Goal: Information Seeking & Learning: Learn about a topic

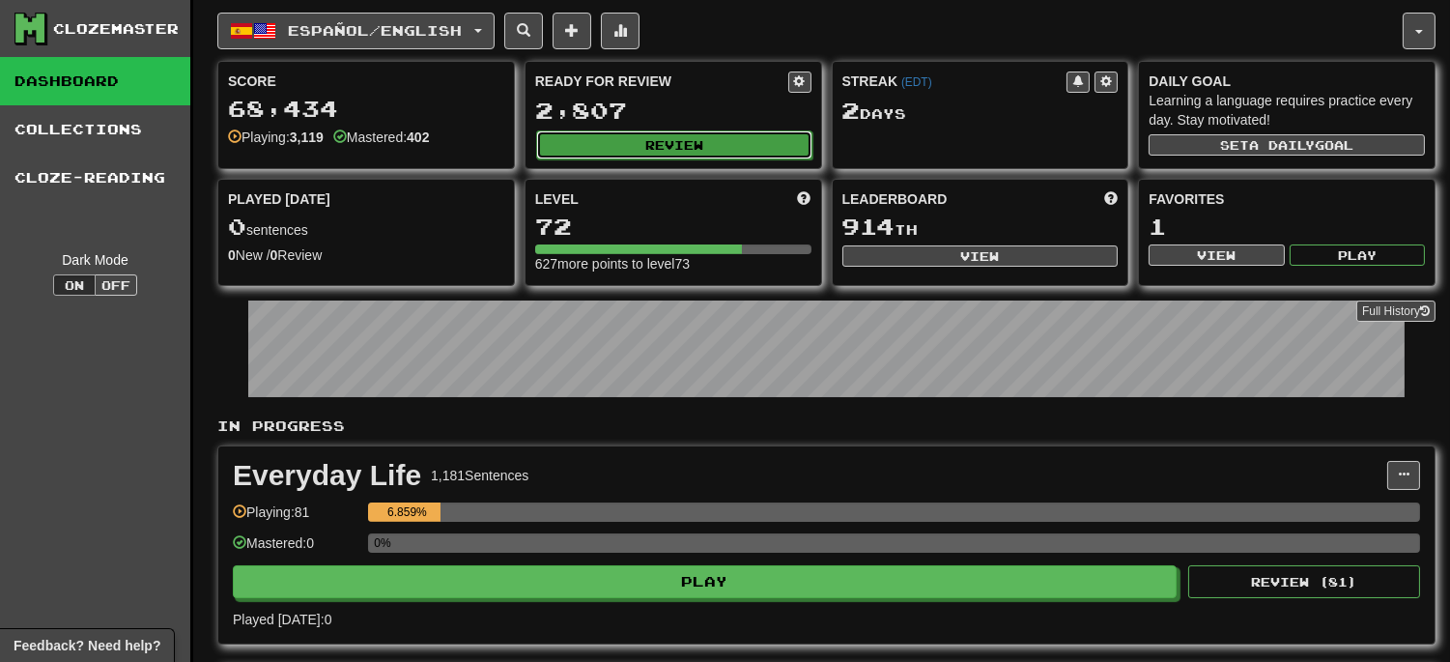
click at [642, 145] on button "Review" at bounding box center [674, 144] width 276 height 29
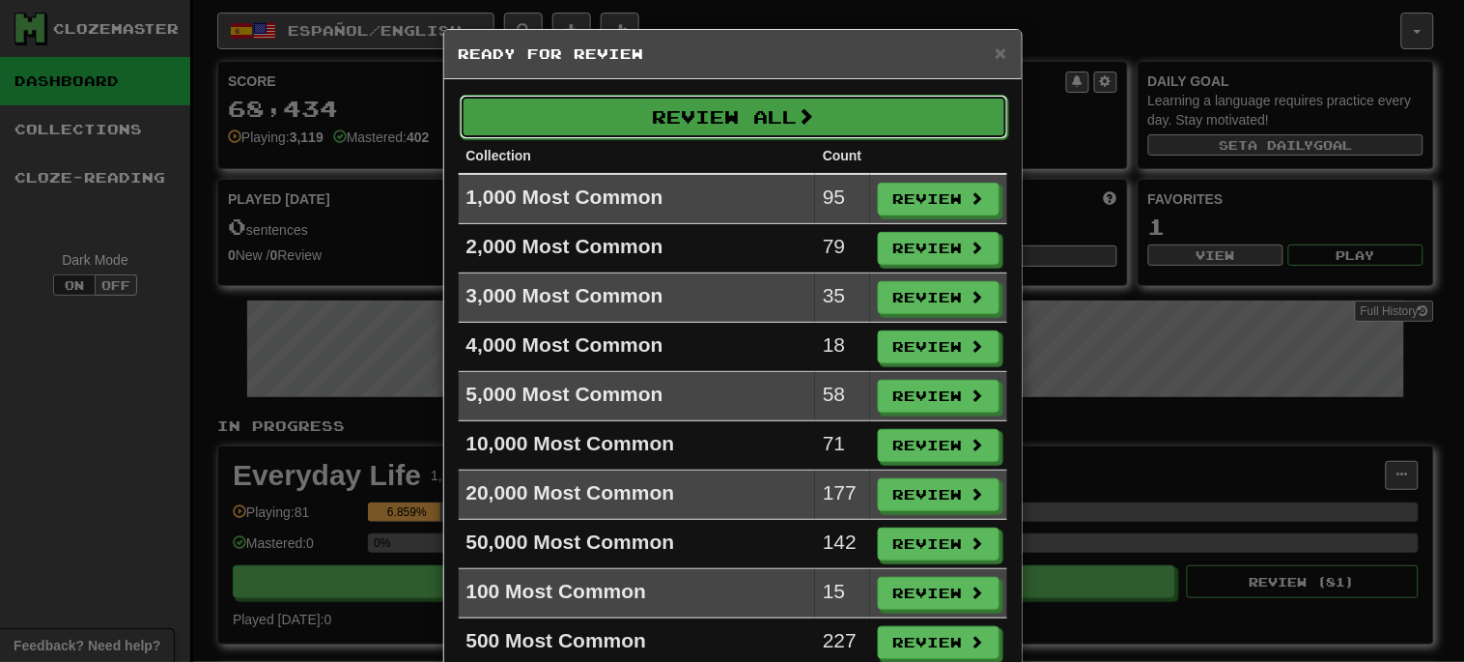
click at [710, 113] on button "Review All" at bounding box center [734, 117] width 549 height 44
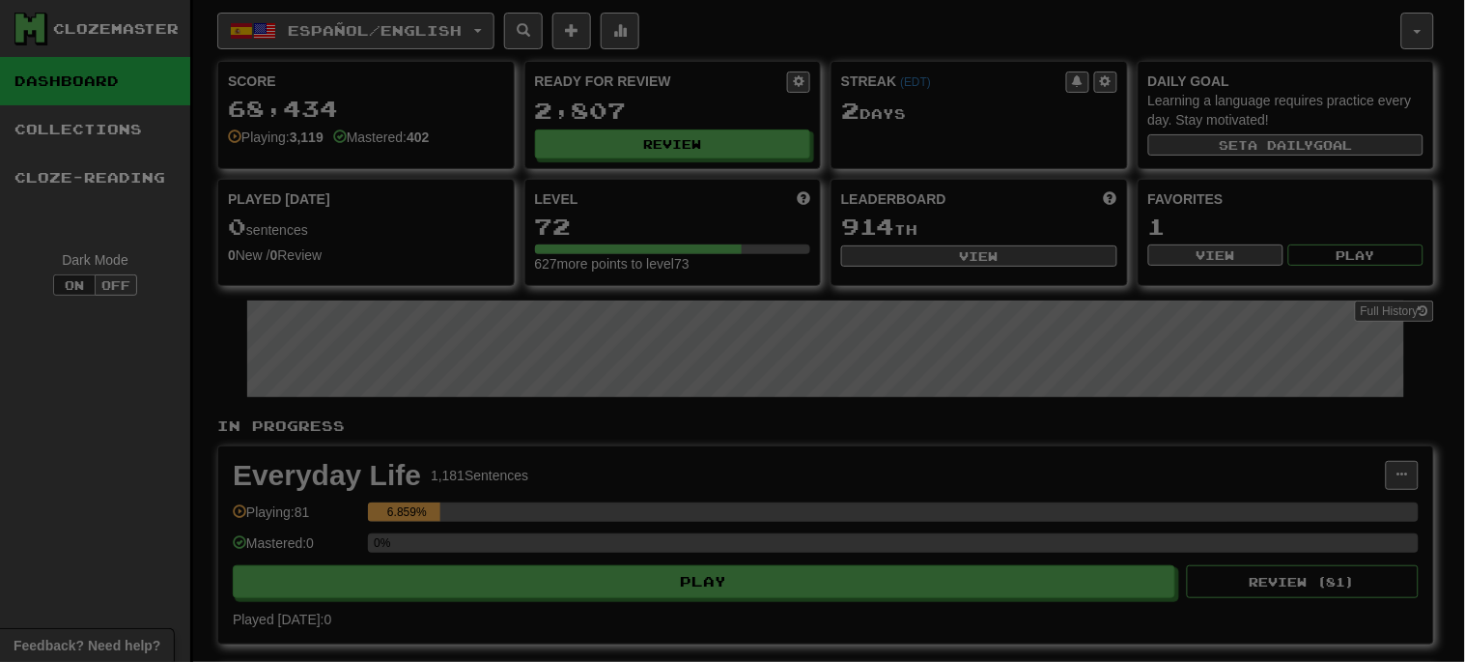
select select "**"
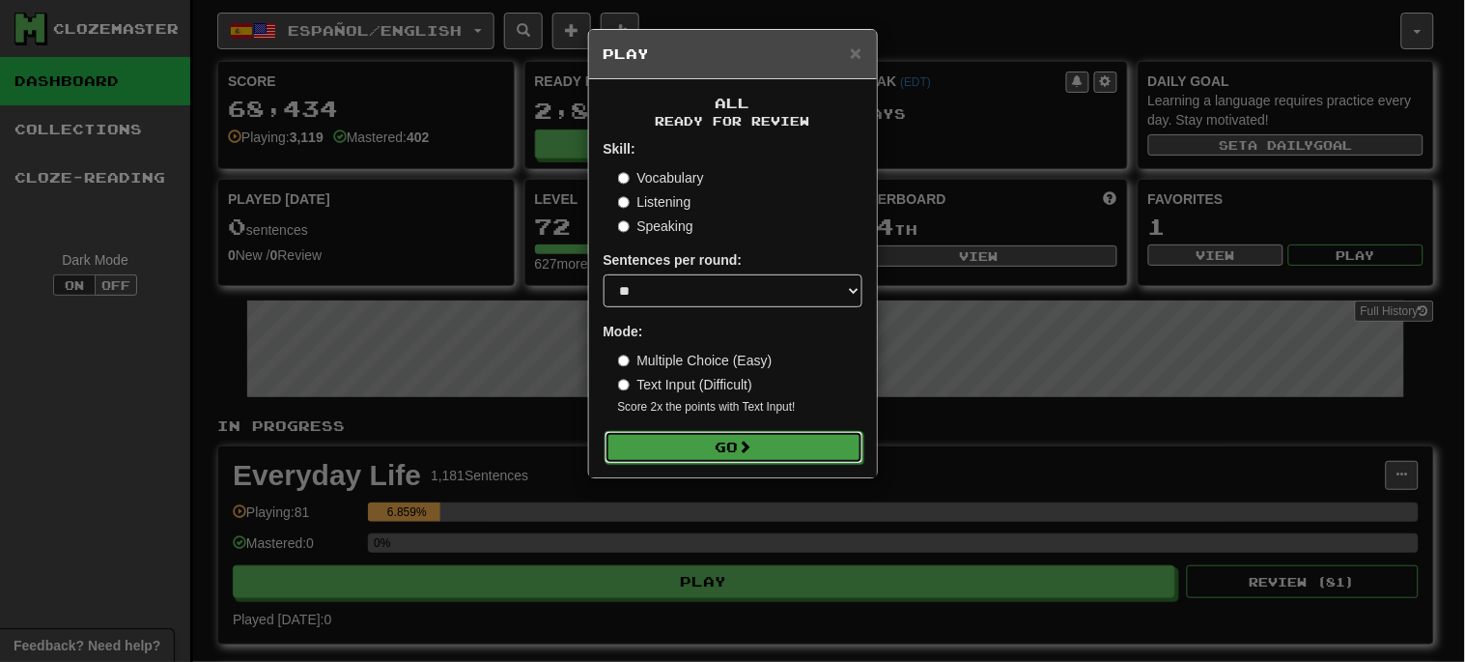
click at [741, 445] on button "Go" at bounding box center [734, 447] width 259 height 33
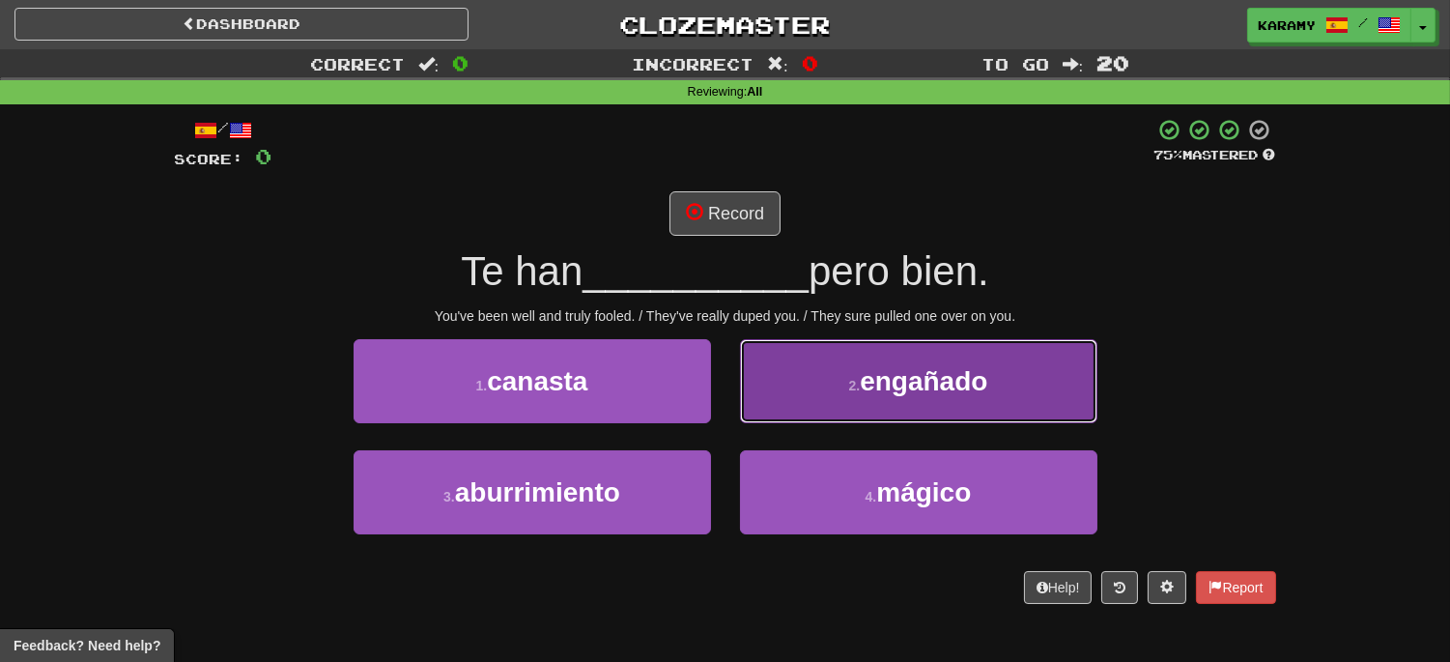
click at [973, 392] on span "engañado" at bounding box center [924, 381] width 128 height 30
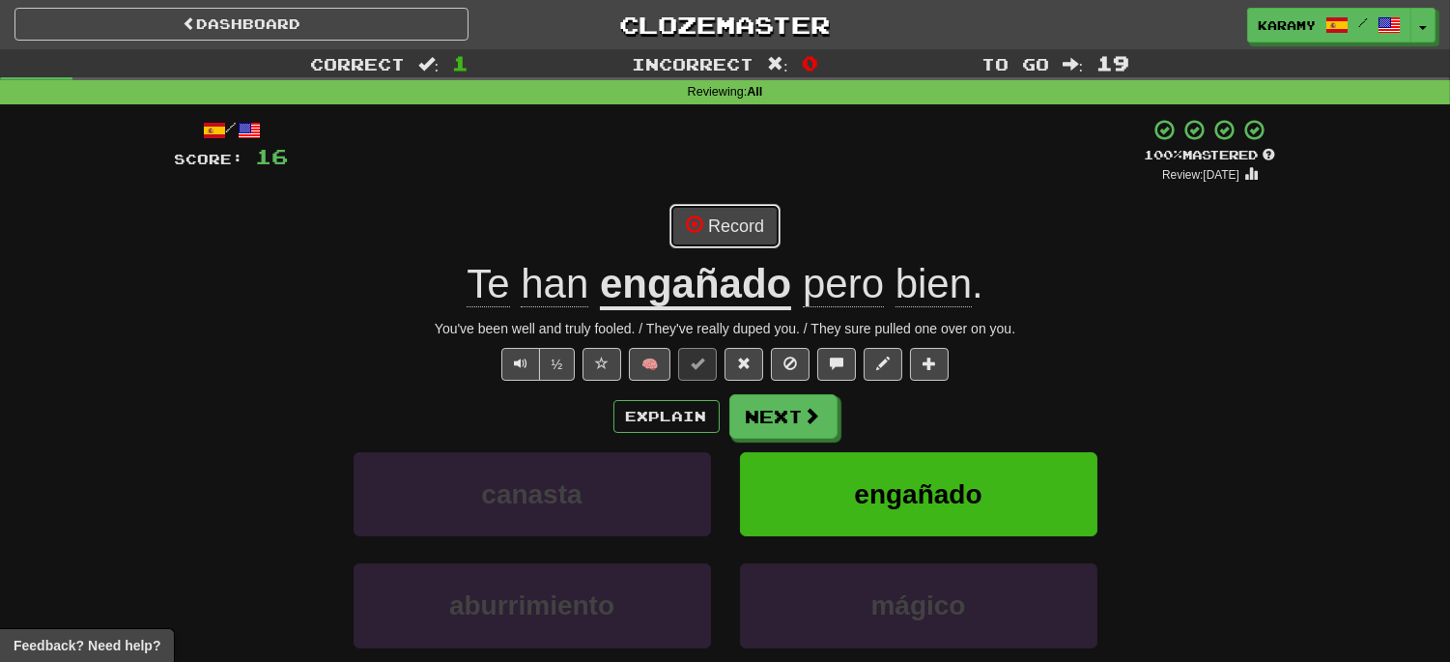
click at [736, 239] on button "Record" at bounding box center [724, 226] width 111 height 44
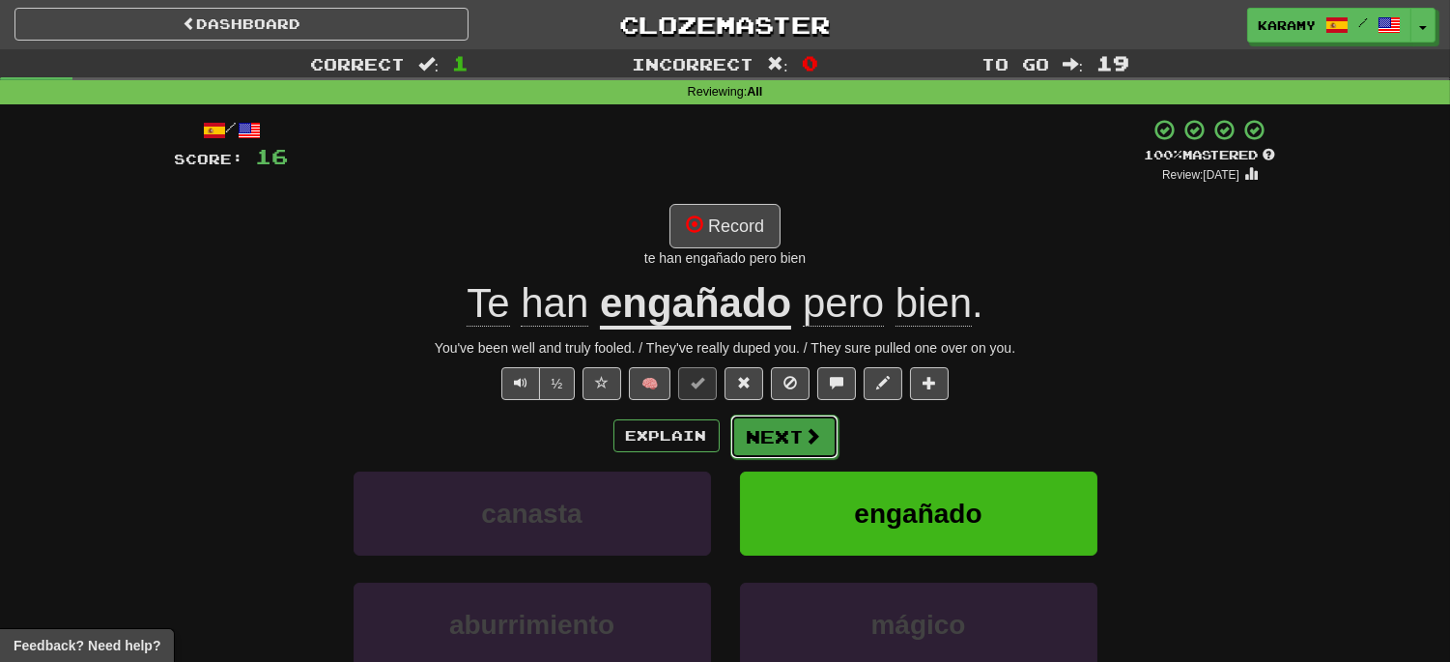
click at [787, 436] on button "Next" at bounding box center [784, 436] width 108 height 44
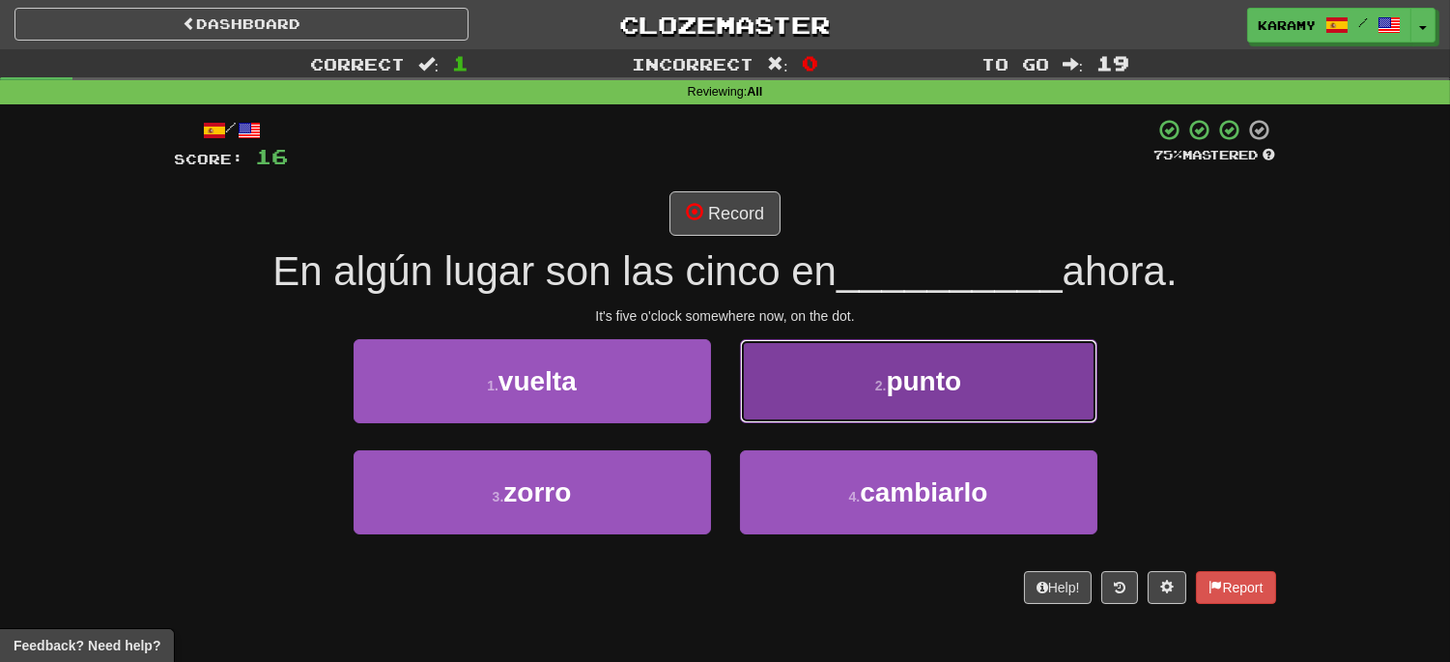
click at [996, 382] on button "2 . punto" at bounding box center [918, 381] width 357 height 84
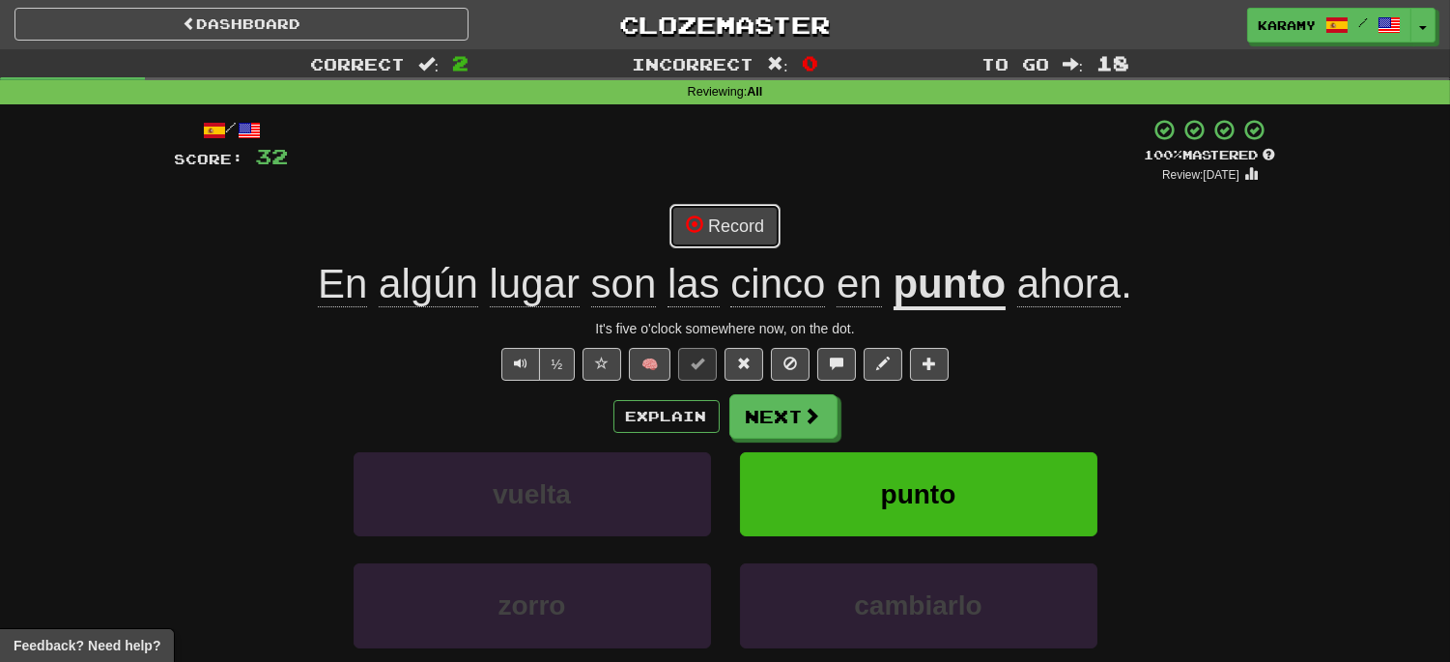
click at [750, 228] on button "Record" at bounding box center [724, 226] width 111 height 44
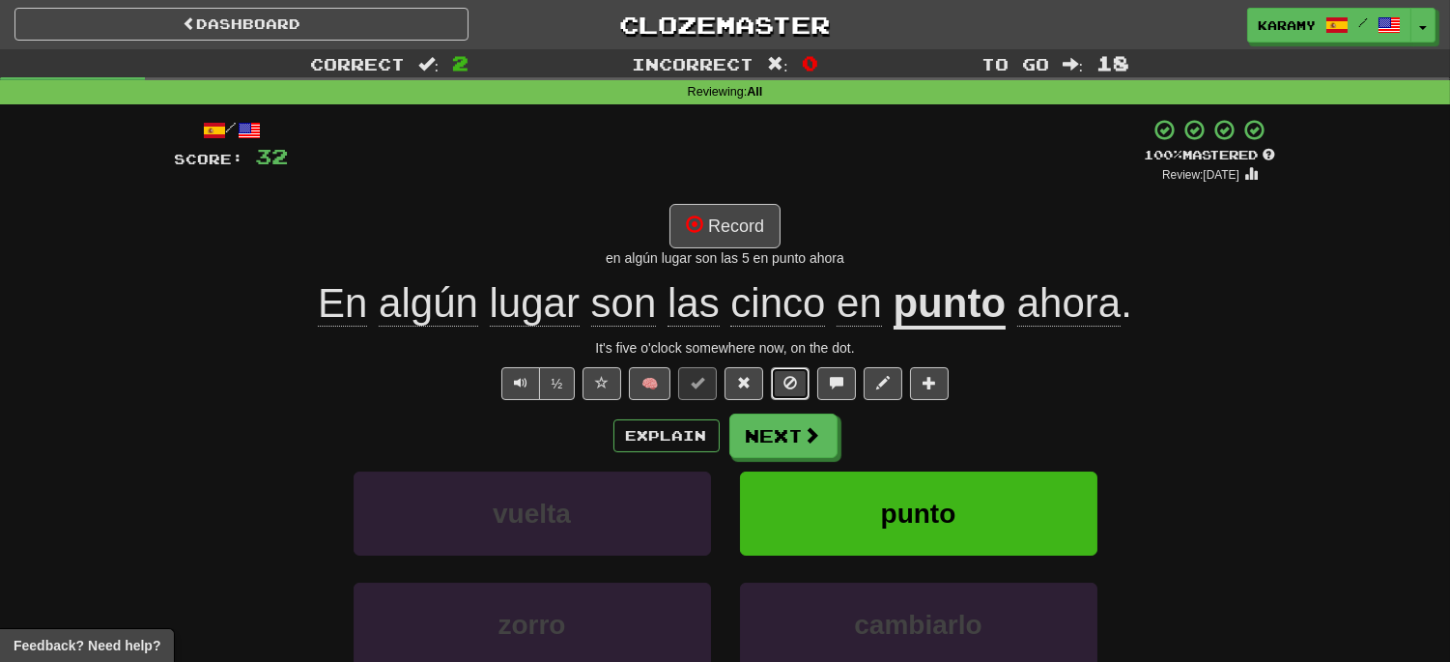
click at [781, 382] on button at bounding box center [790, 383] width 39 height 33
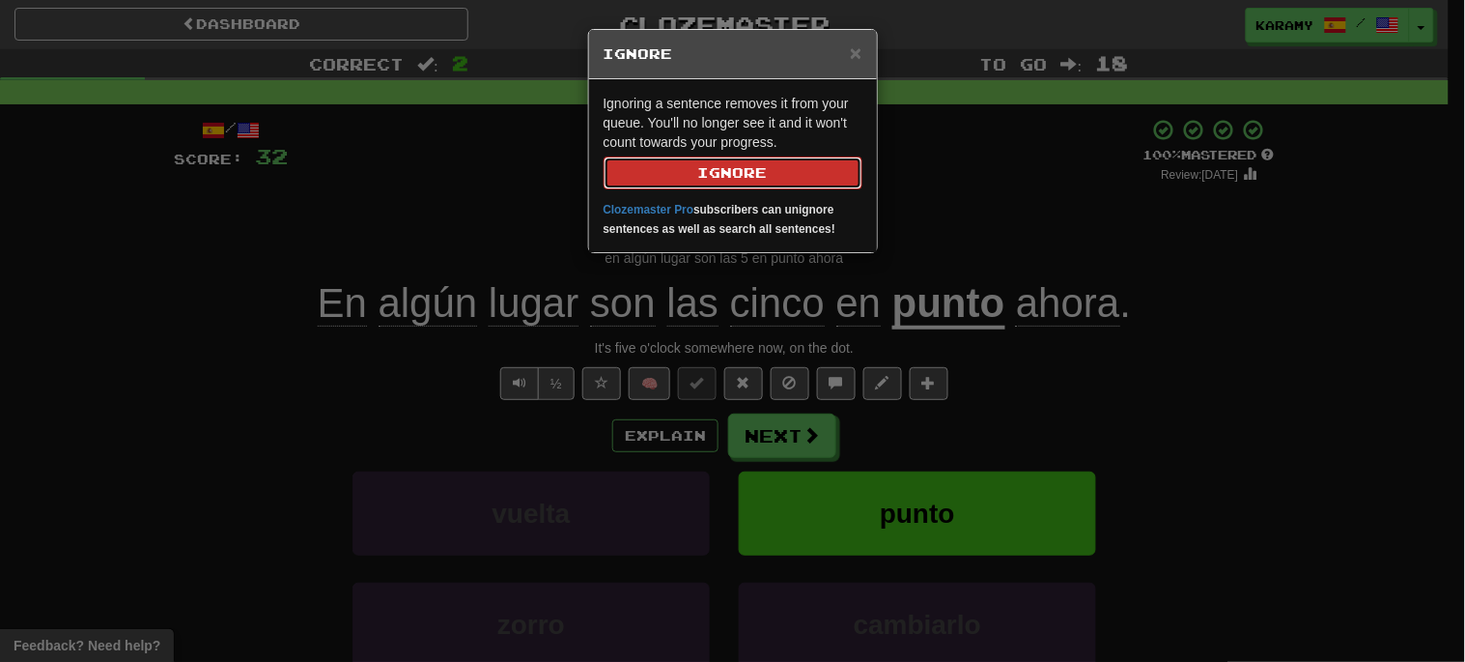
click at [770, 172] on button "Ignore" at bounding box center [733, 172] width 259 height 33
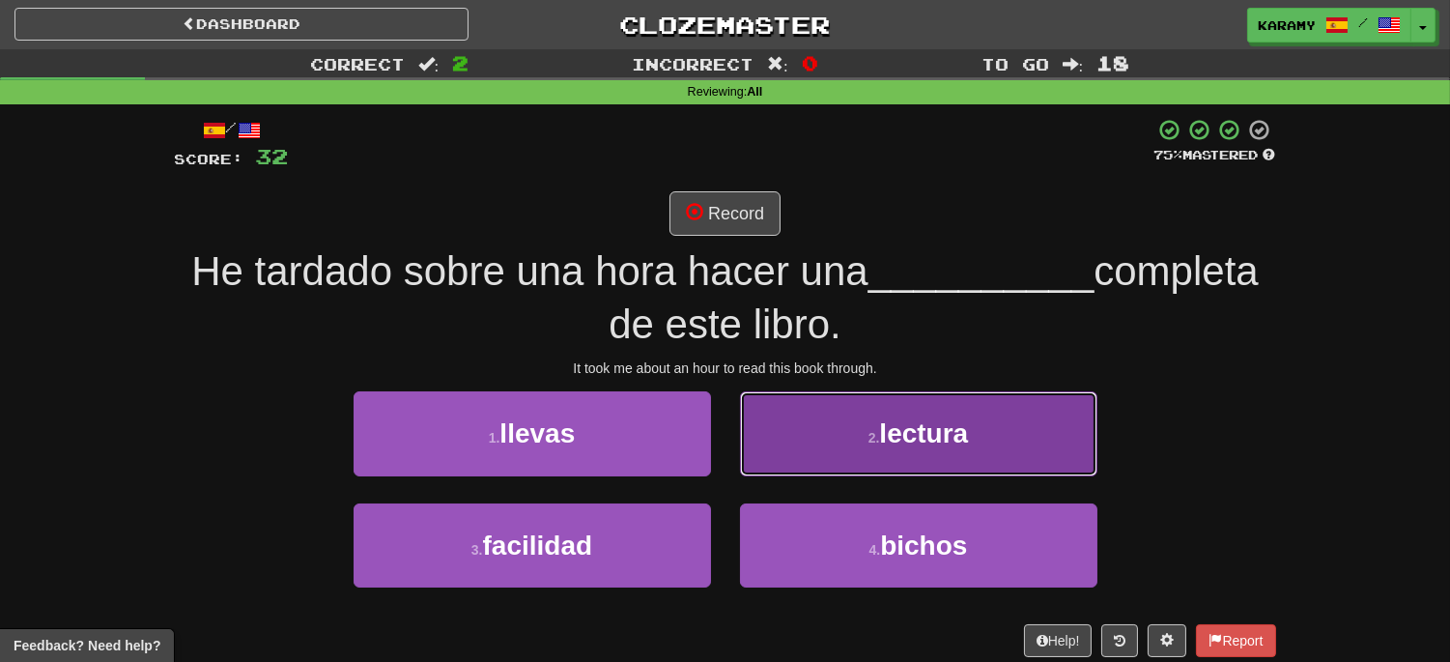
click at [1002, 445] on button "2 . lectura" at bounding box center [918, 433] width 357 height 84
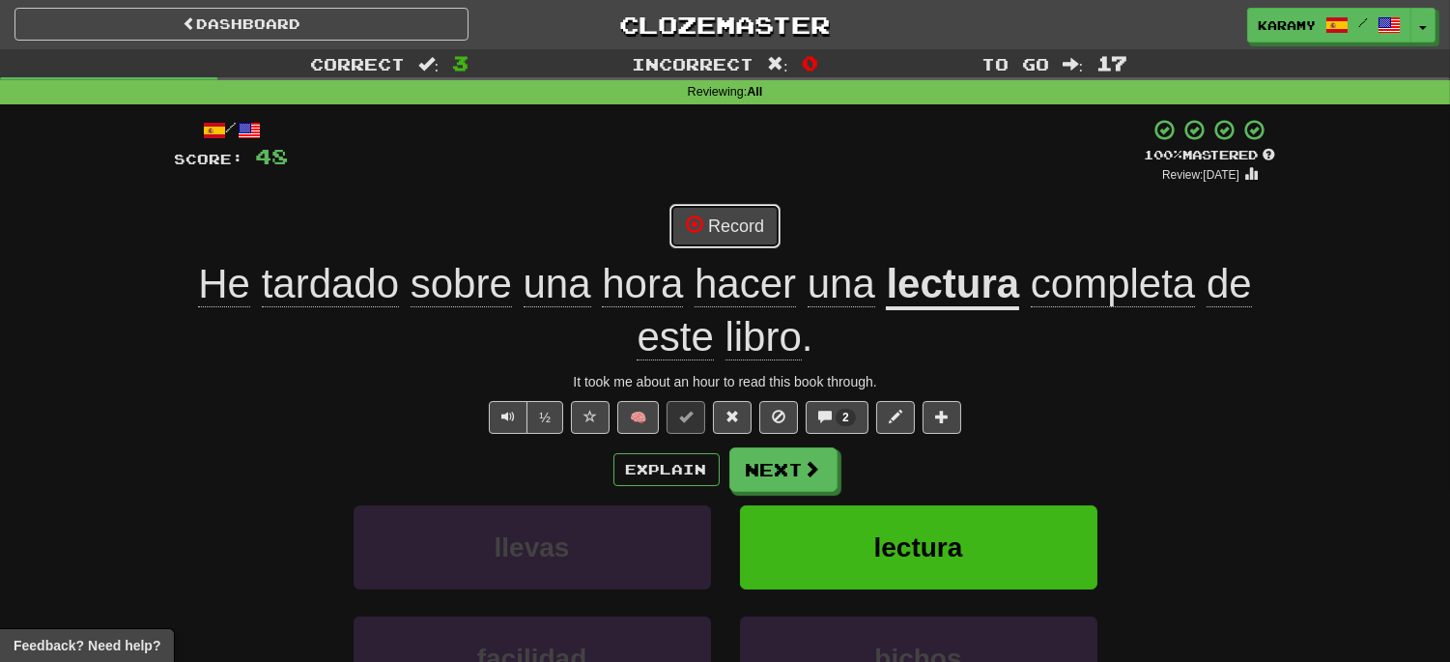
click at [741, 230] on button "Record" at bounding box center [724, 226] width 111 height 44
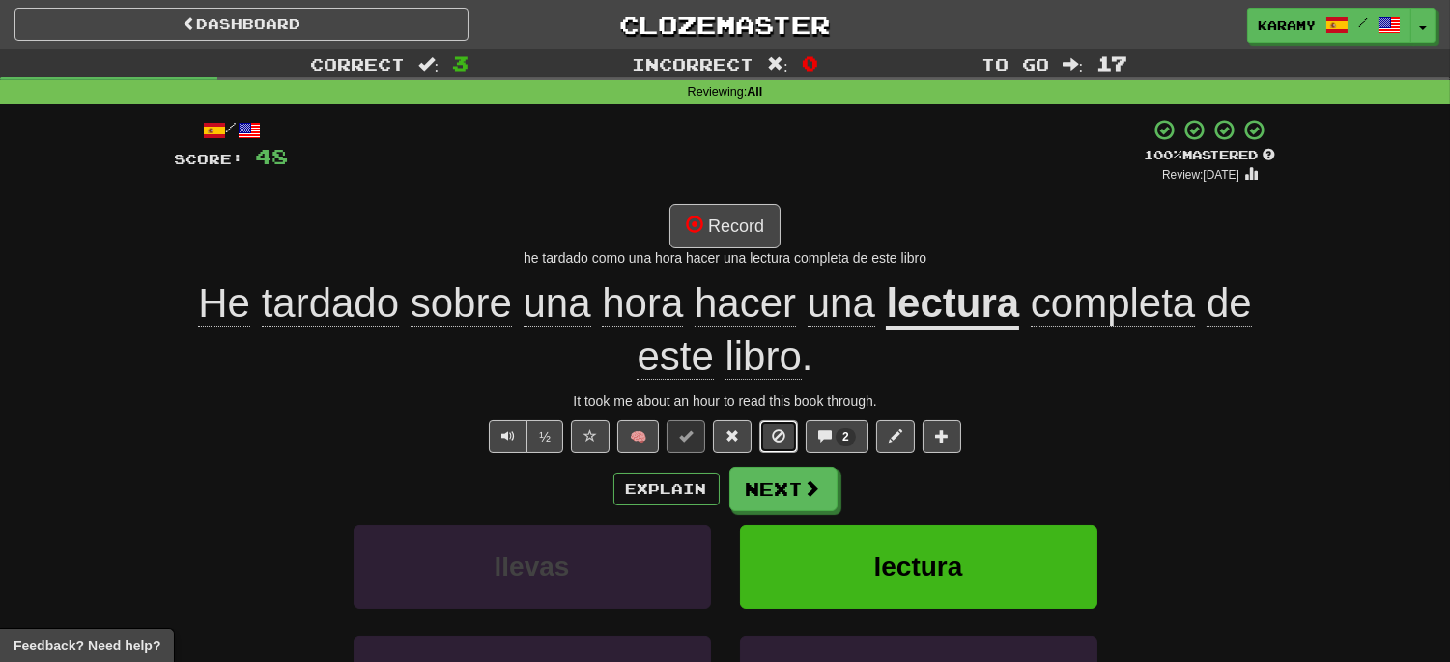
click at [784, 431] on span at bounding box center [779, 436] width 14 height 14
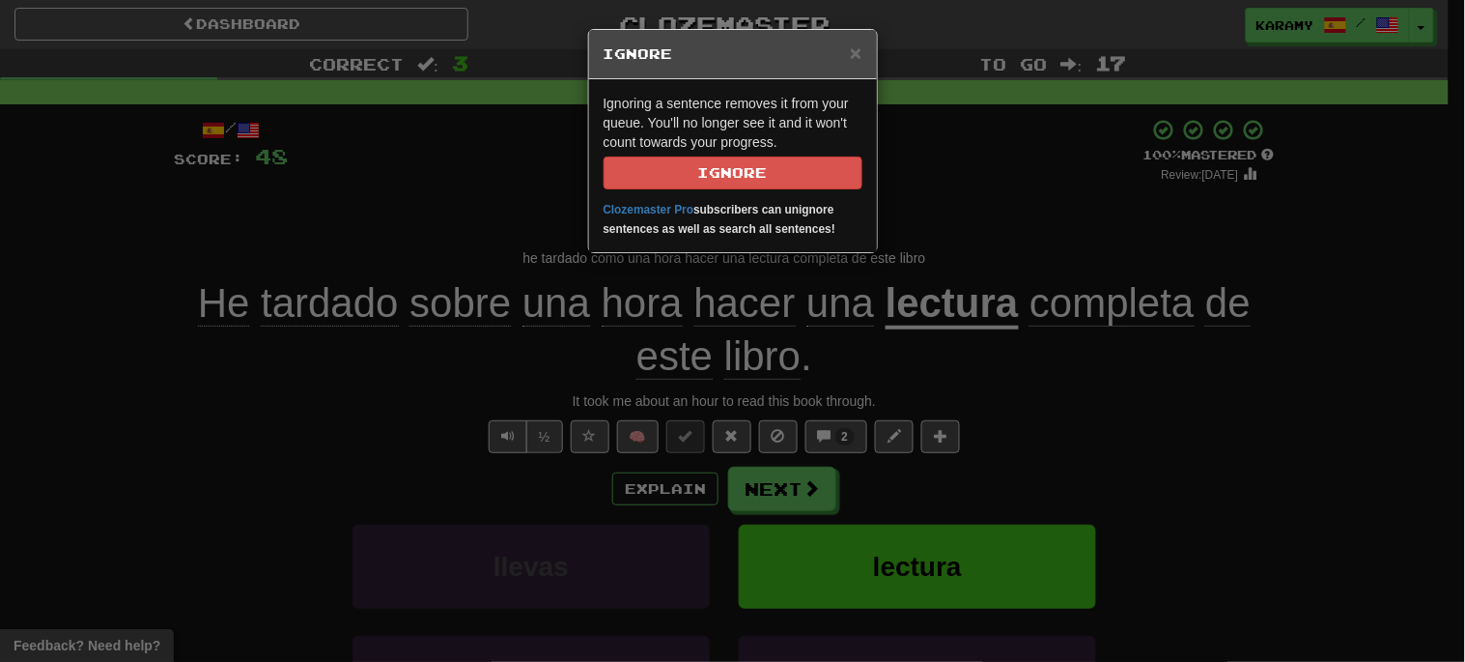
click at [1221, 400] on div "× Ignore Ignoring a sentence removes it from your queue. You'll no longer see i…" at bounding box center [732, 331] width 1465 height 662
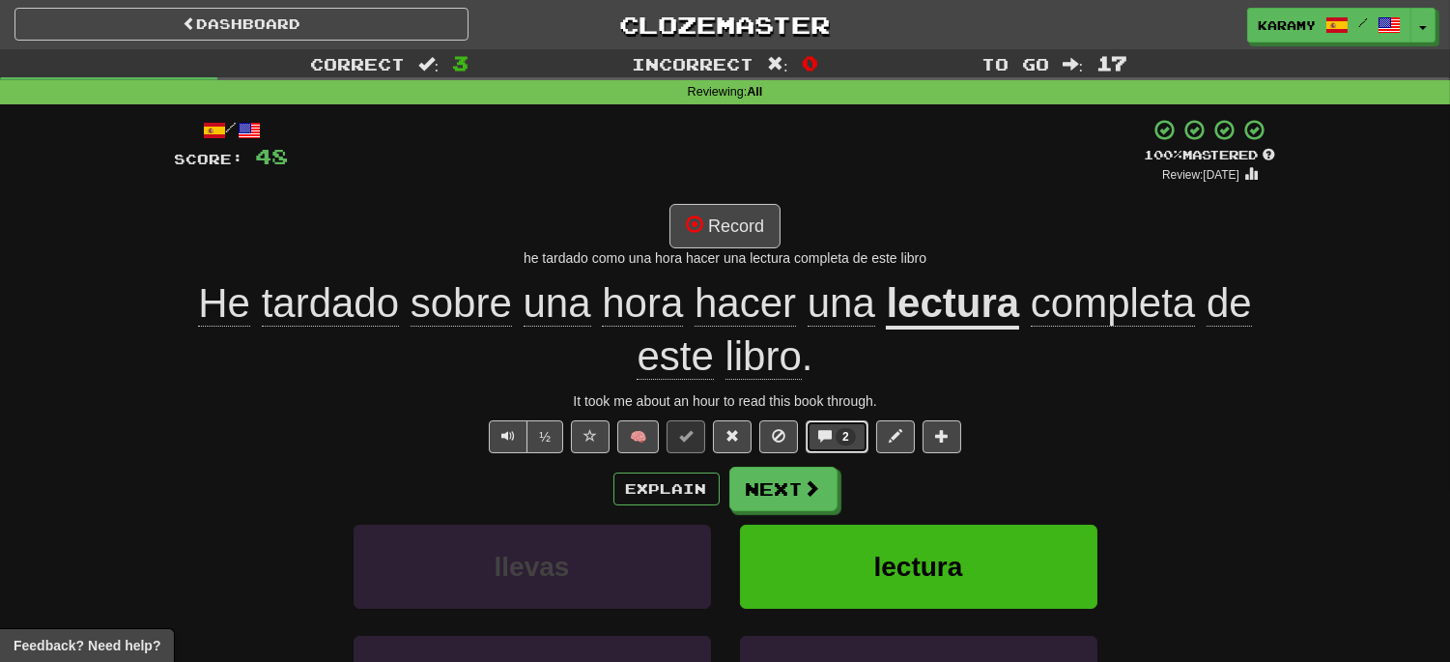
click at [844, 431] on span "2" at bounding box center [845, 437] width 7 height 14
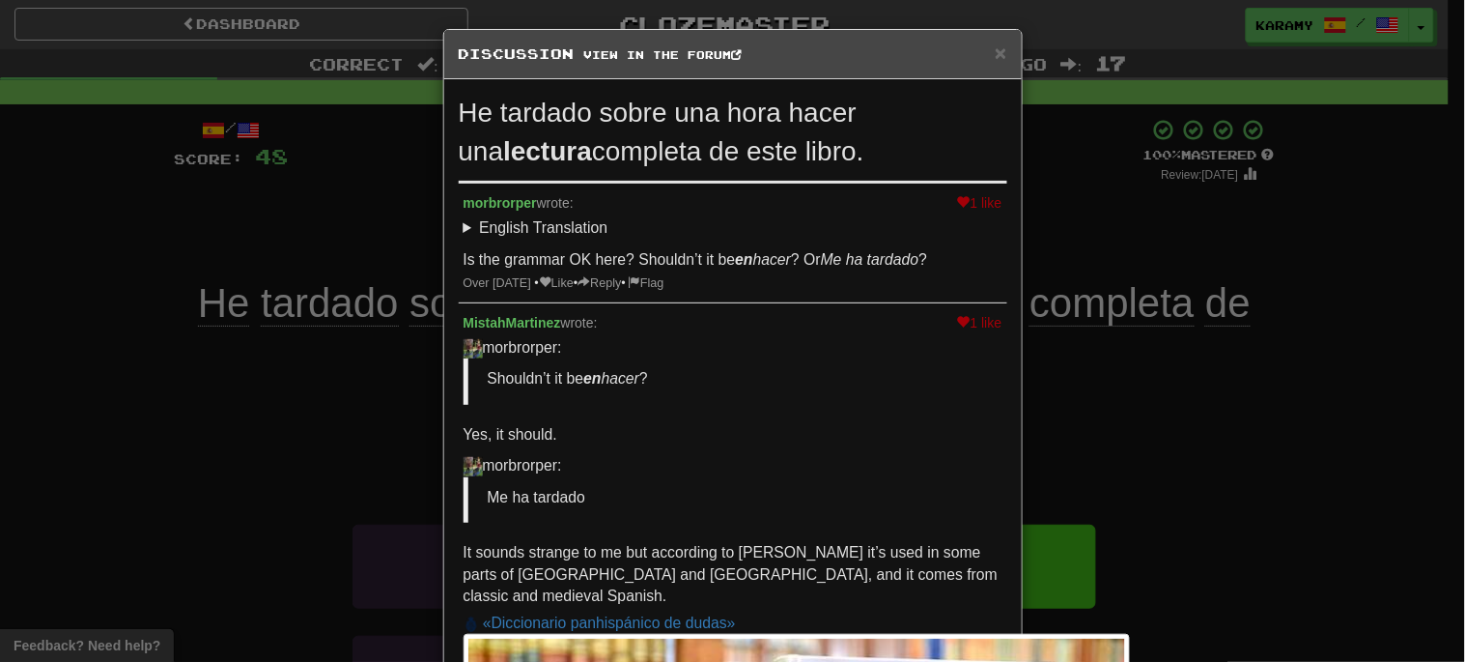
click at [1327, 432] on div "× Discussion View in the forum He tardado sobre una hora hacer una lectura comp…" at bounding box center [732, 331] width 1465 height 662
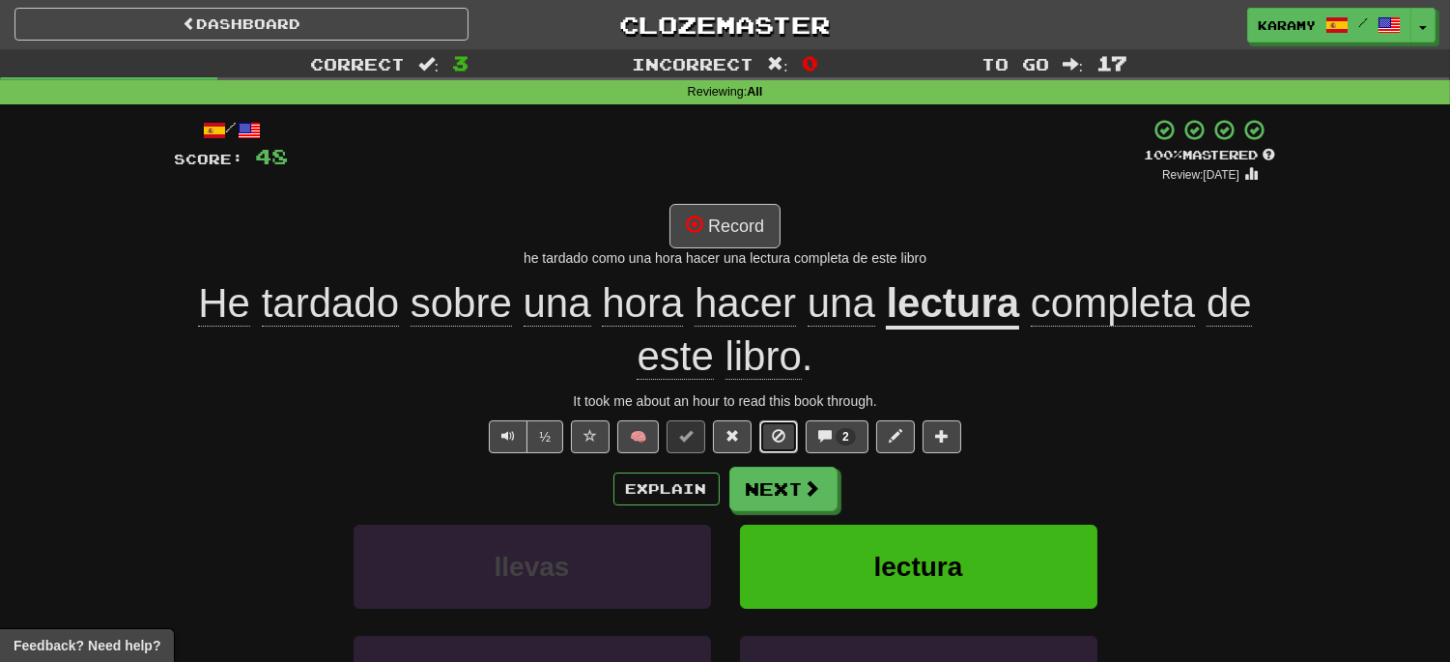
click at [777, 436] on span at bounding box center [779, 436] width 14 height 14
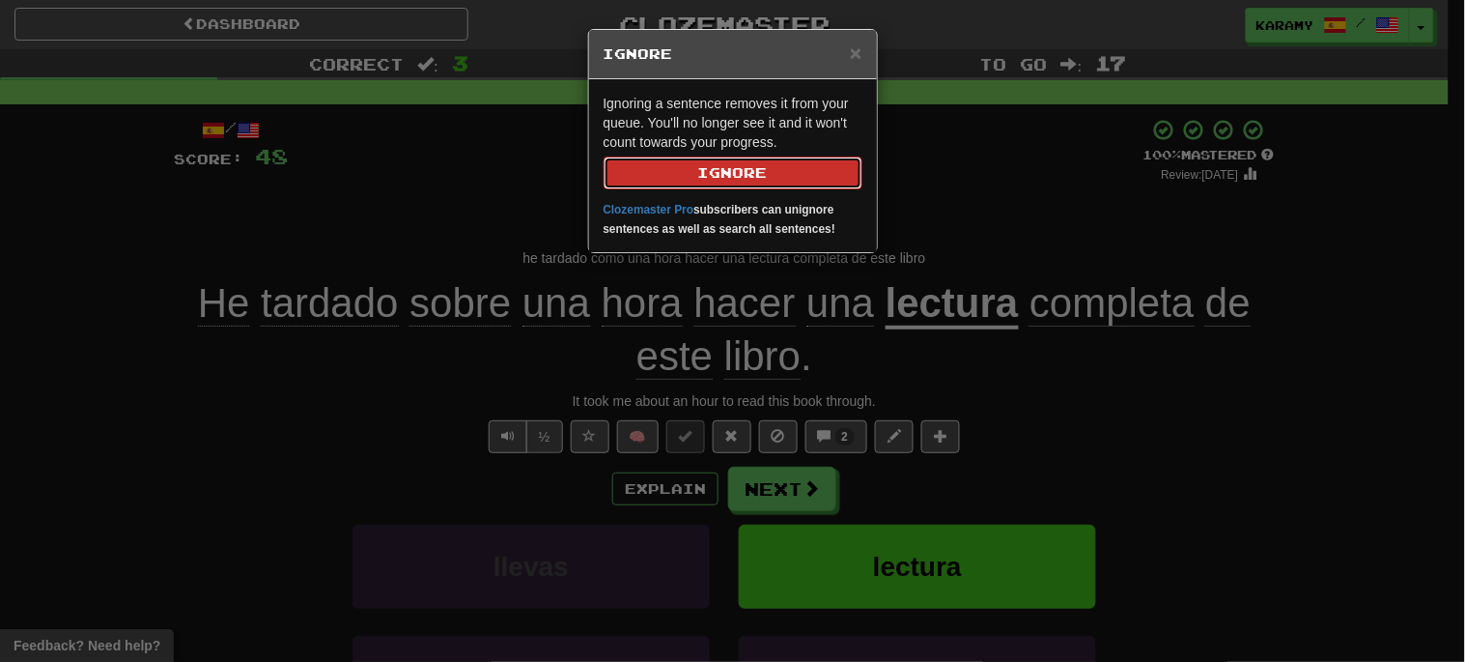
click at [737, 178] on button "Ignore" at bounding box center [733, 172] width 259 height 33
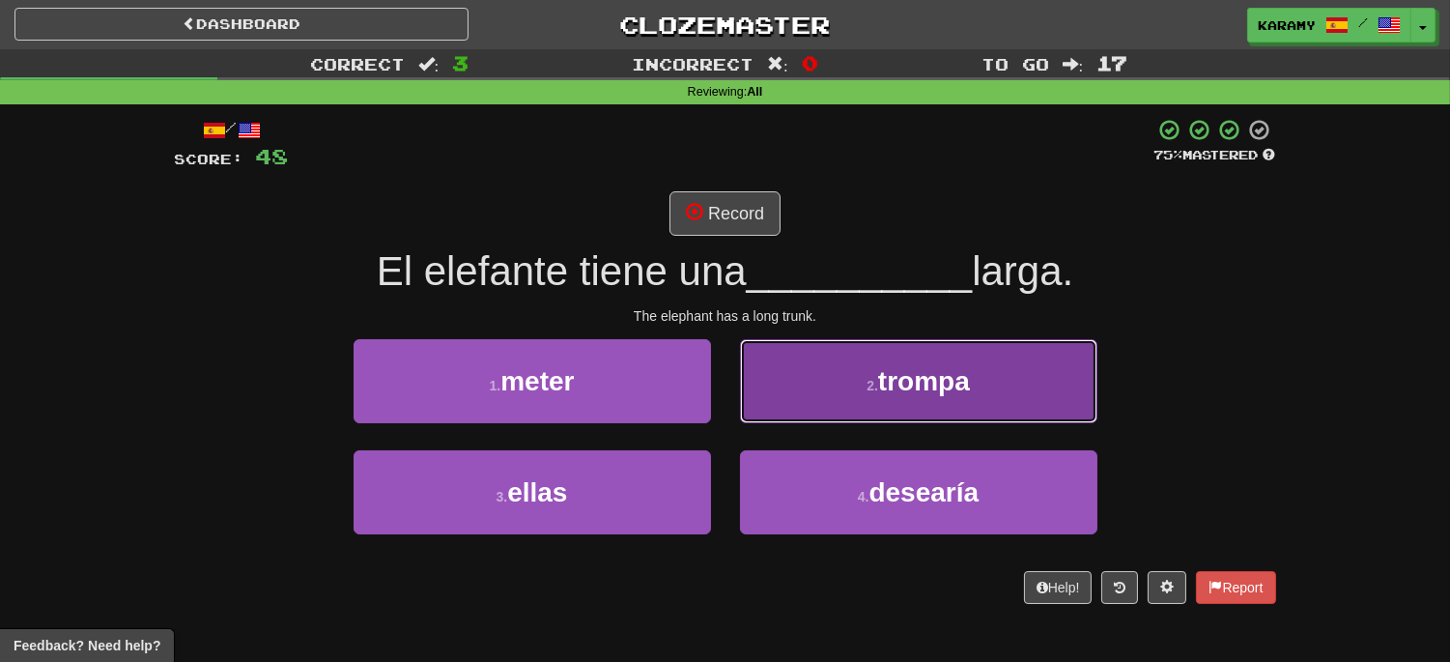
click at [933, 392] on span "trompa" at bounding box center [924, 381] width 92 height 30
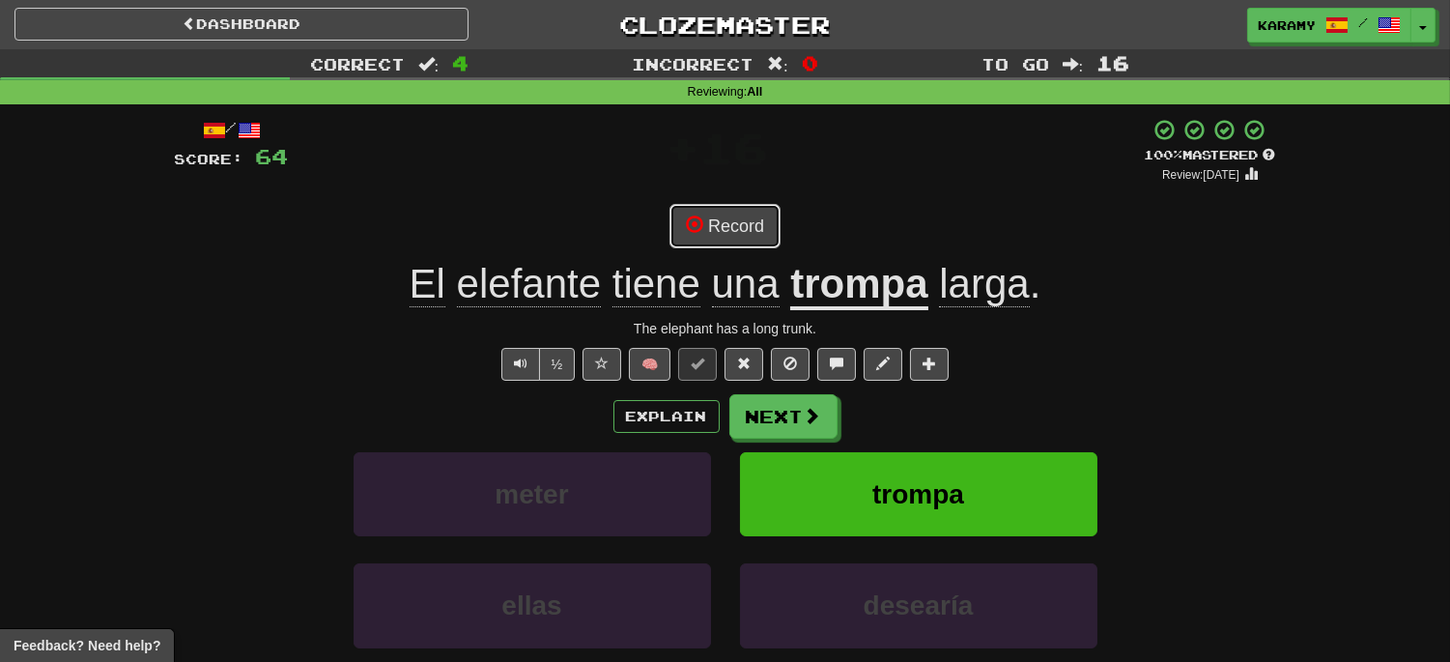
click at [742, 224] on button "Record" at bounding box center [724, 226] width 111 height 44
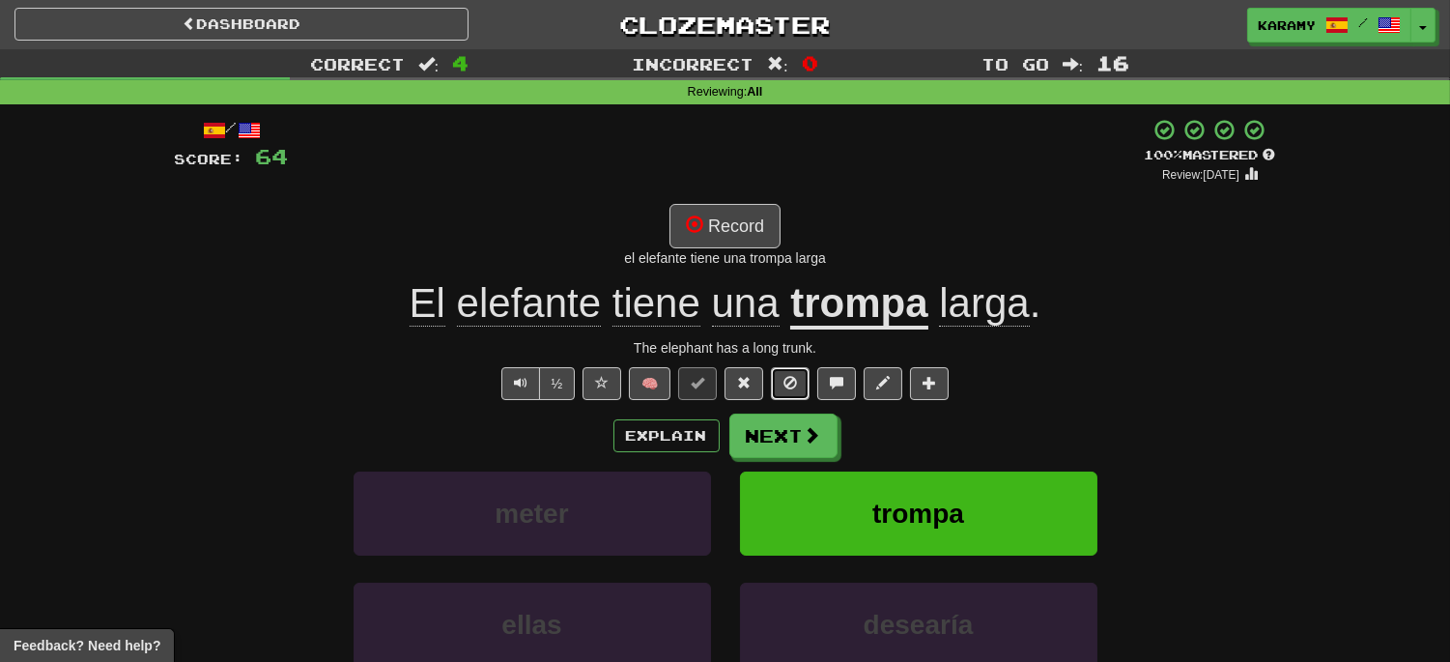
click at [788, 383] on span at bounding box center [790, 383] width 14 height 14
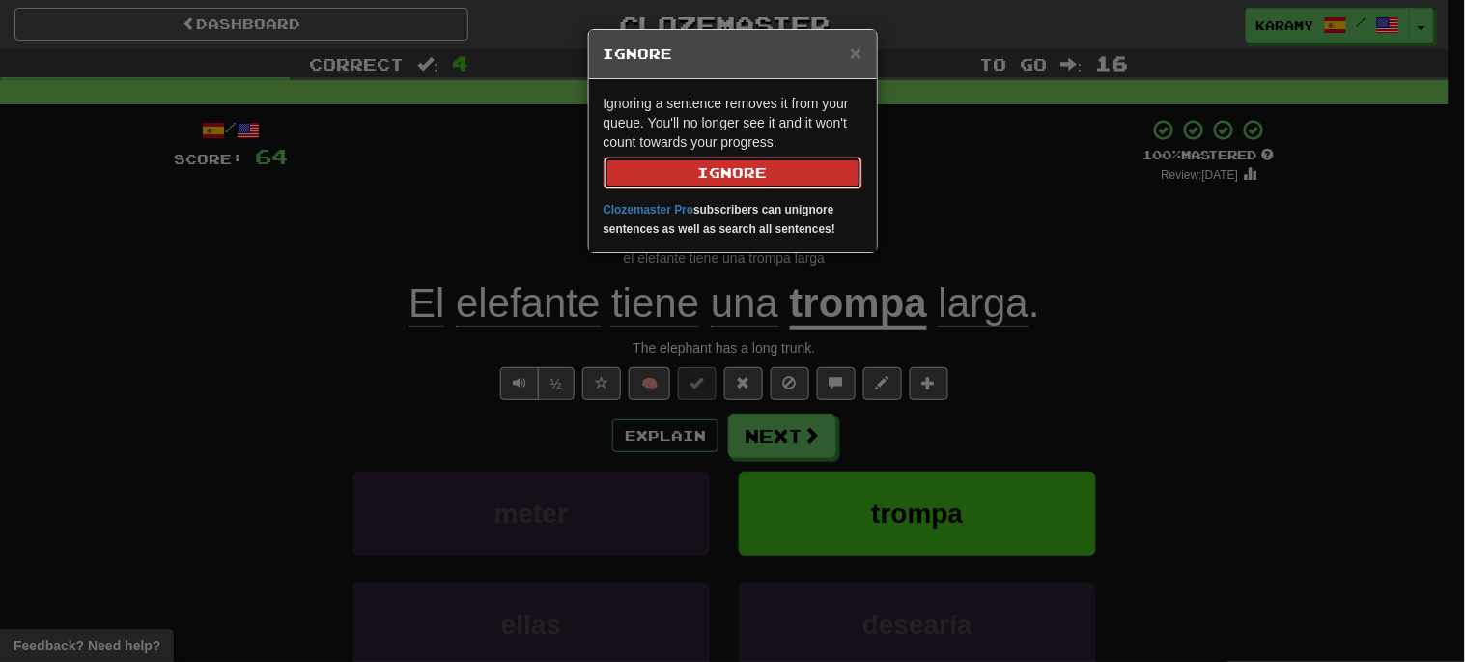
click at [767, 178] on button "Ignore" at bounding box center [733, 172] width 259 height 33
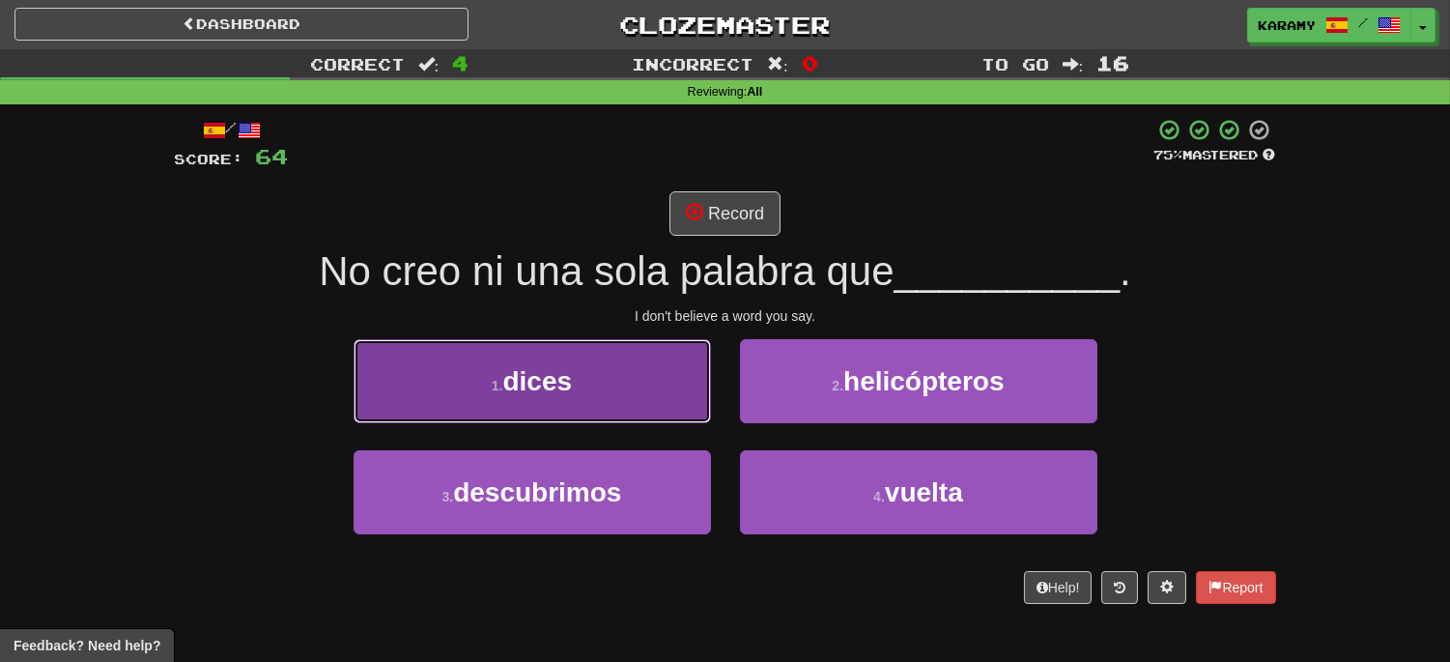
click at [621, 380] on button "1 . dices" at bounding box center [532, 381] width 357 height 84
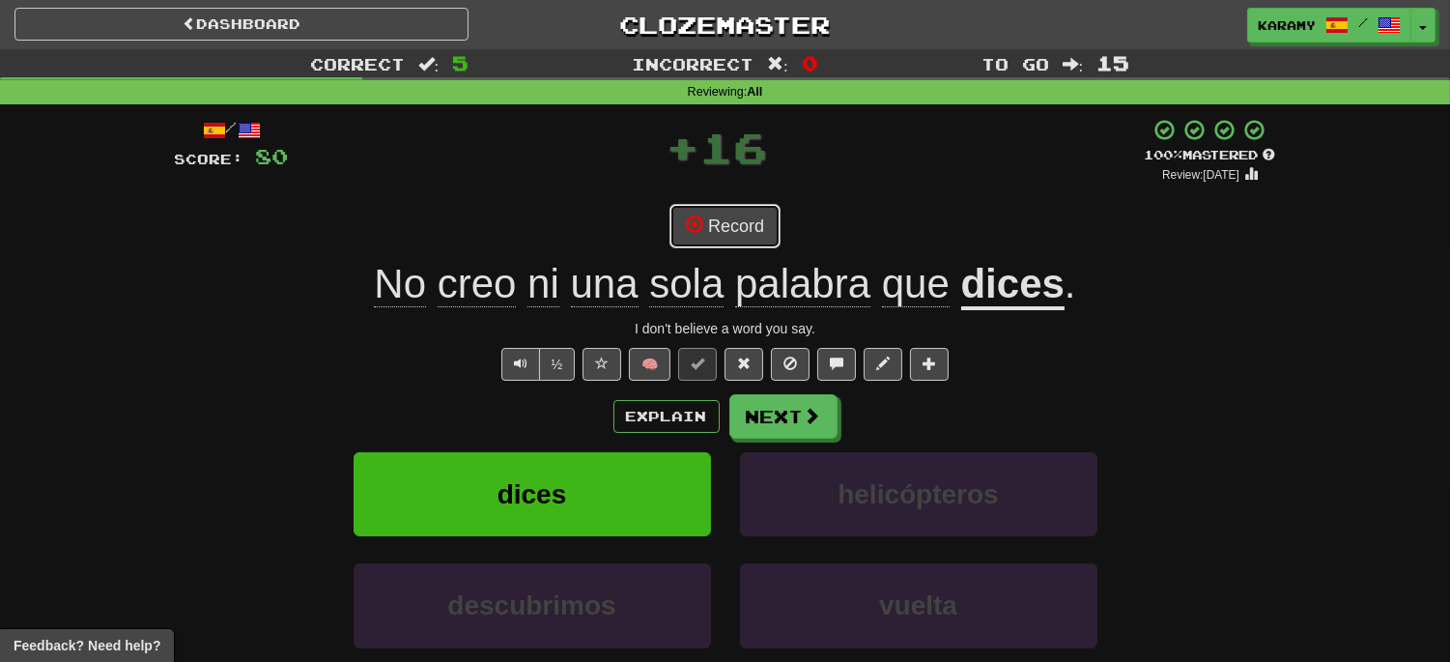
click at [737, 233] on button "Record" at bounding box center [724, 226] width 111 height 44
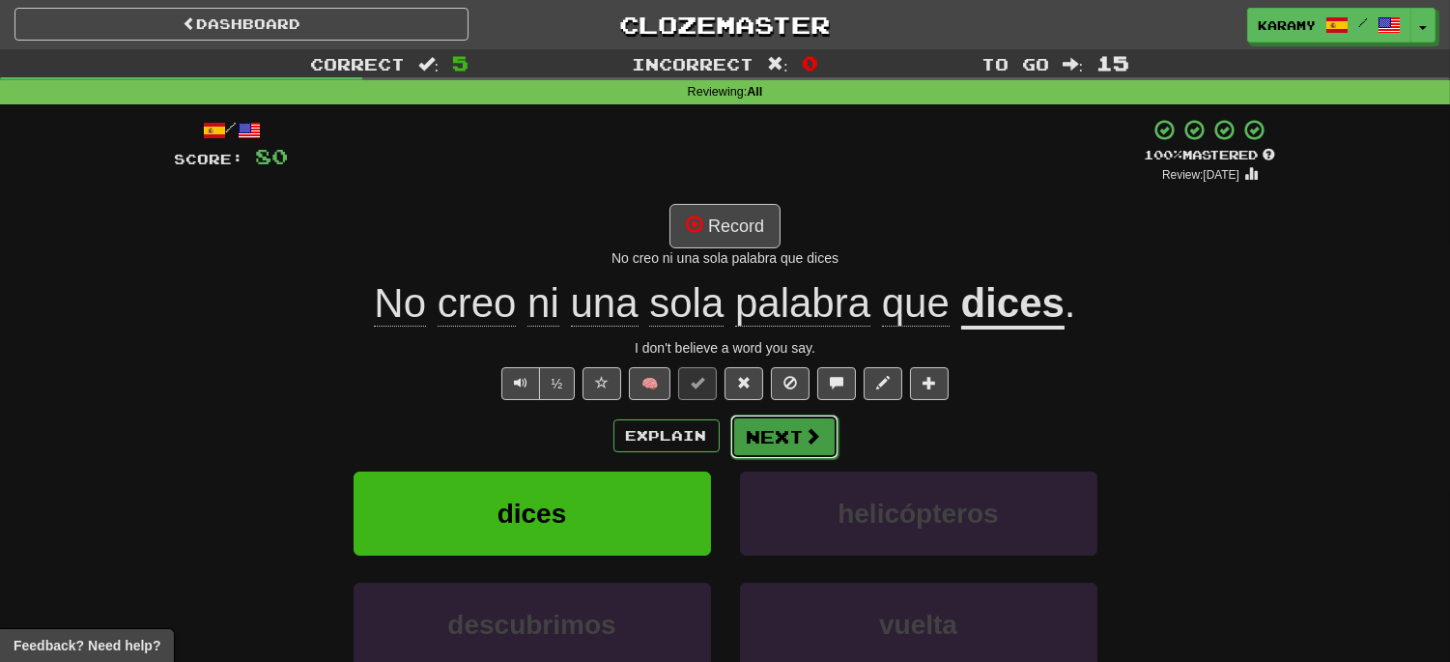
click at [805, 438] on span at bounding box center [813, 435] width 17 height 17
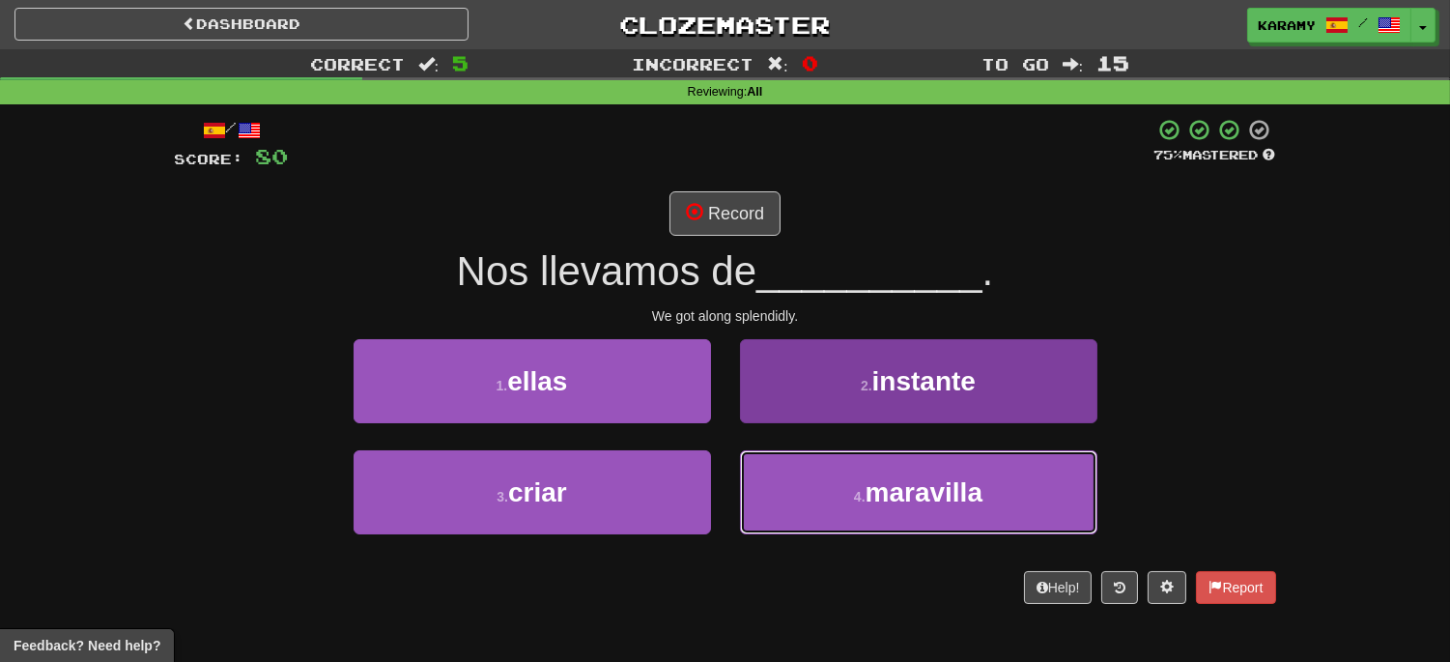
click at [1061, 489] on button "4 . maravilla" at bounding box center [918, 492] width 357 height 84
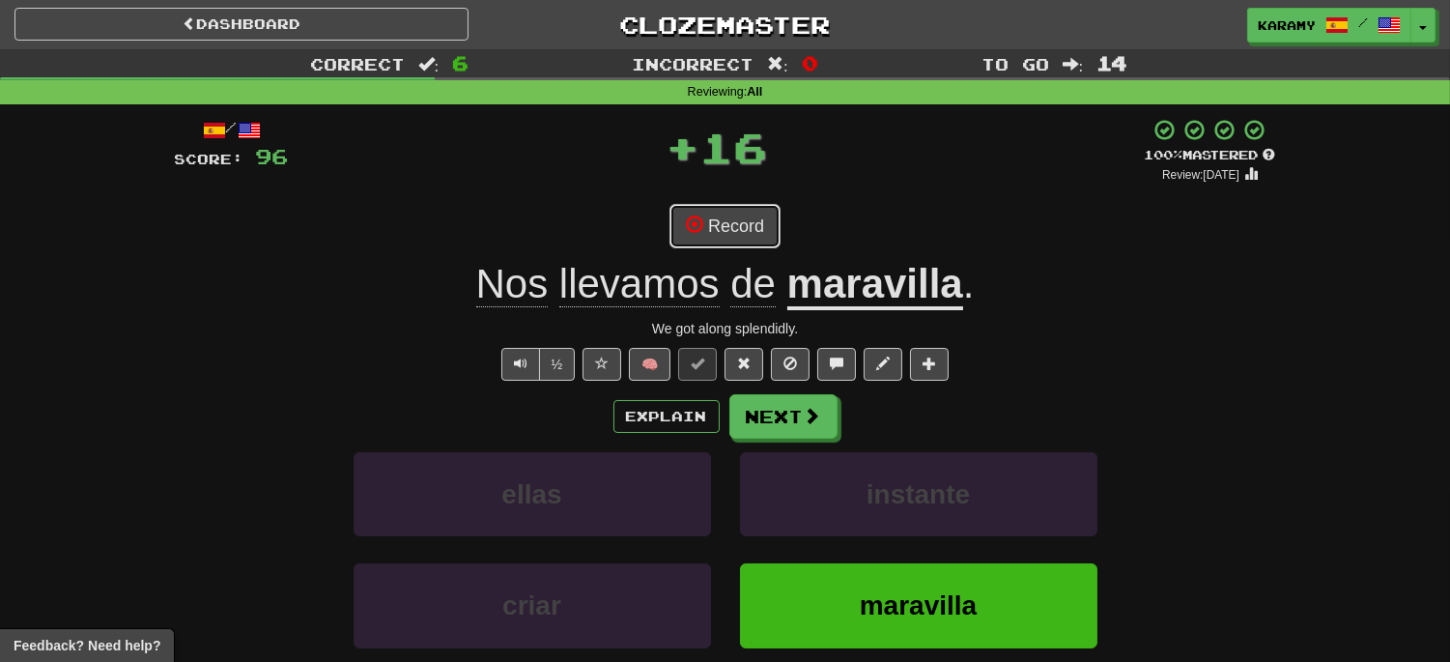
click at [726, 215] on button "Record" at bounding box center [724, 226] width 111 height 44
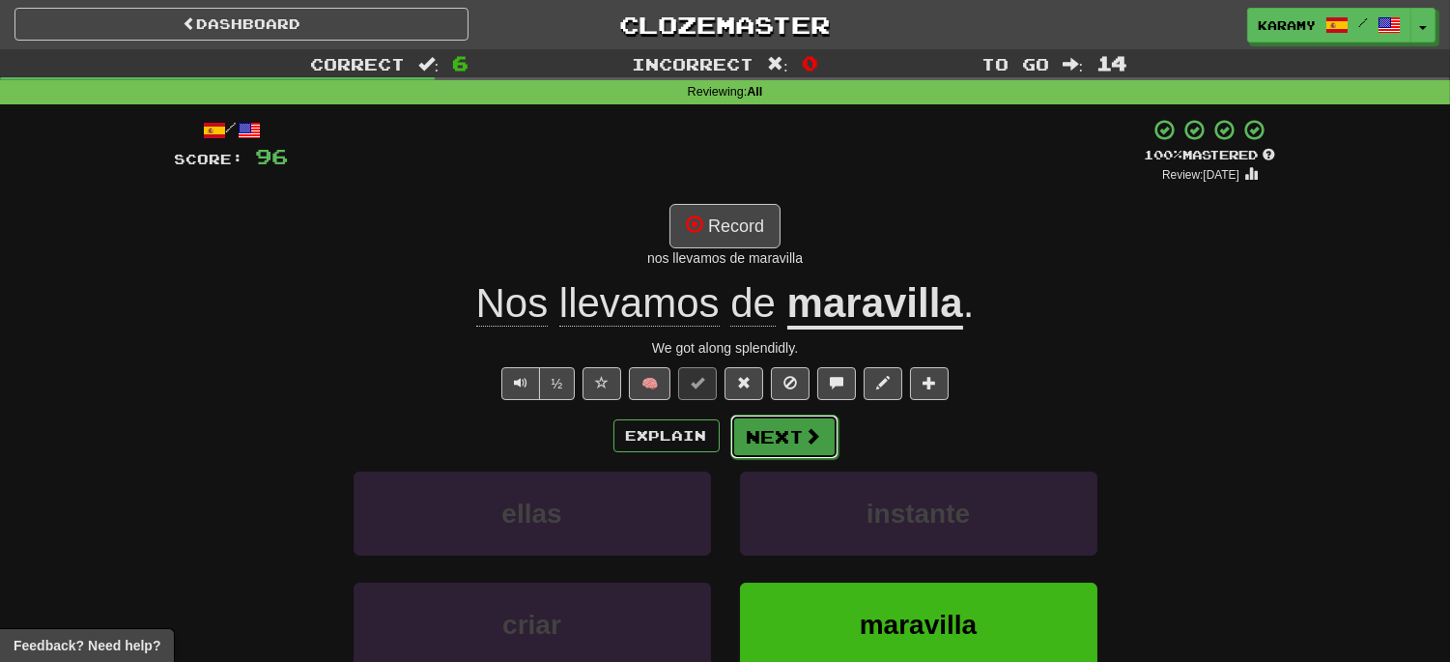
click at [808, 440] on span at bounding box center [813, 435] width 17 height 17
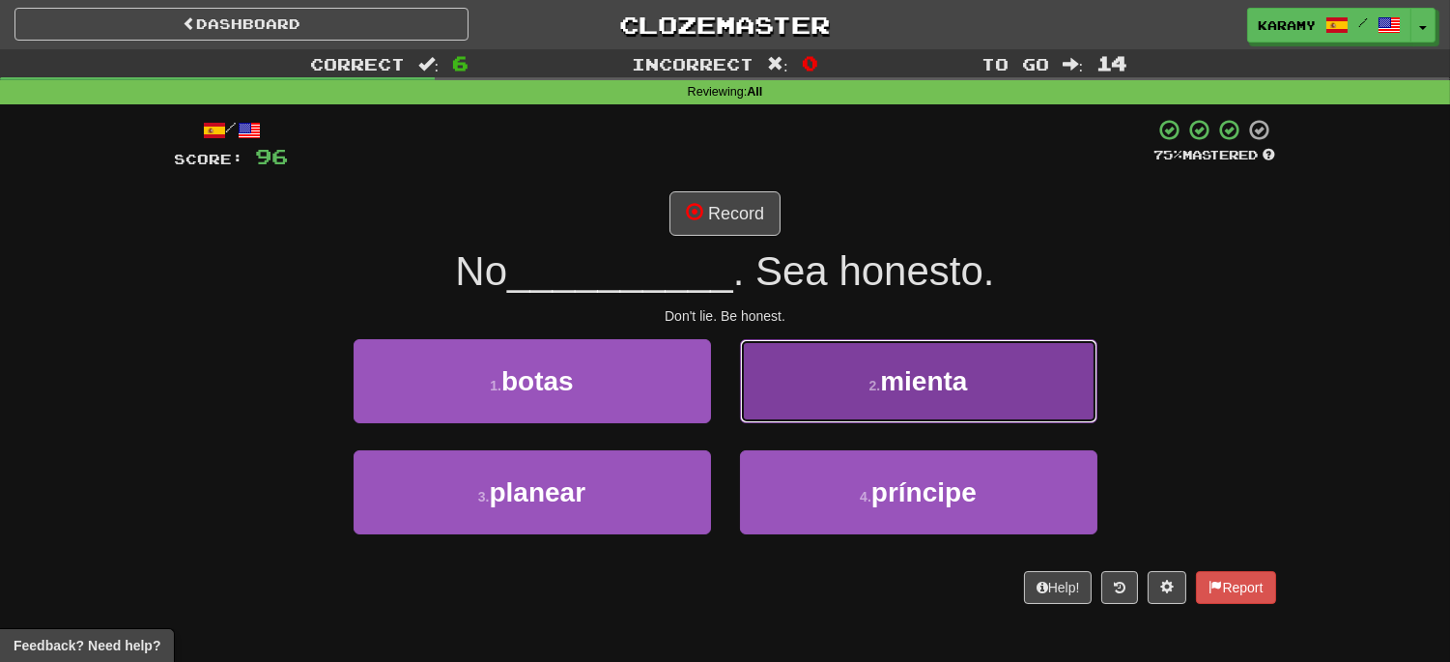
click at [1021, 399] on button "2 . mienta" at bounding box center [918, 381] width 357 height 84
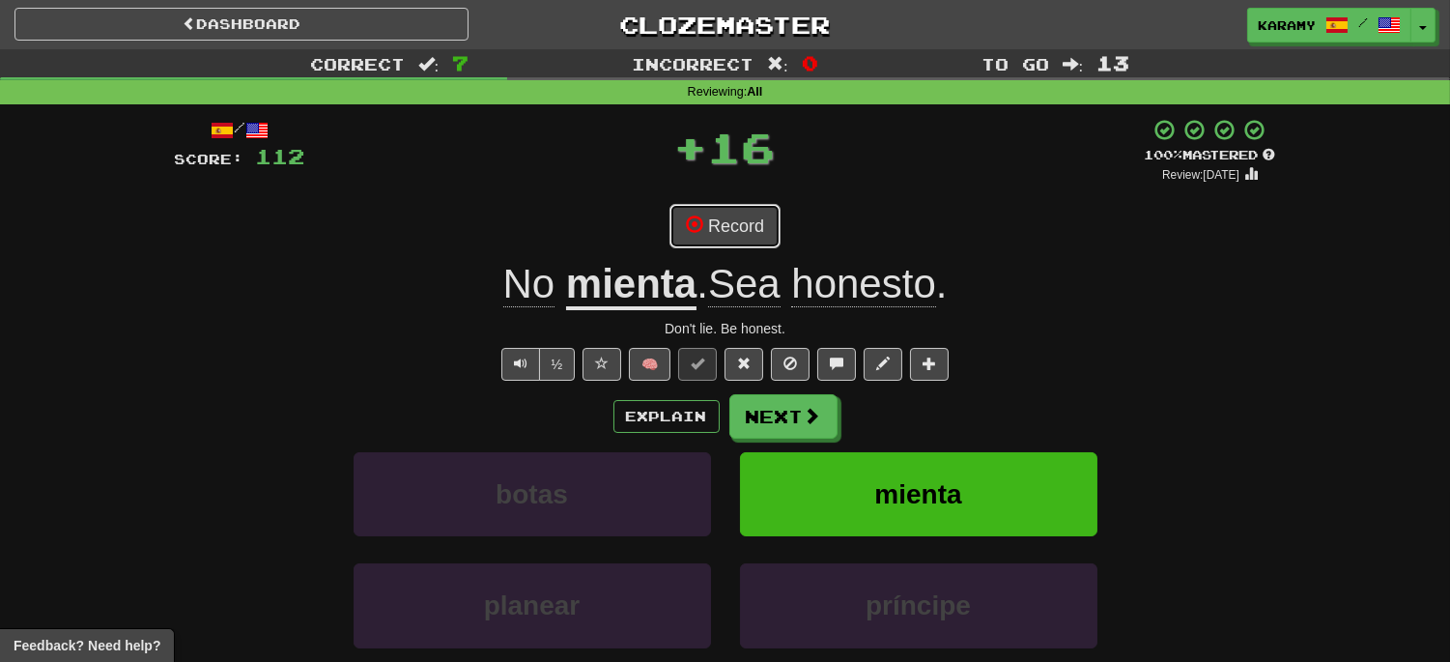
click at [736, 220] on button "Record" at bounding box center [724, 226] width 111 height 44
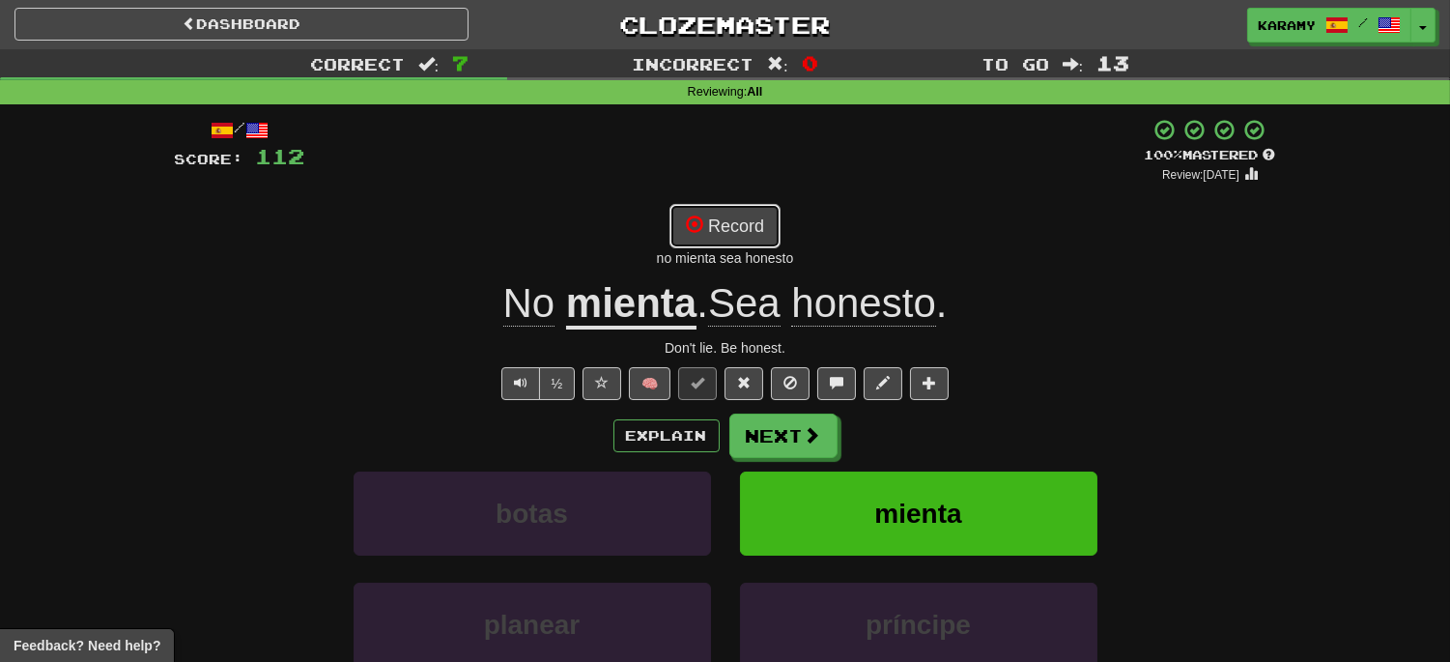
click at [760, 225] on button "Record" at bounding box center [724, 226] width 111 height 44
click at [809, 441] on span at bounding box center [813, 435] width 17 height 17
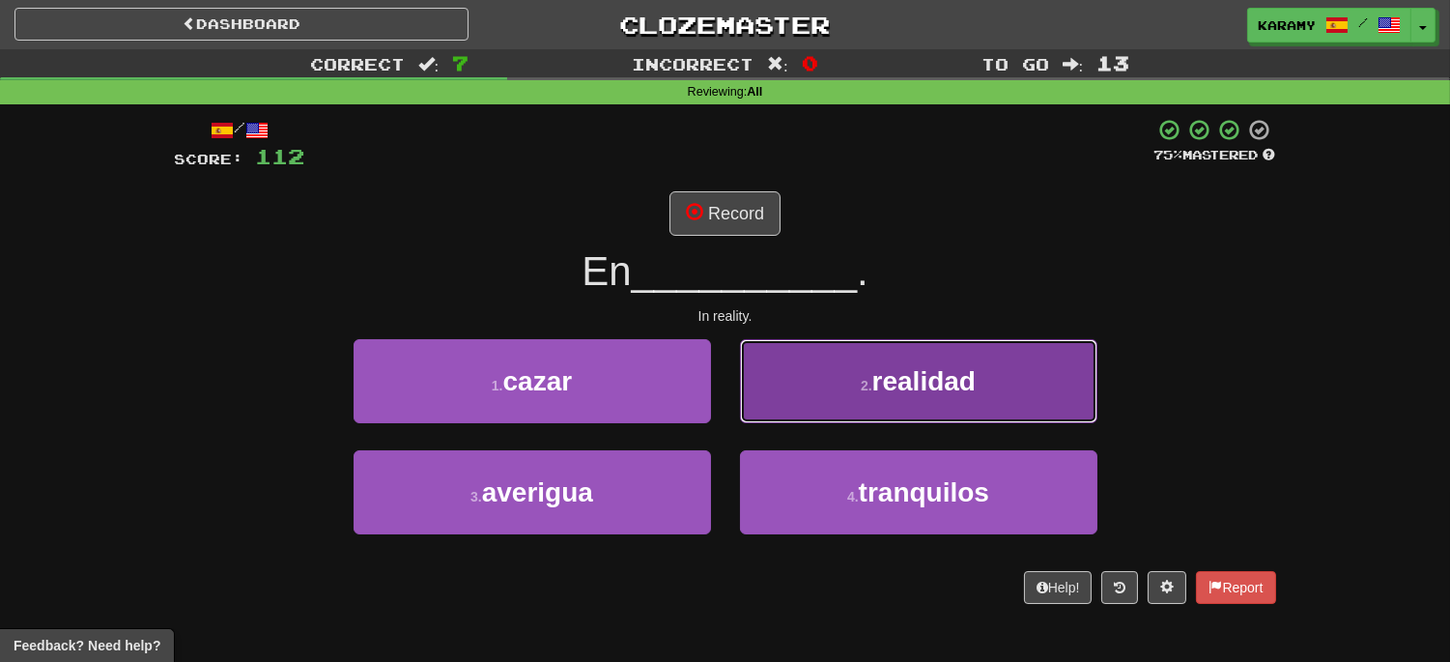
click at [1038, 413] on button "2 . realidad" at bounding box center [918, 381] width 357 height 84
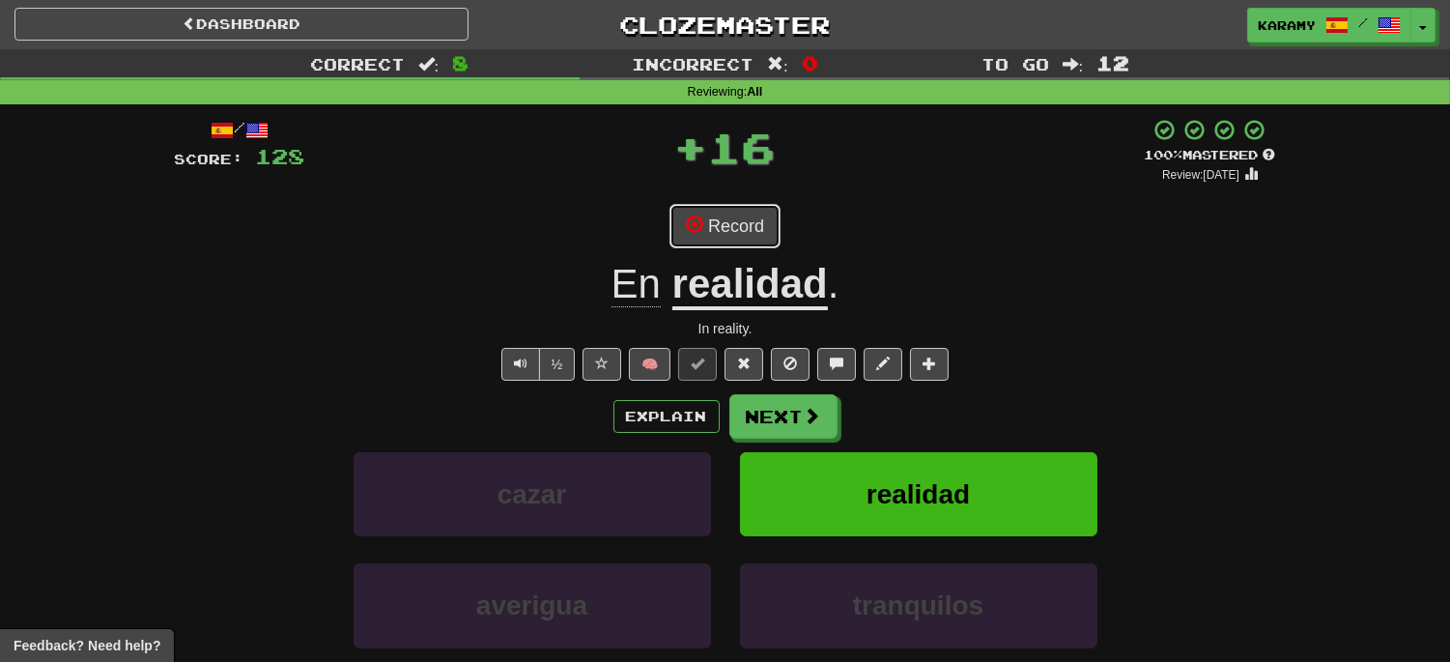
click at [722, 218] on button "Record" at bounding box center [724, 226] width 111 height 44
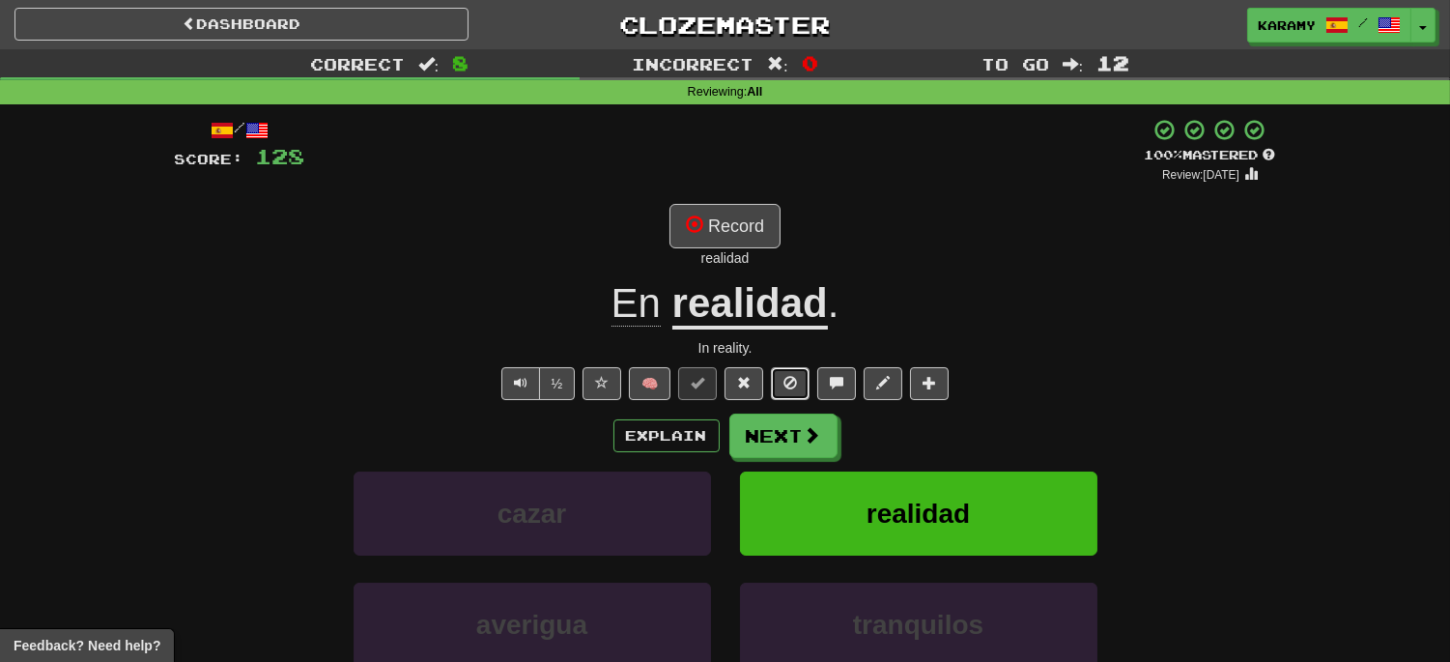
click at [794, 387] on span at bounding box center [790, 383] width 14 height 14
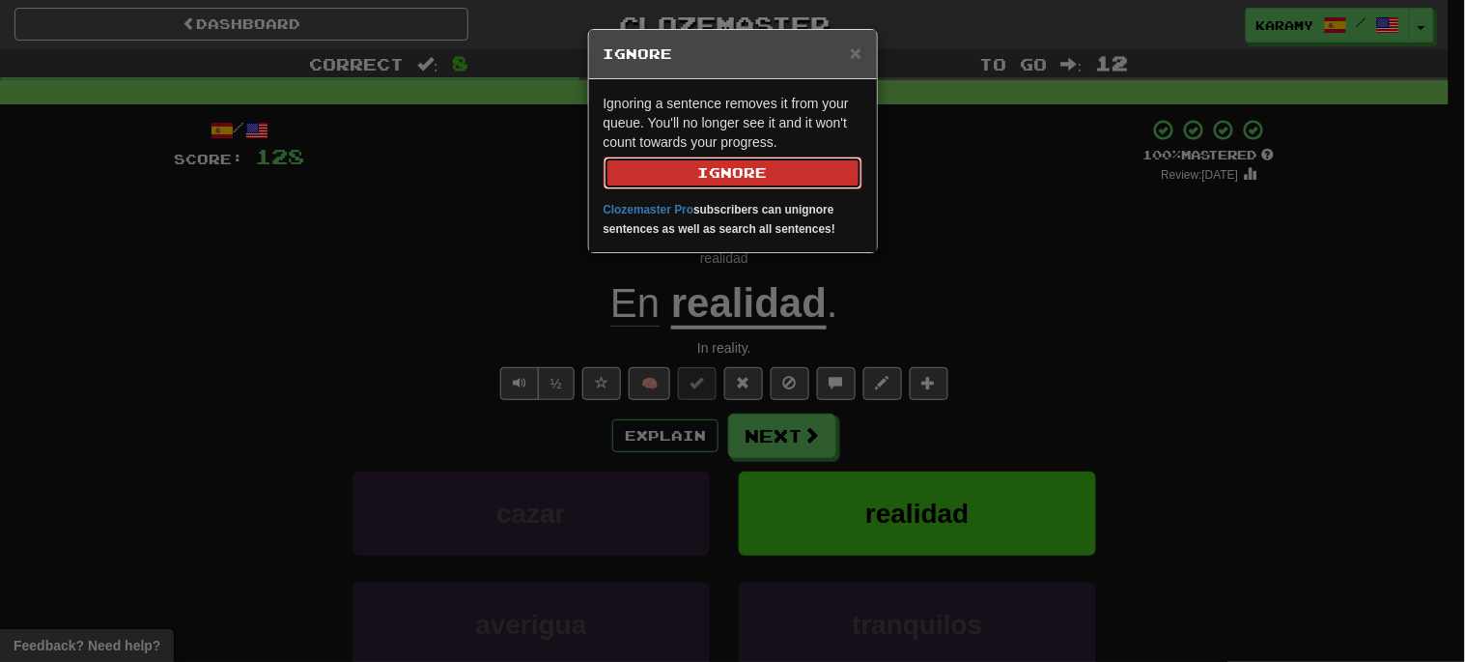
click at [804, 177] on button "Ignore" at bounding box center [733, 172] width 259 height 33
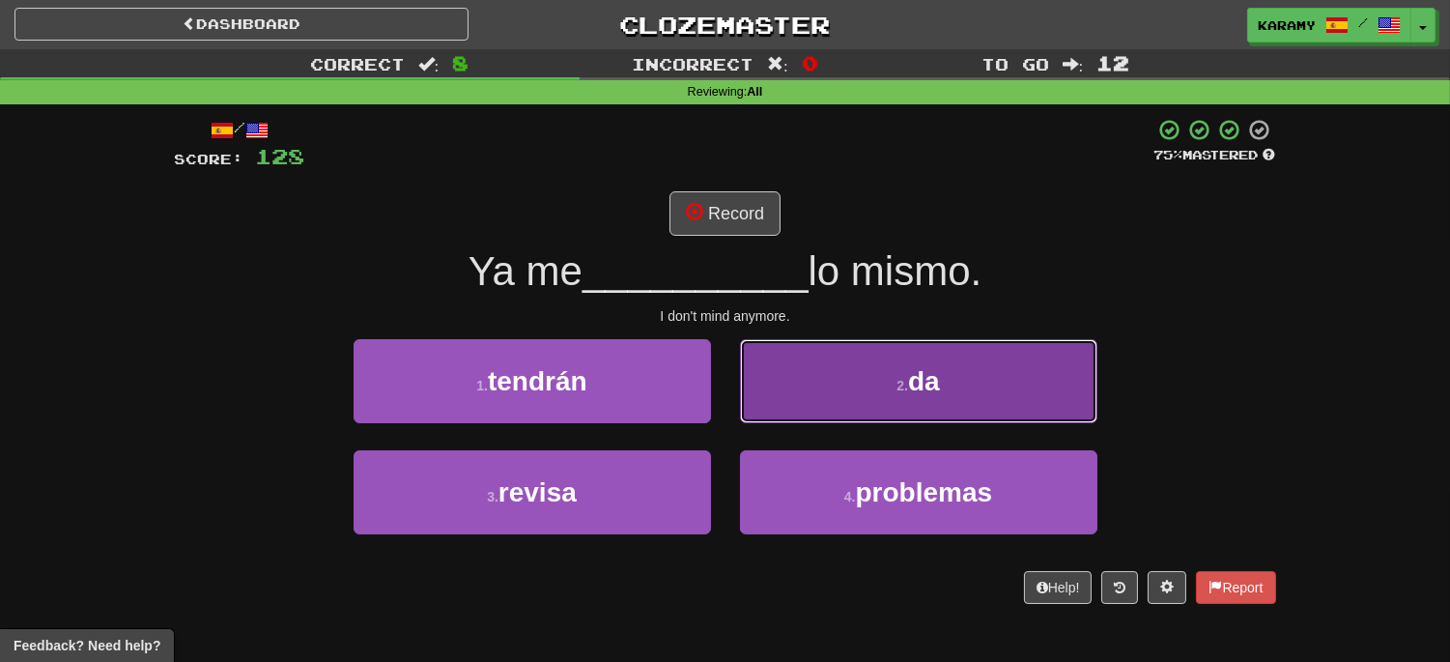
click at [1015, 403] on button "2 . da" at bounding box center [918, 381] width 357 height 84
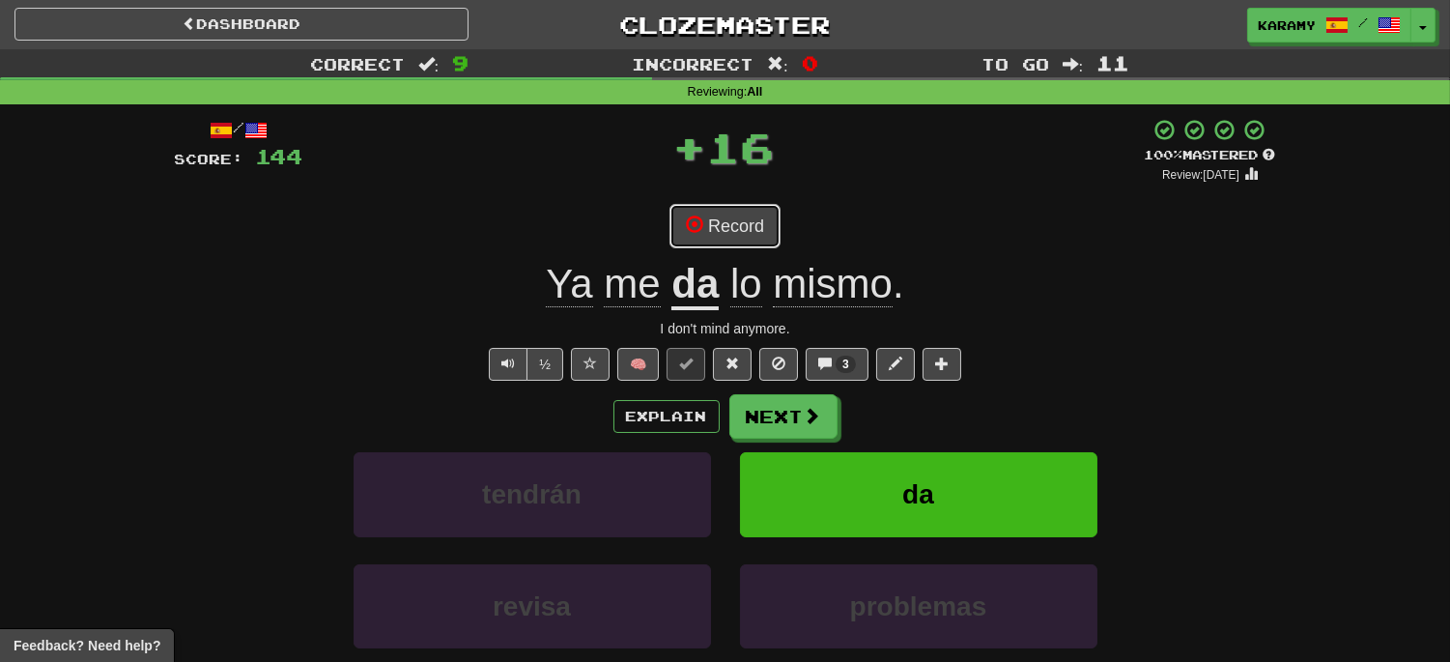
click at [749, 240] on button "Record" at bounding box center [724, 226] width 111 height 44
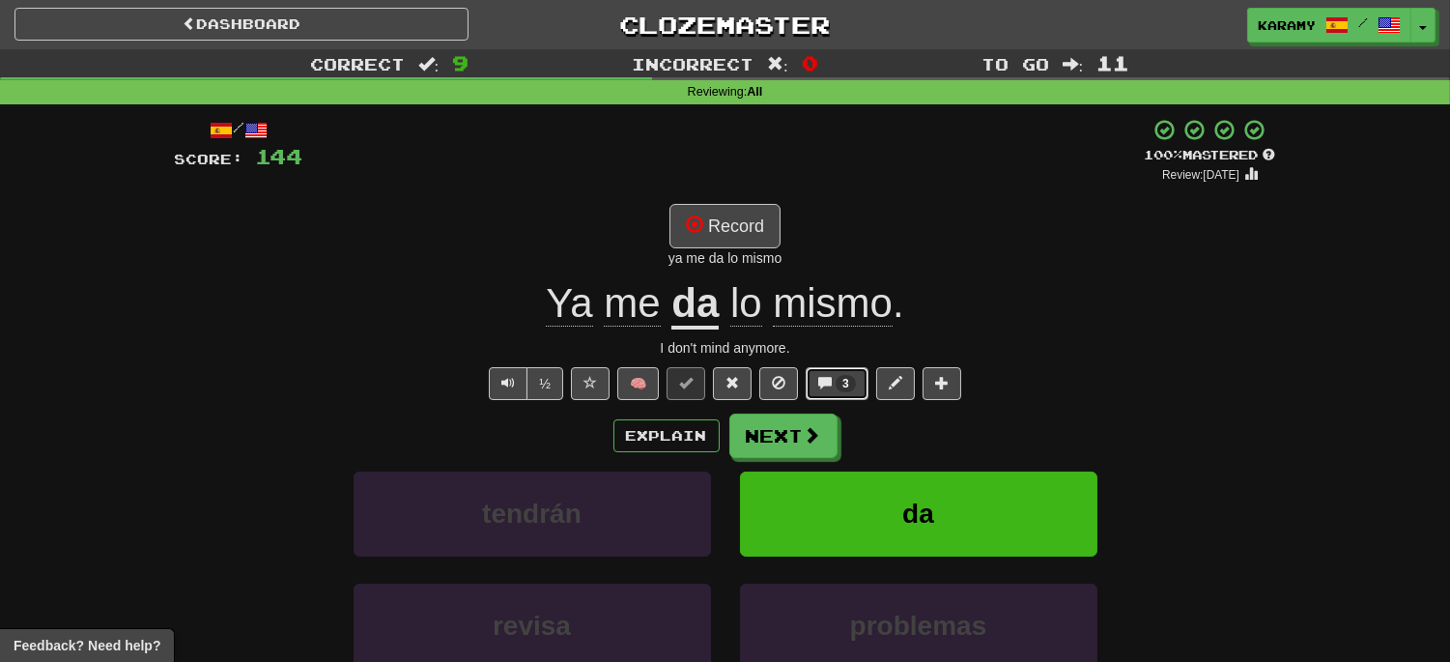
click at [852, 387] on span "3" at bounding box center [846, 383] width 20 height 17
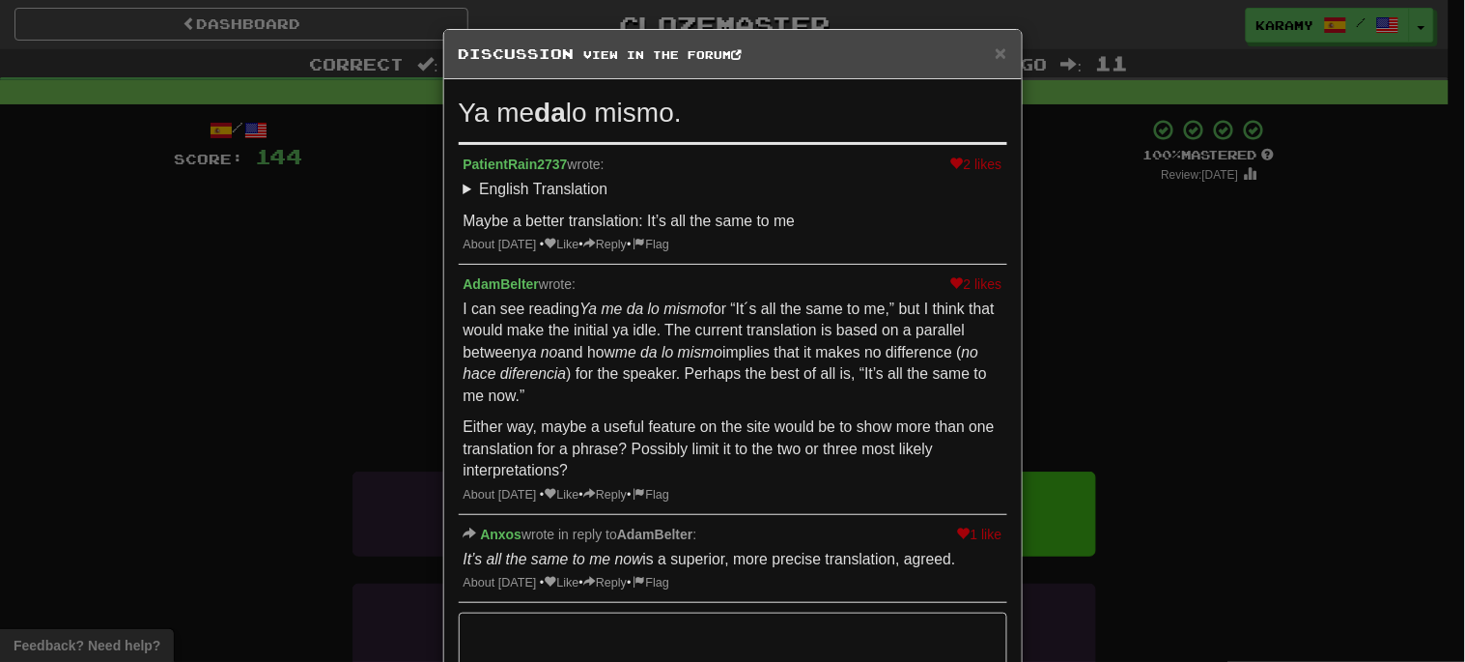
click at [1323, 331] on div "× Discussion View in the forum Ya me da lo mismo. 2 likes PatientRain2737 wrote…" at bounding box center [732, 331] width 1465 height 662
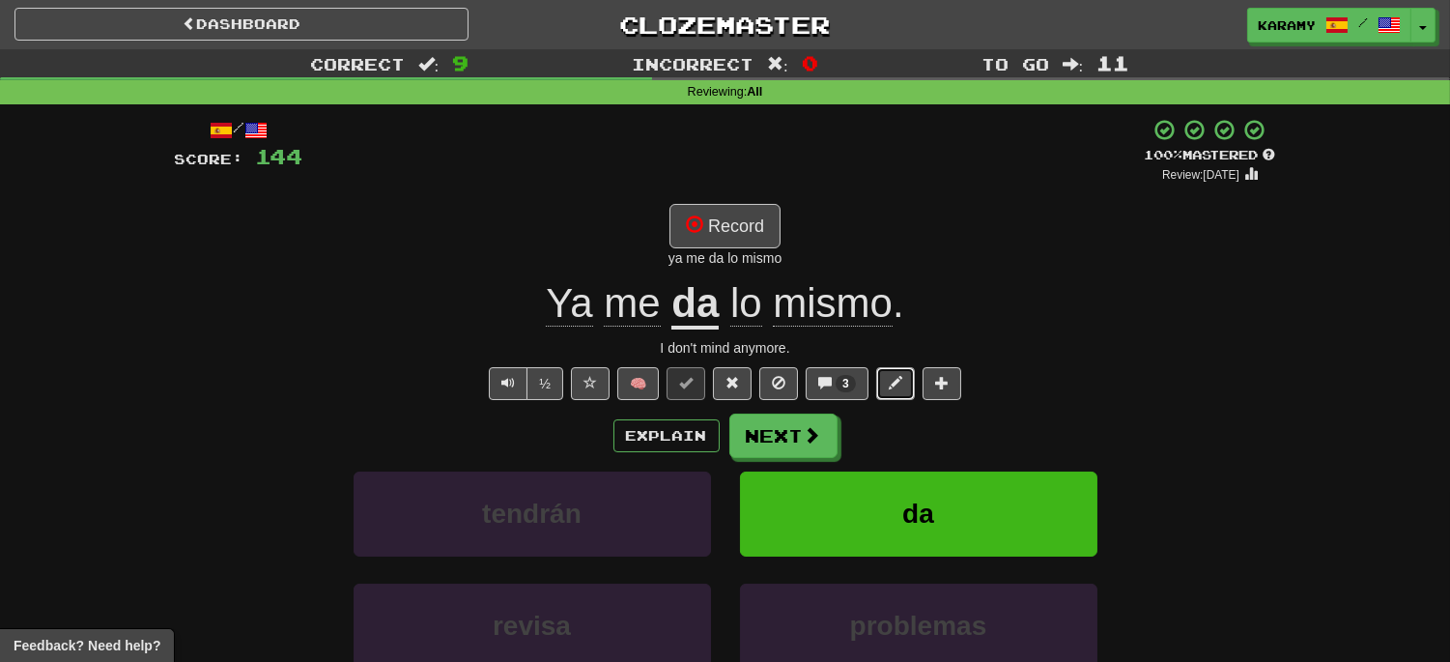
click at [894, 387] on span at bounding box center [896, 383] width 14 height 14
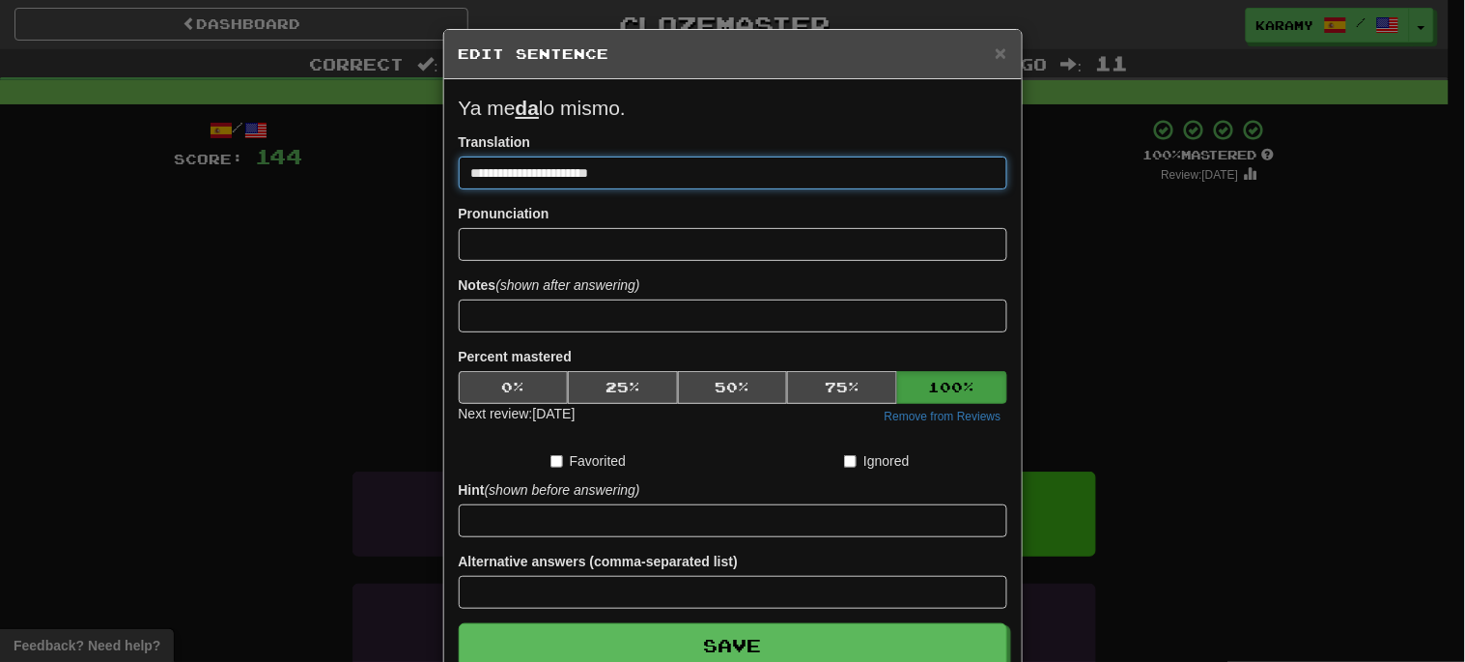
click at [469, 168] on input "**********" at bounding box center [733, 172] width 549 height 33
click at [653, 180] on input "**********" at bounding box center [733, 172] width 549 height 33
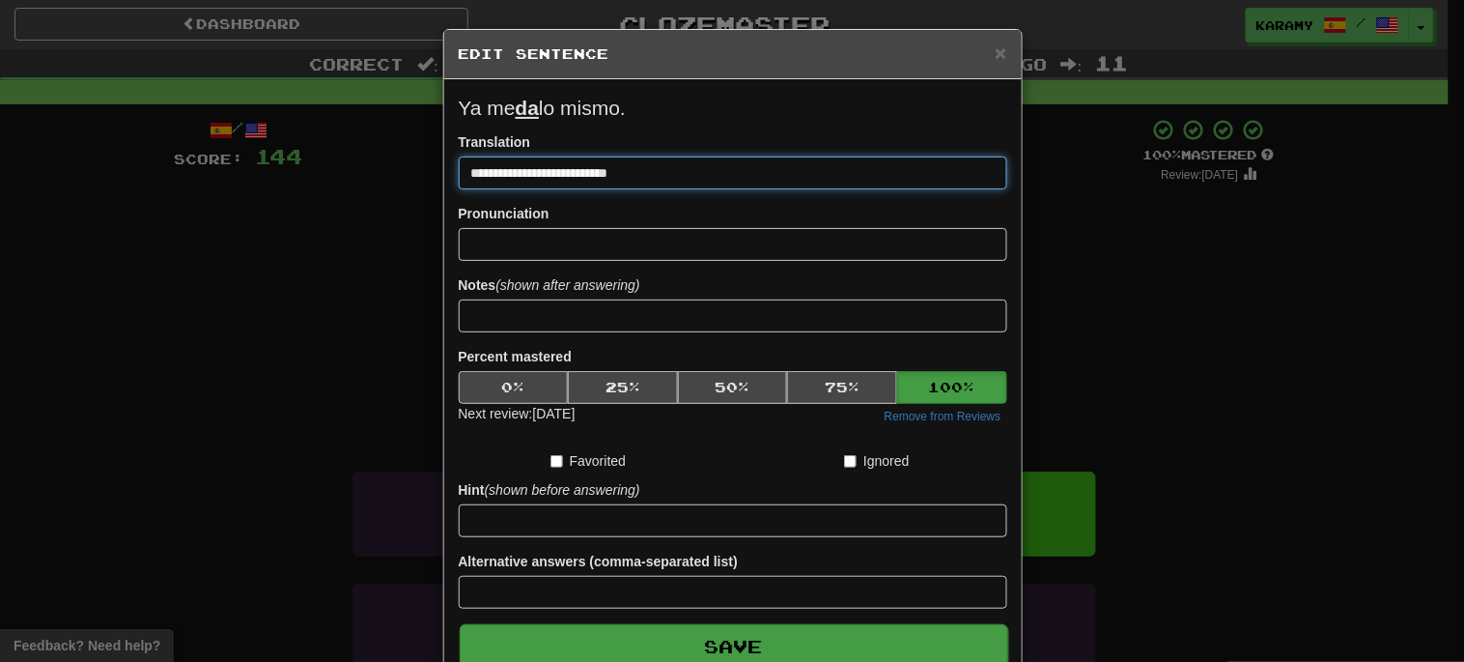
type input "**********"
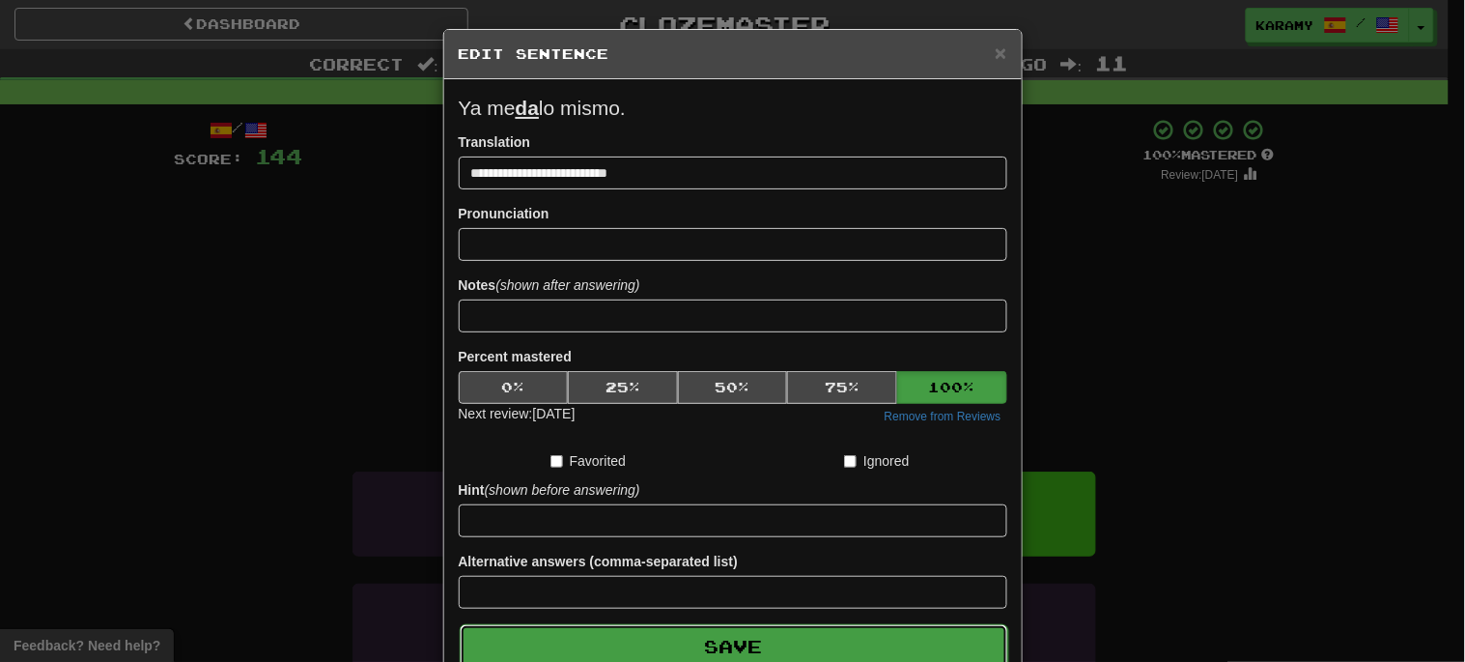
click at [722, 644] on button "Save" at bounding box center [734, 646] width 549 height 44
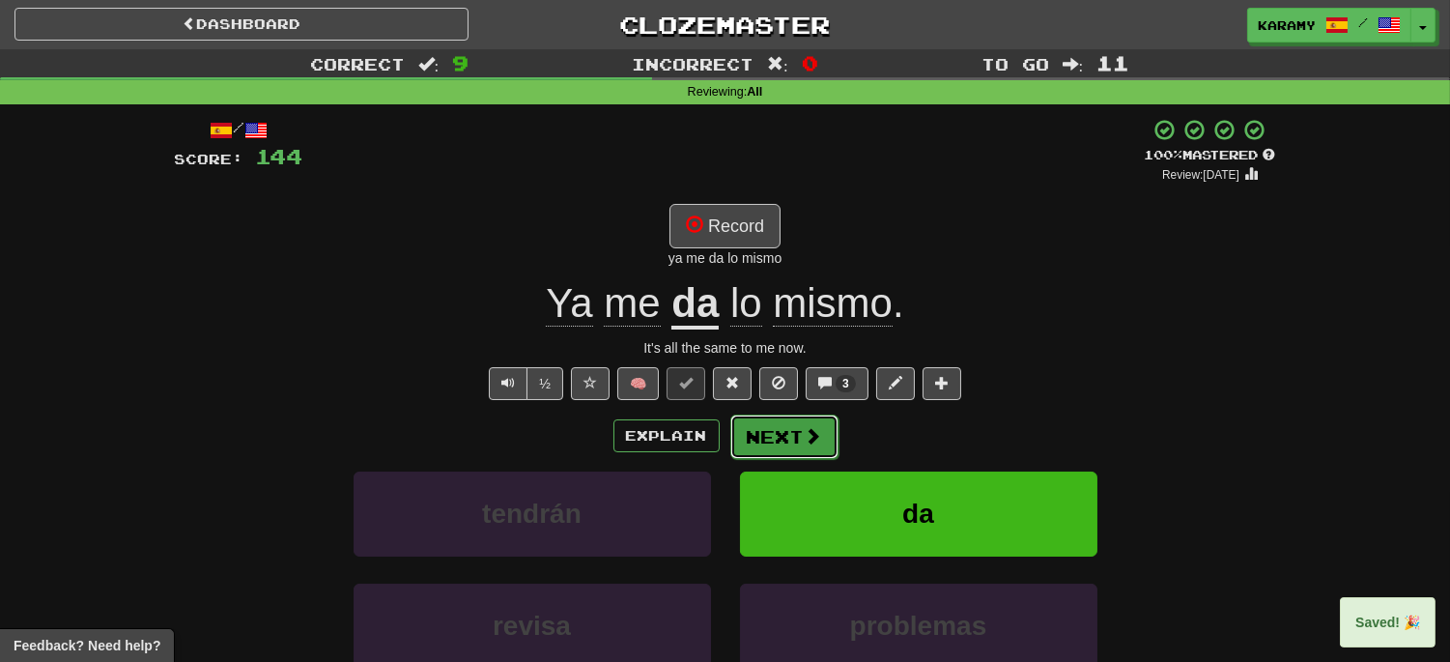
click at [814, 436] on span at bounding box center [813, 435] width 17 height 17
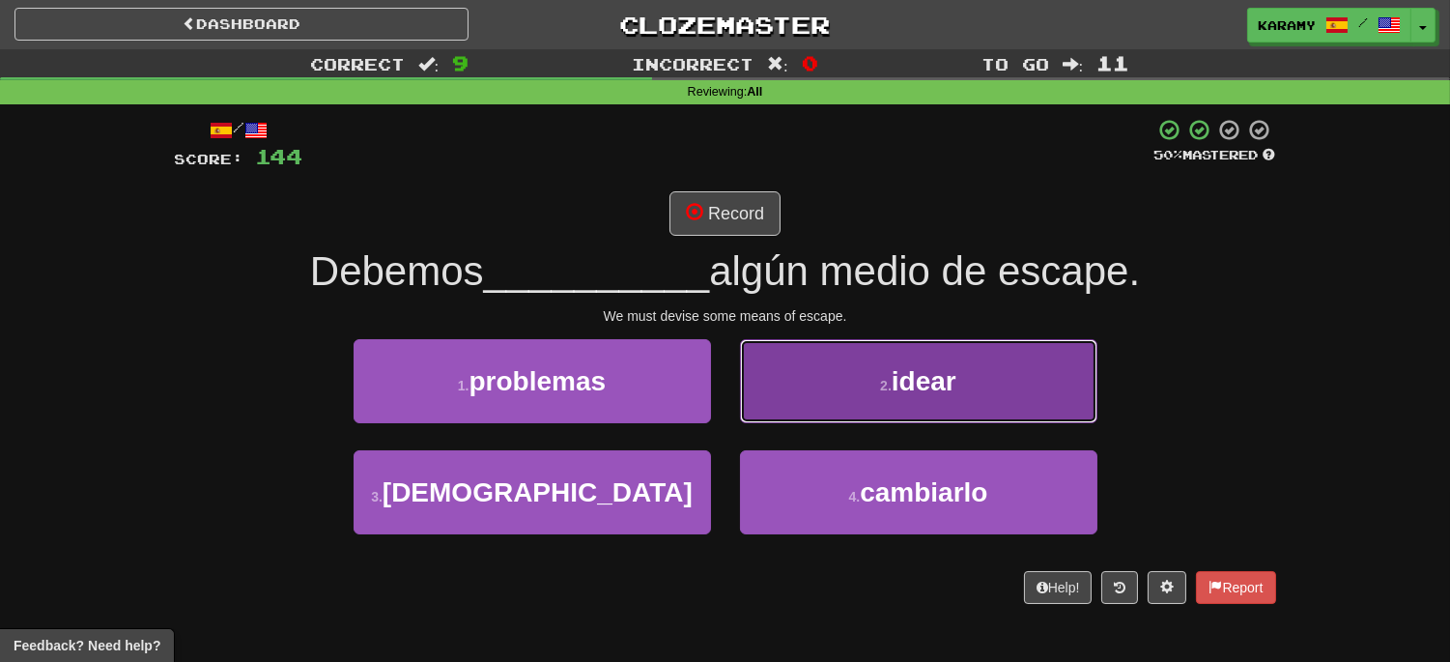
click at [953, 396] on button "2 . idear" at bounding box center [918, 381] width 357 height 84
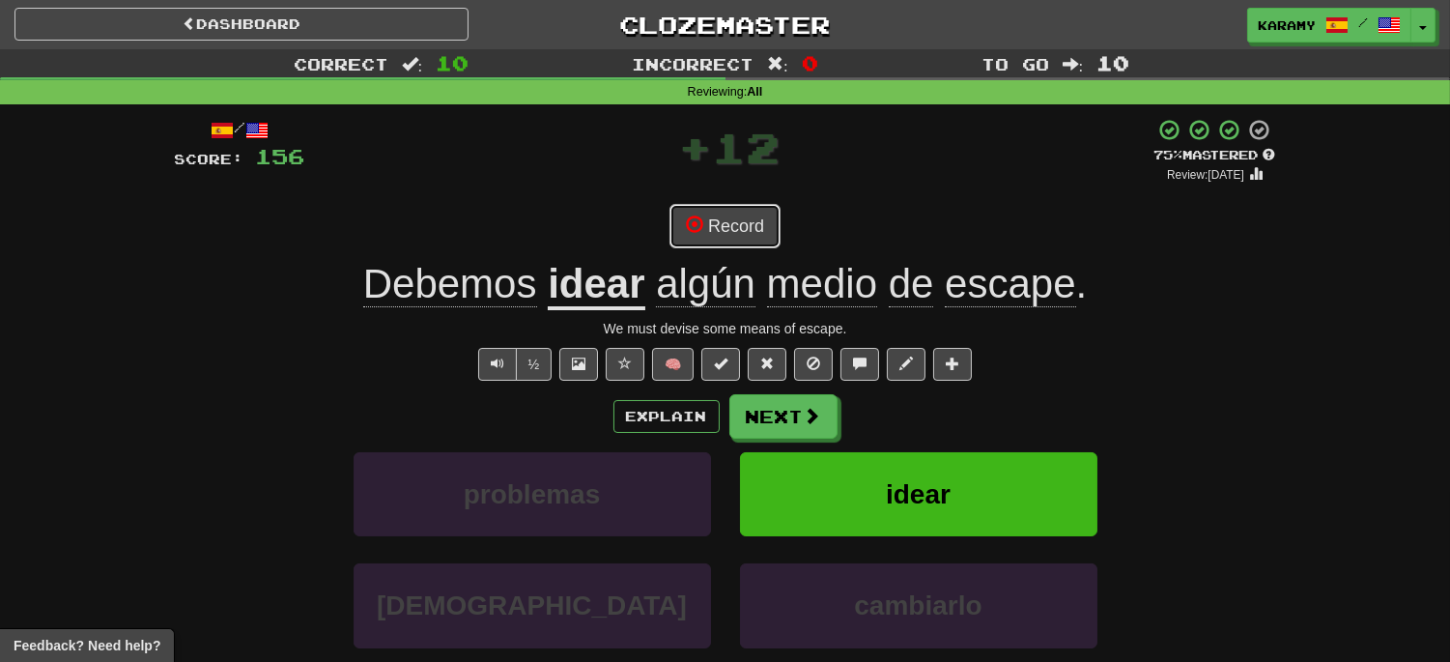
click at [757, 219] on button "Record" at bounding box center [724, 226] width 111 height 44
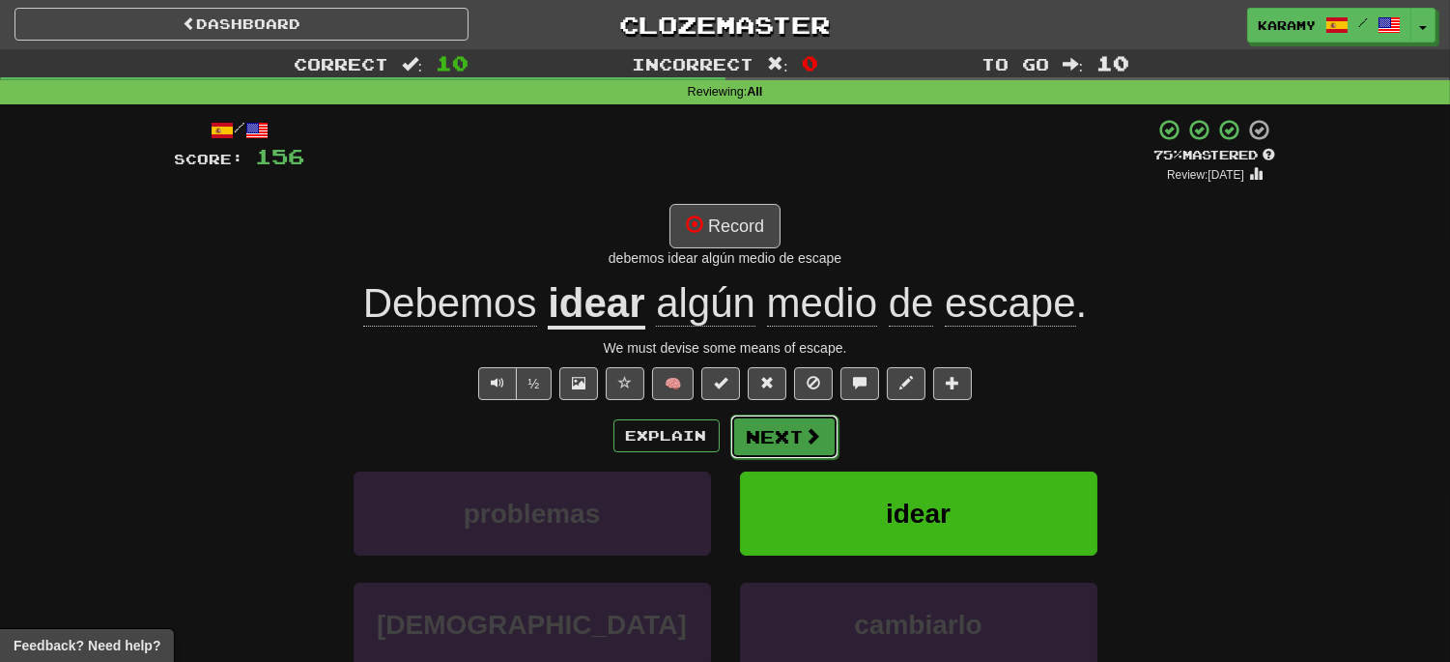
click at [780, 439] on button "Next" at bounding box center [784, 436] width 108 height 44
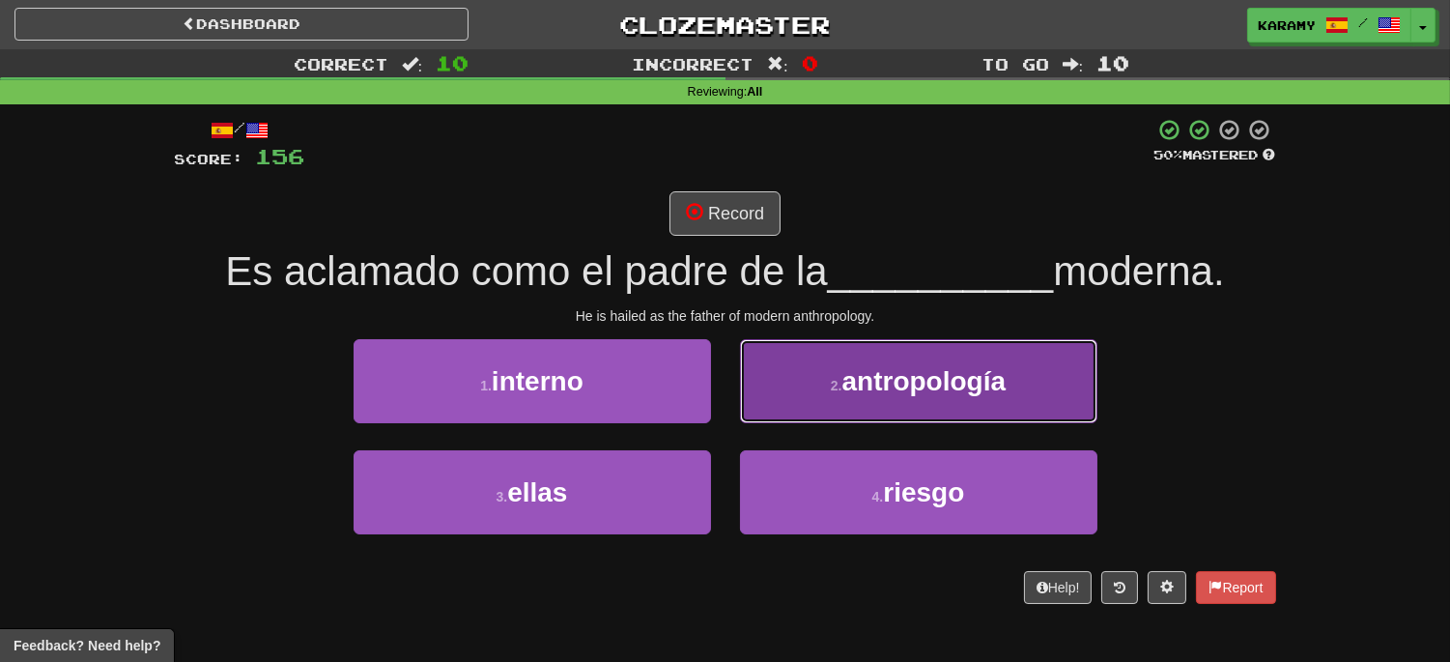
click at [1026, 403] on button "2 . antropología" at bounding box center [918, 381] width 357 height 84
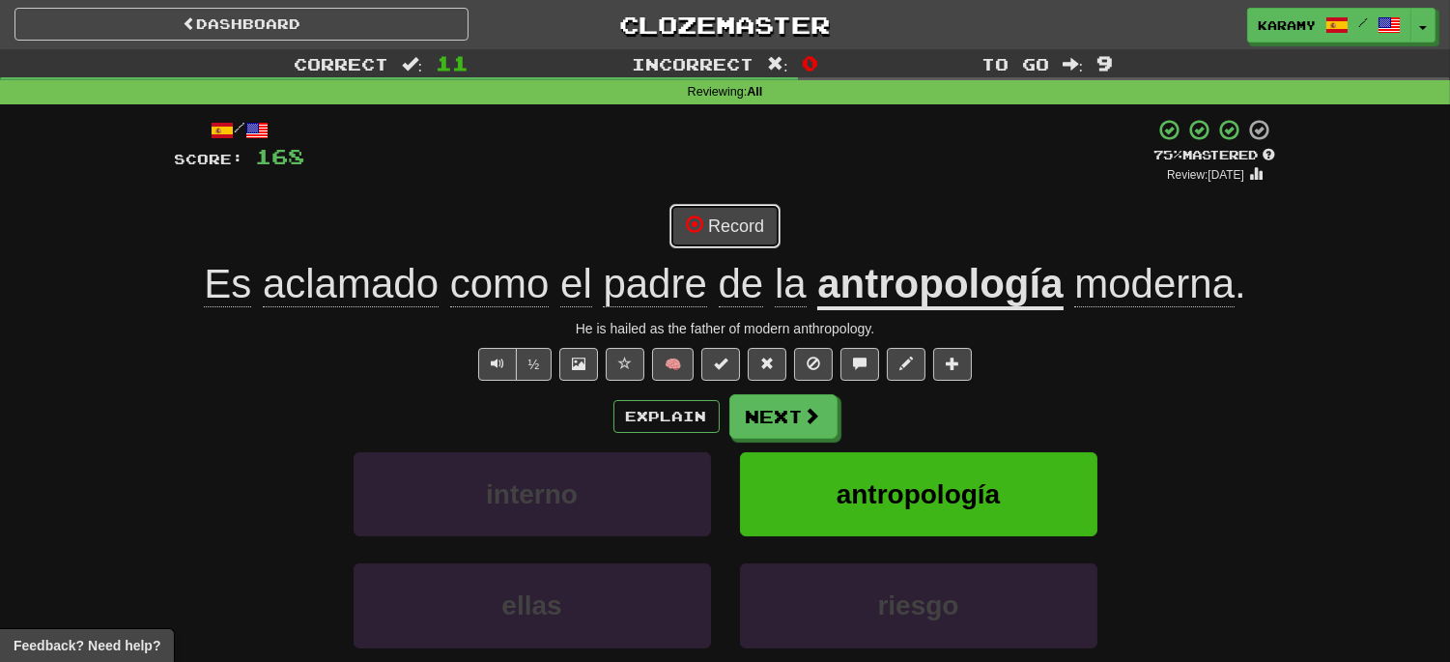
click at [747, 236] on button "Record" at bounding box center [724, 226] width 111 height 44
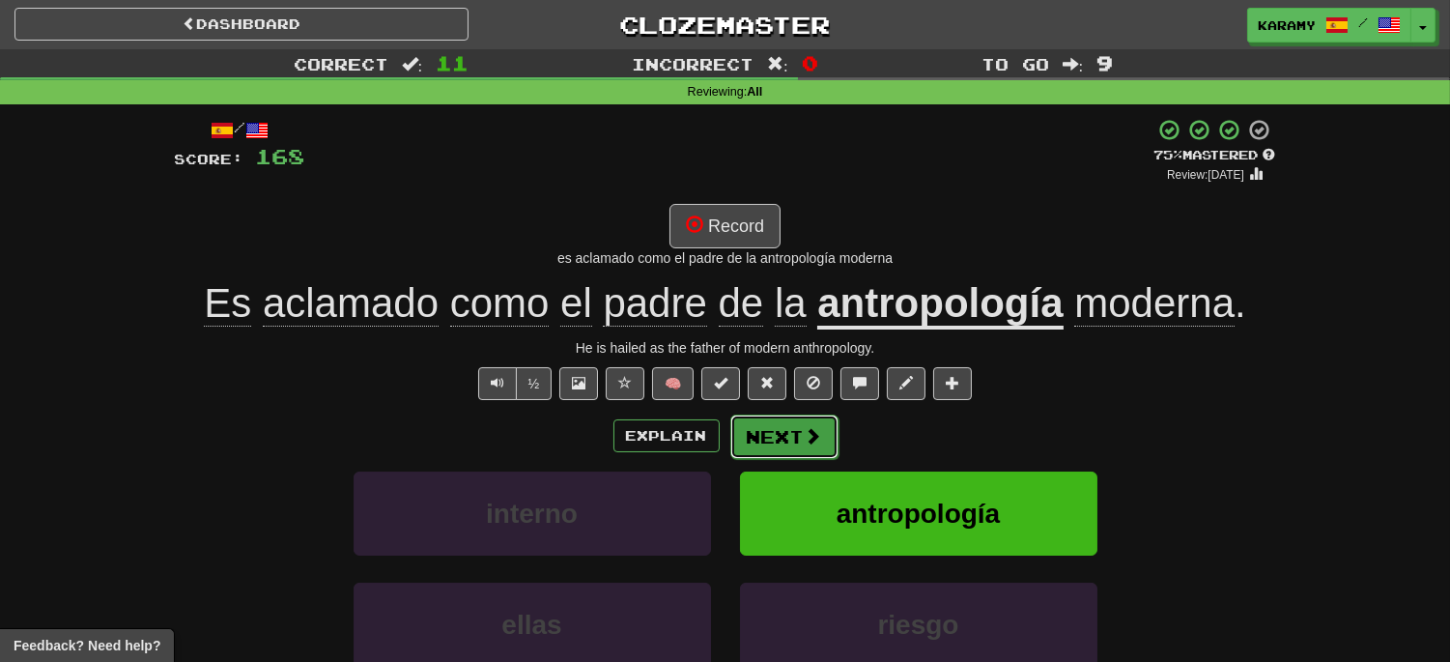
click at [776, 440] on button "Next" at bounding box center [784, 436] width 108 height 44
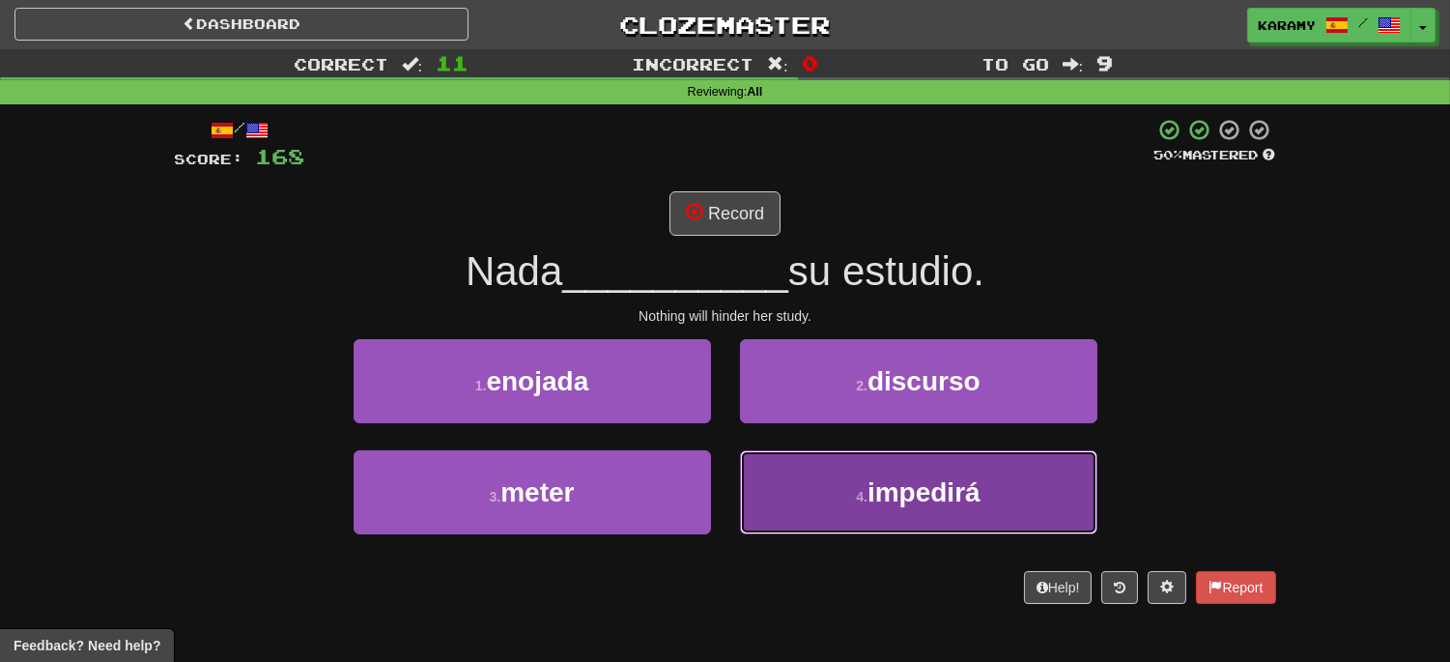
click at [961, 489] on span "impedirá" at bounding box center [923, 492] width 113 height 30
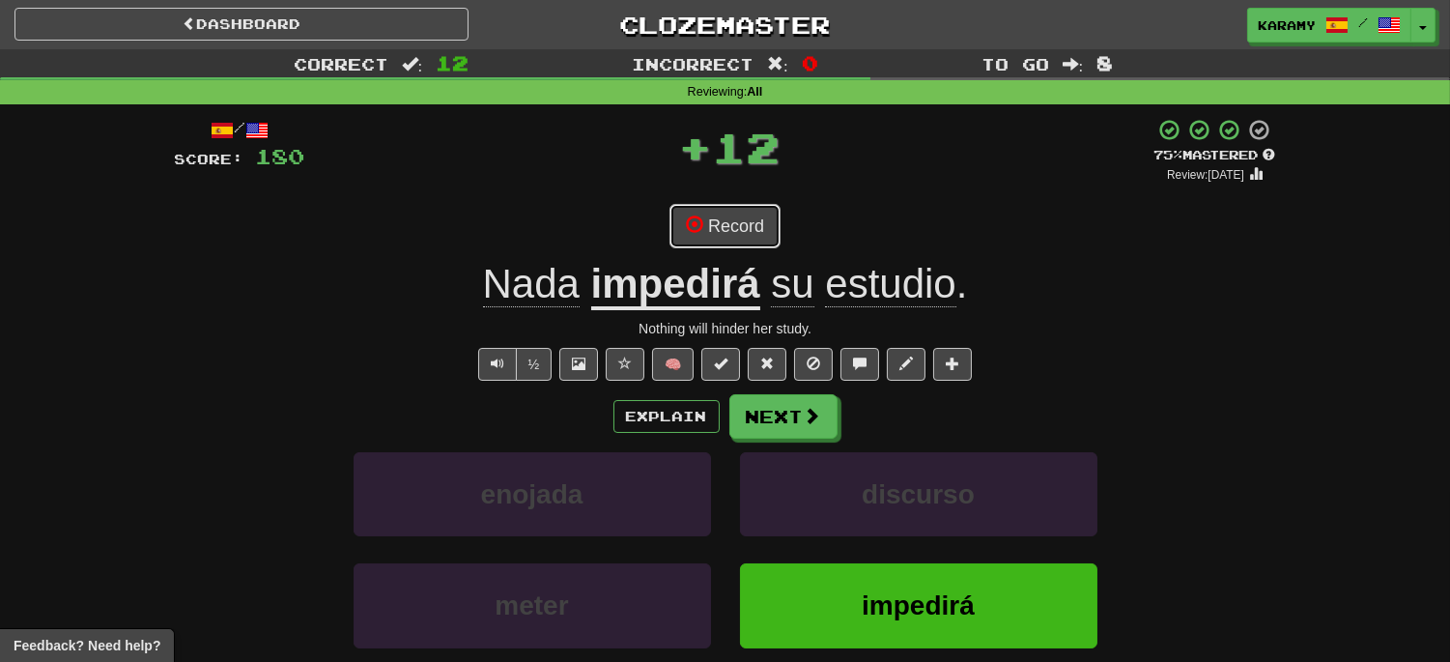
click at [742, 238] on button "Record" at bounding box center [724, 226] width 111 height 44
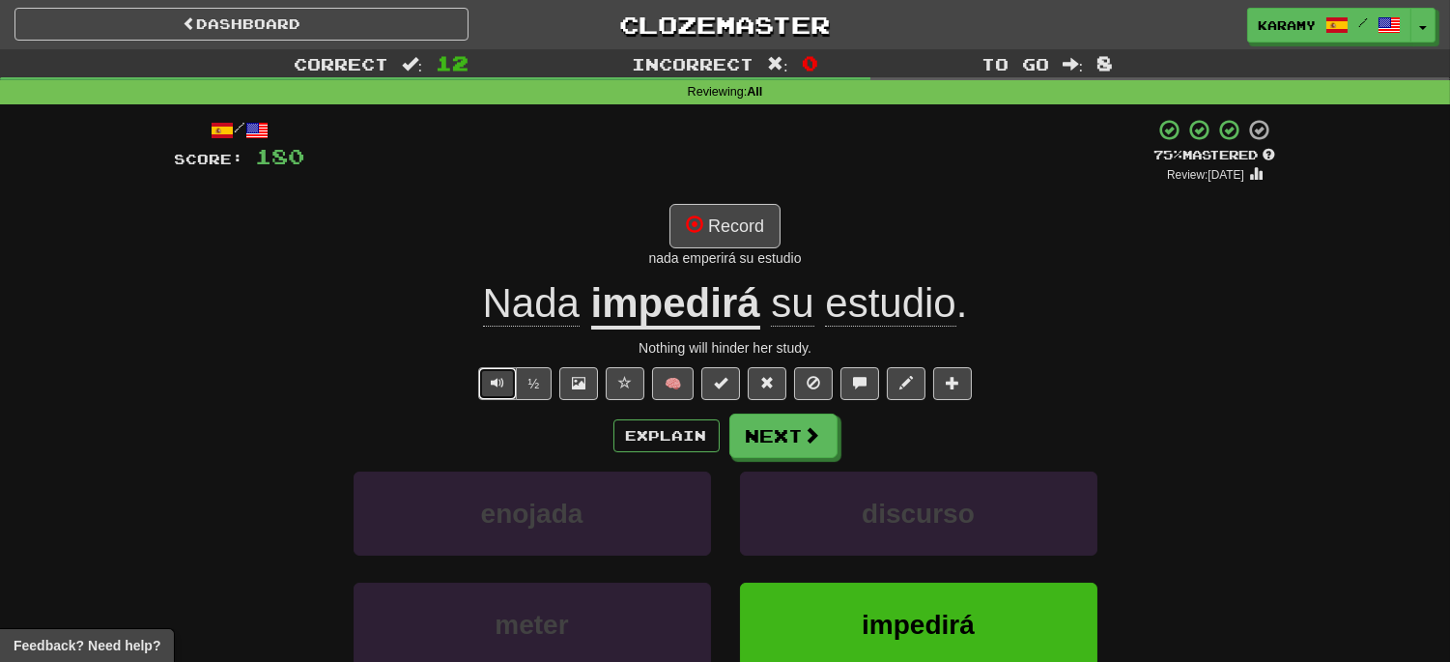
click at [499, 382] on span "Text-to-speech controls" at bounding box center [498, 383] width 14 height 14
click at [752, 234] on button "Record" at bounding box center [724, 226] width 111 height 44
click at [810, 438] on span at bounding box center [813, 435] width 17 height 17
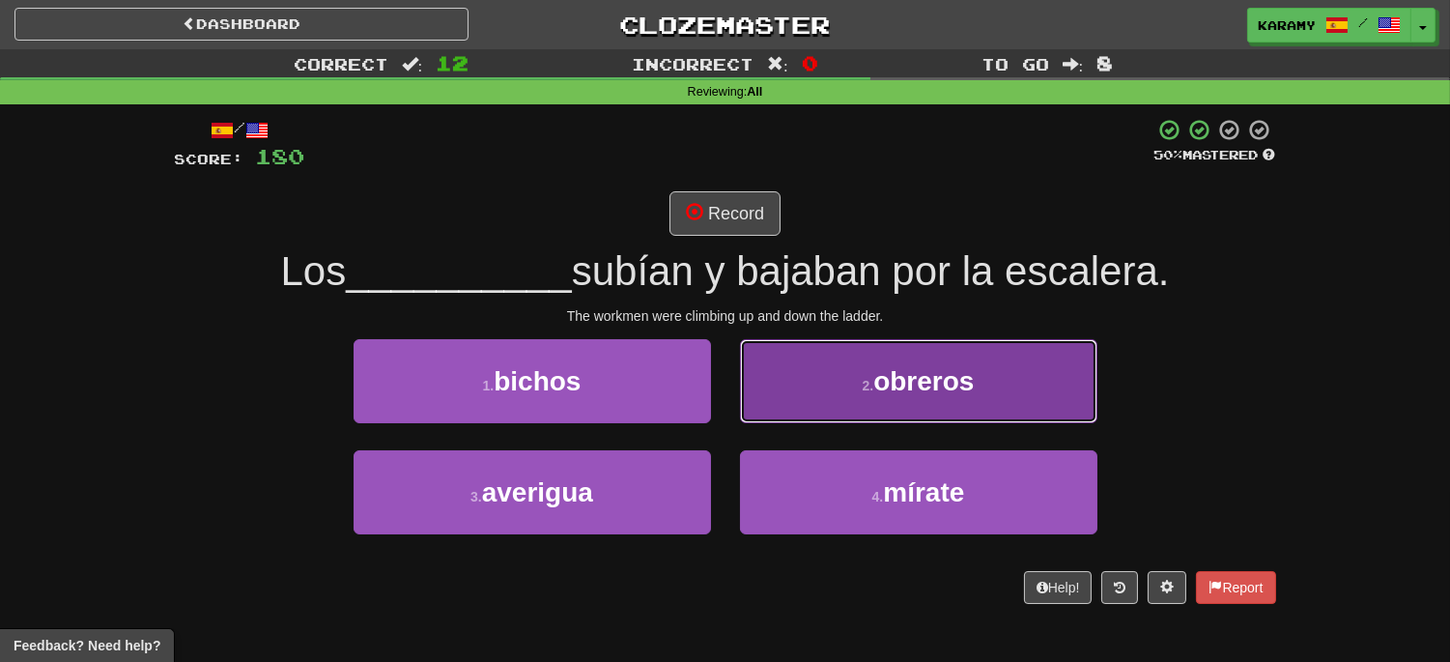
click at [1038, 406] on button "2 . obreros" at bounding box center [918, 381] width 357 height 84
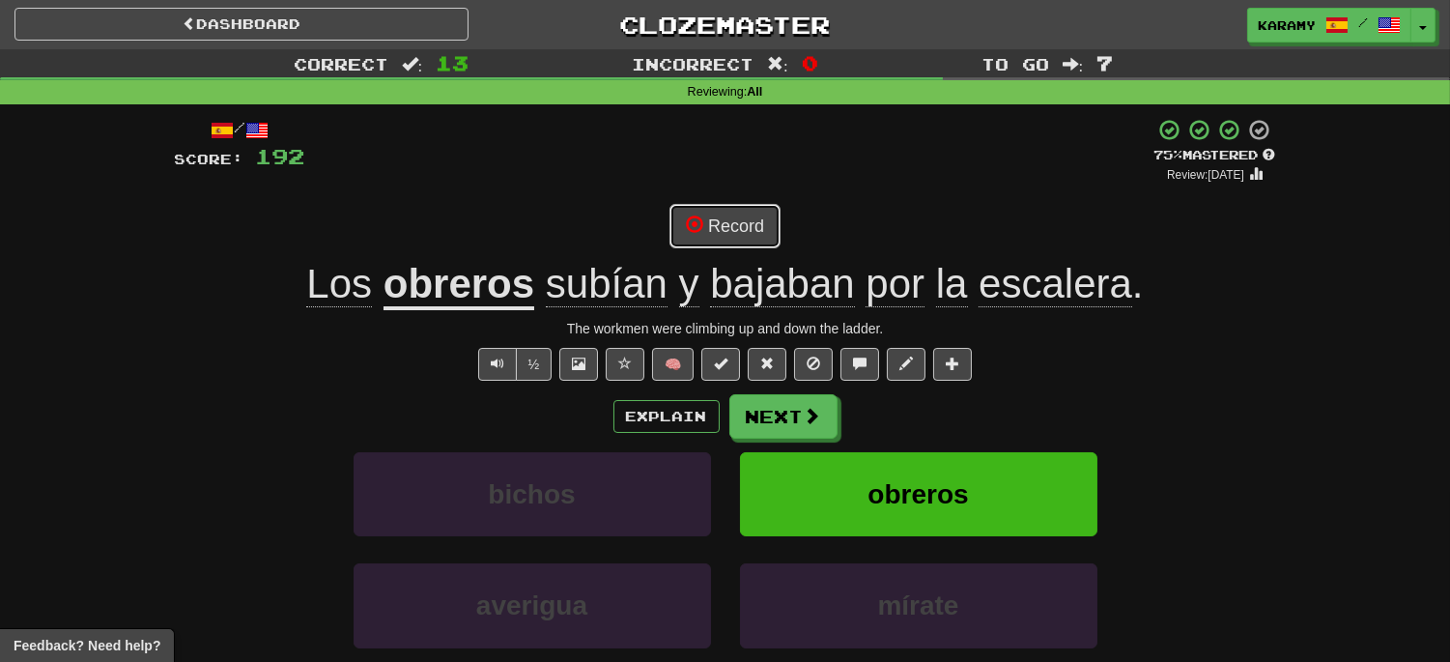
click at [750, 227] on button "Record" at bounding box center [724, 226] width 111 height 44
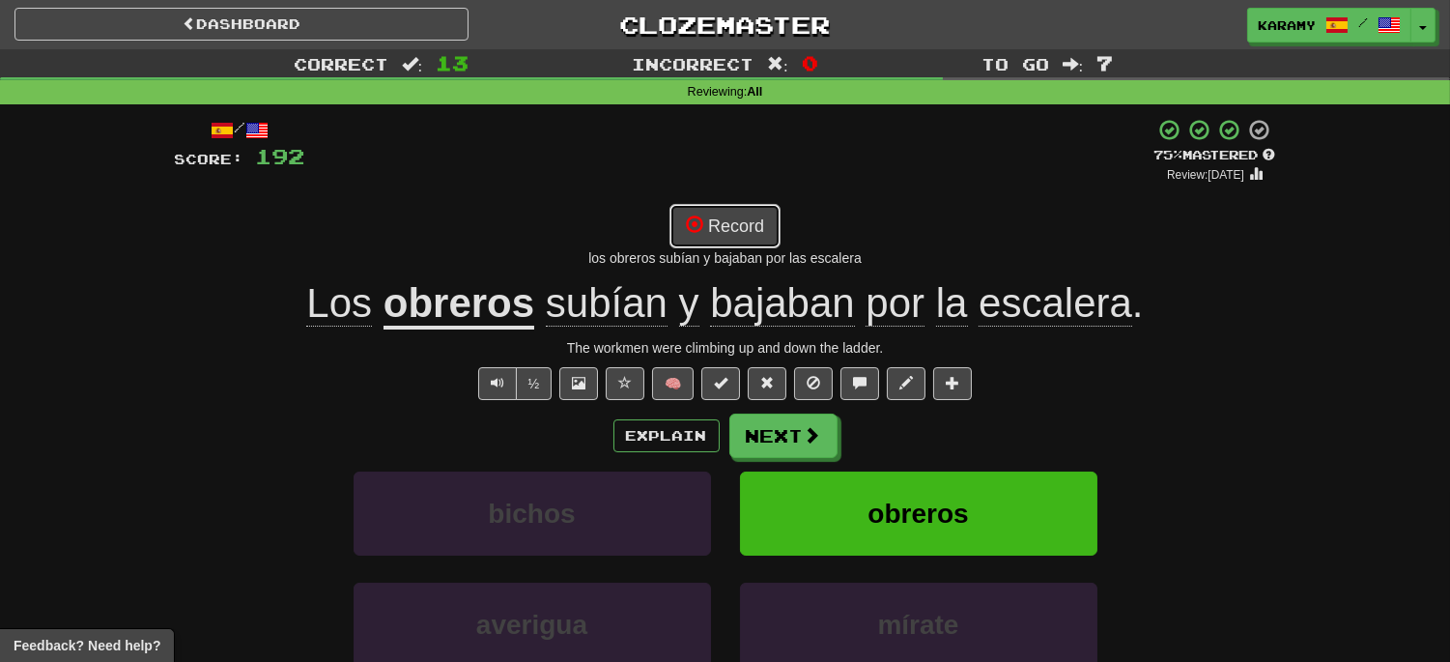
click at [735, 233] on button "Record" at bounding box center [724, 226] width 111 height 44
click at [790, 441] on button "Next" at bounding box center [784, 436] width 108 height 44
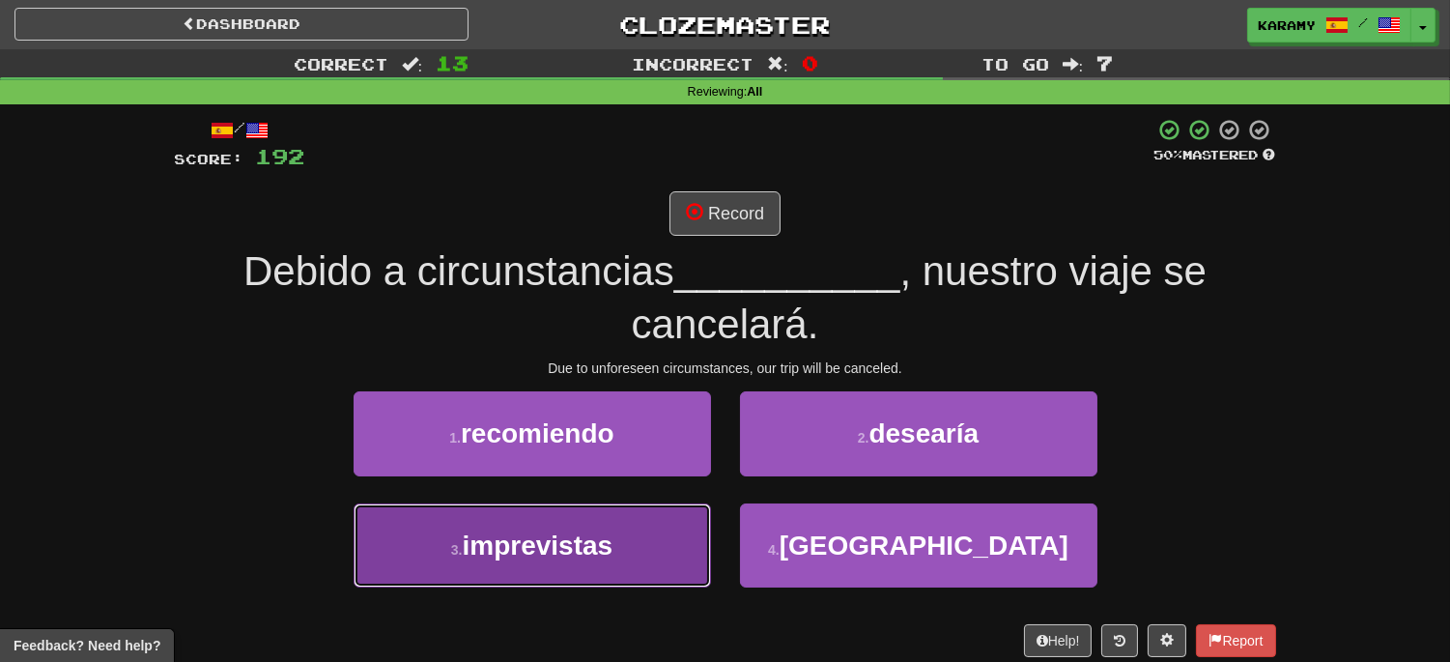
click at [650, 536] on button "3 . imprevistas" at bounding box center [532, 545] width 357 height 84
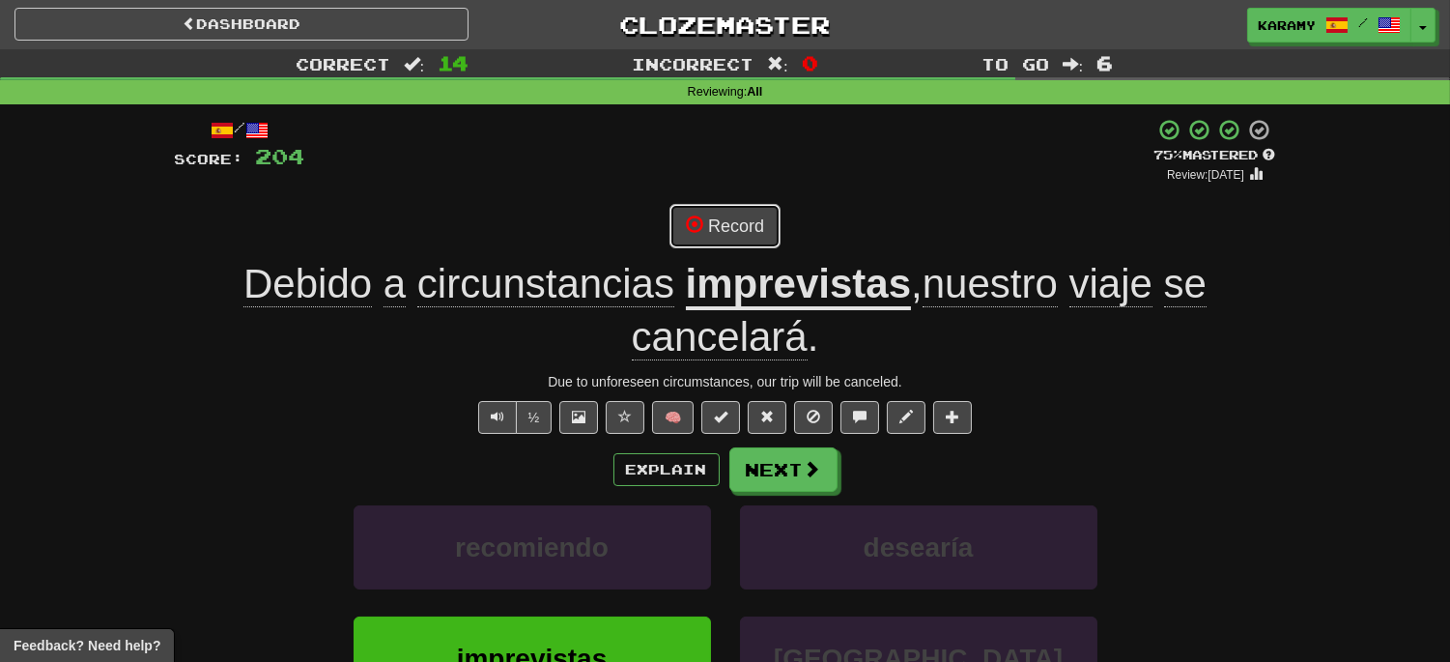
click at [739, 228] on button "Record" at bounding box center [724, 226] width 111 height 44
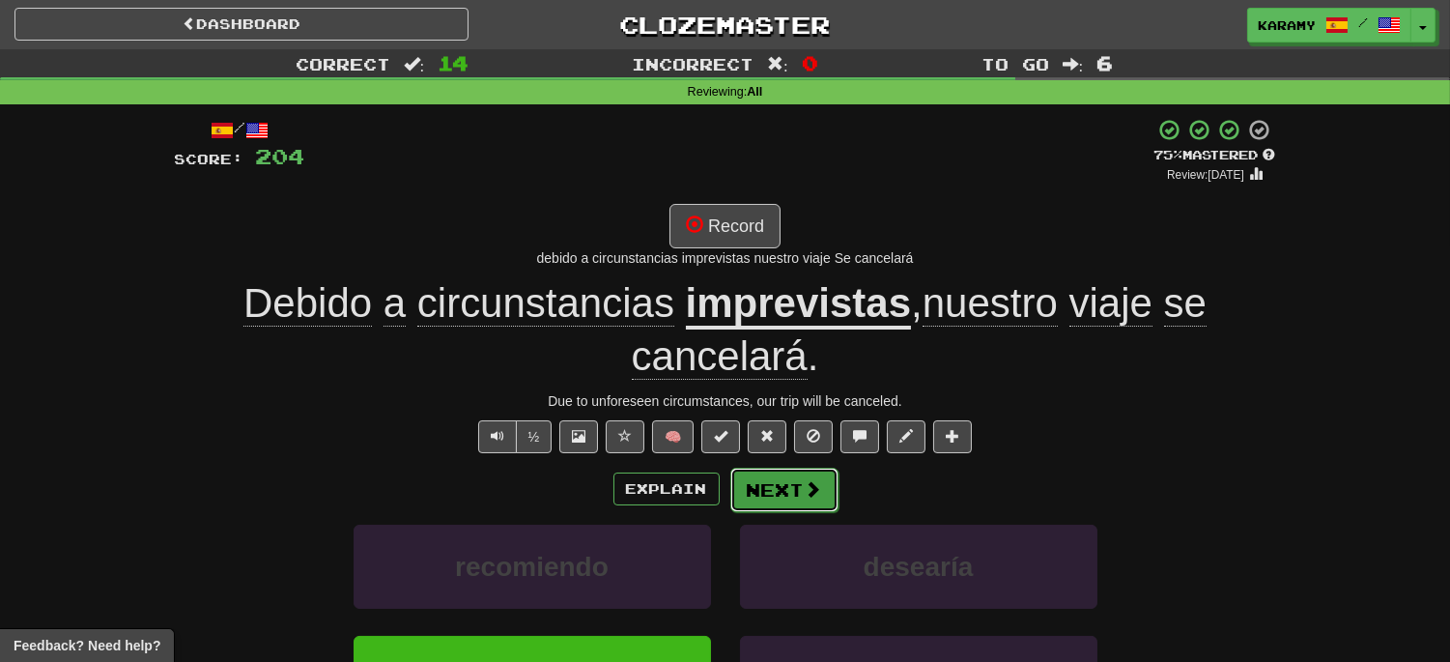
click at [787, 497] on button "Next" at bounding box center [784, 490] width 108 height 44
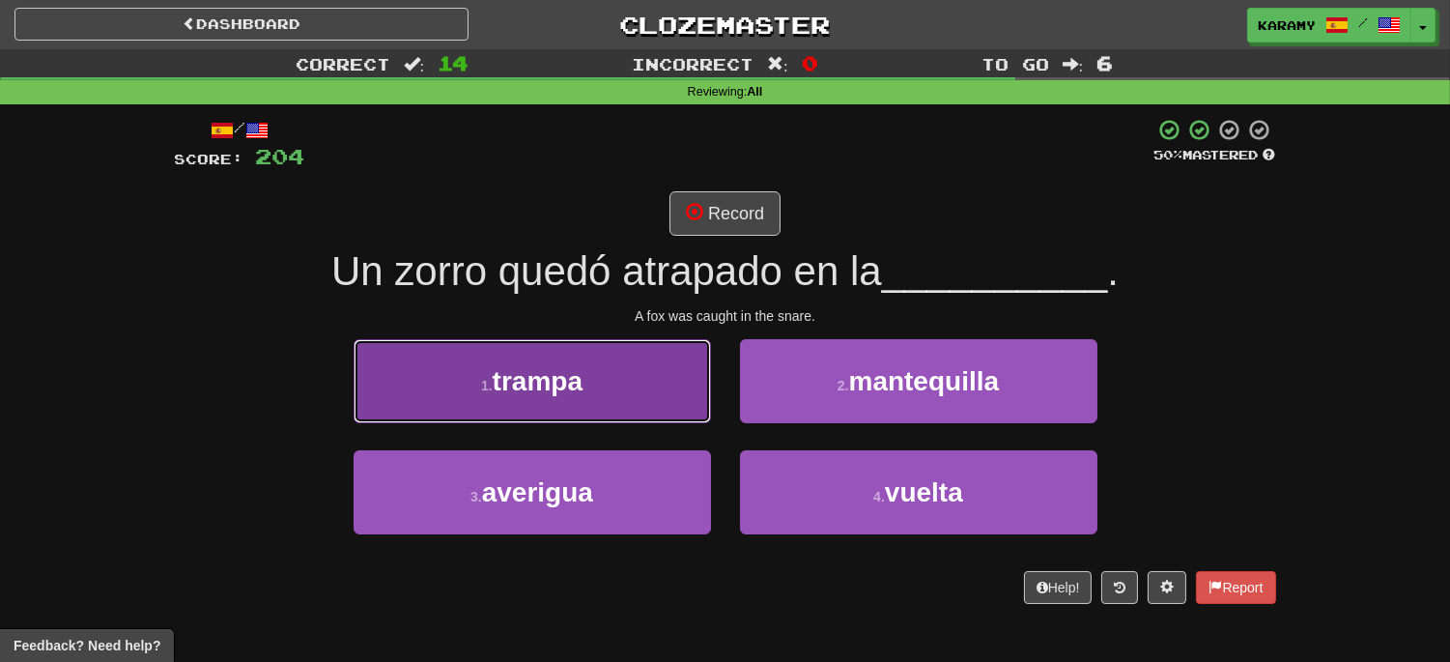
click at [698, 369] on button "1 . trampa" at bounding box center [532, 381] width 357 height 84
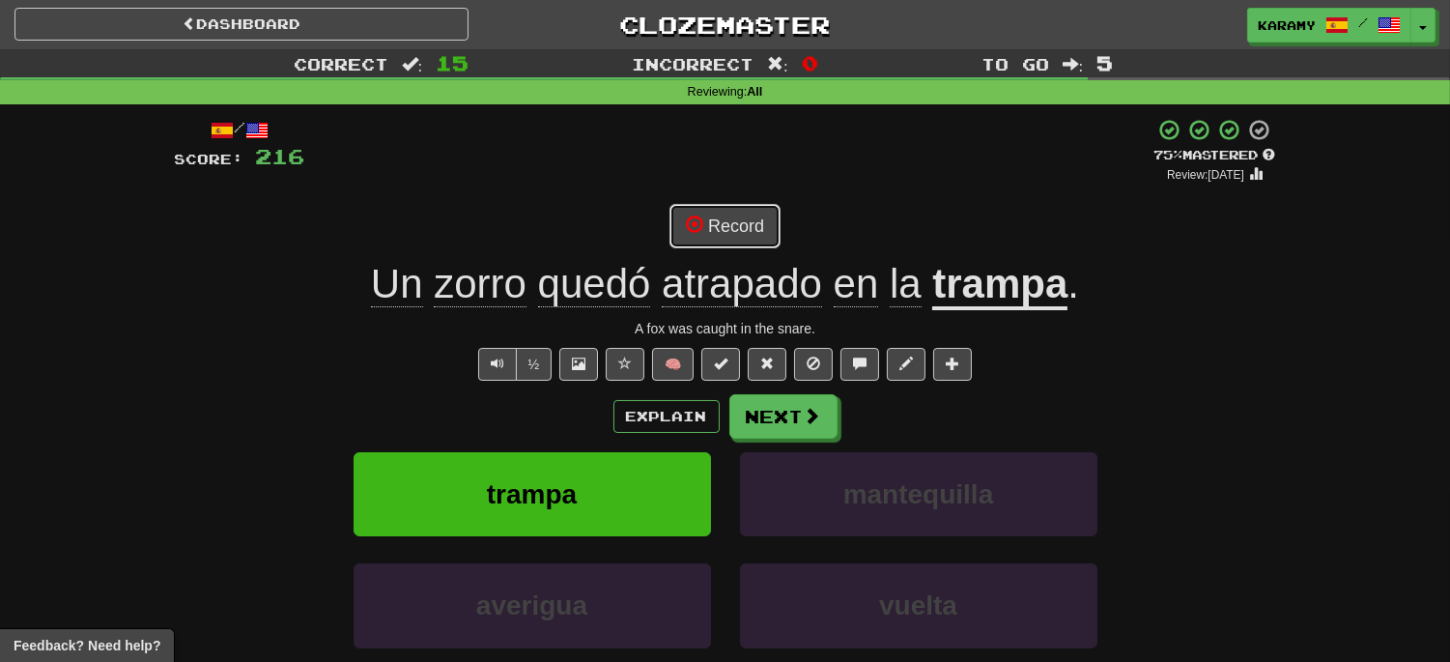
click at [749, 229] on button "Record" at bounding box center [724, 226] width 111 height 44
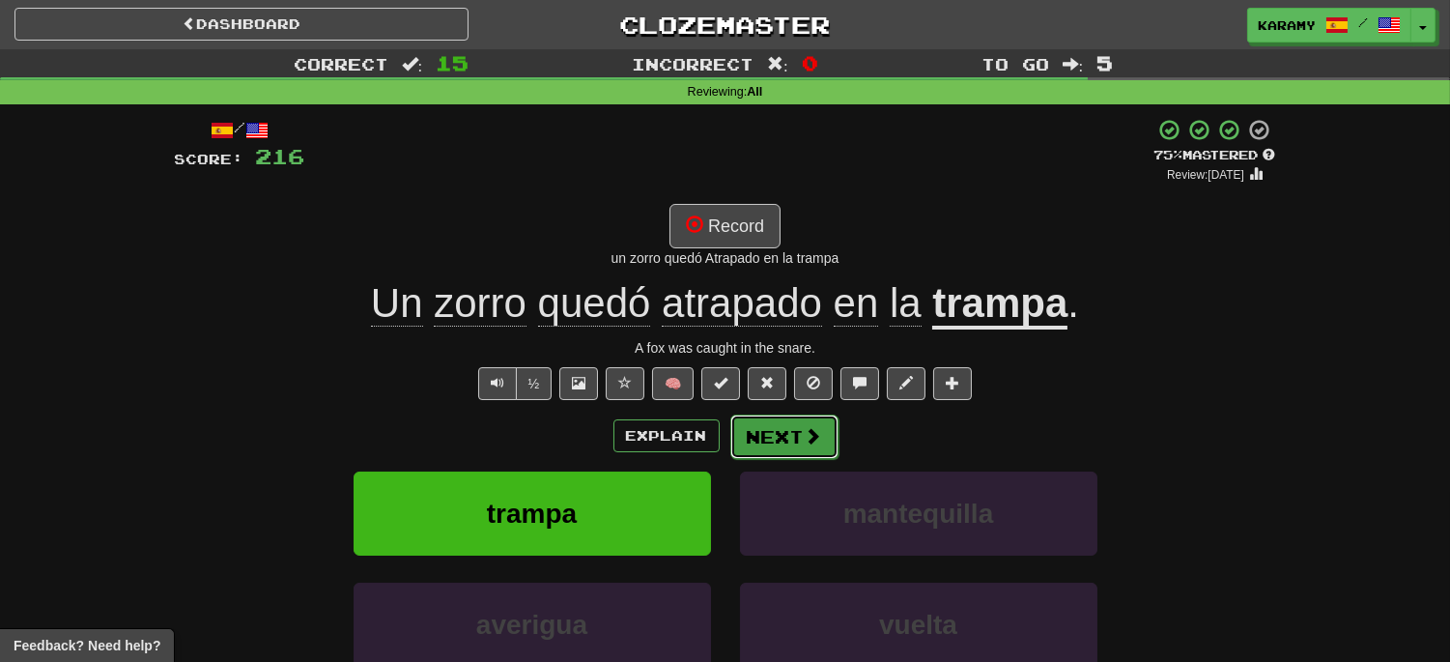
click at [808, 451] on button "Next" at bounding box center [784, 436] width 108 height 44
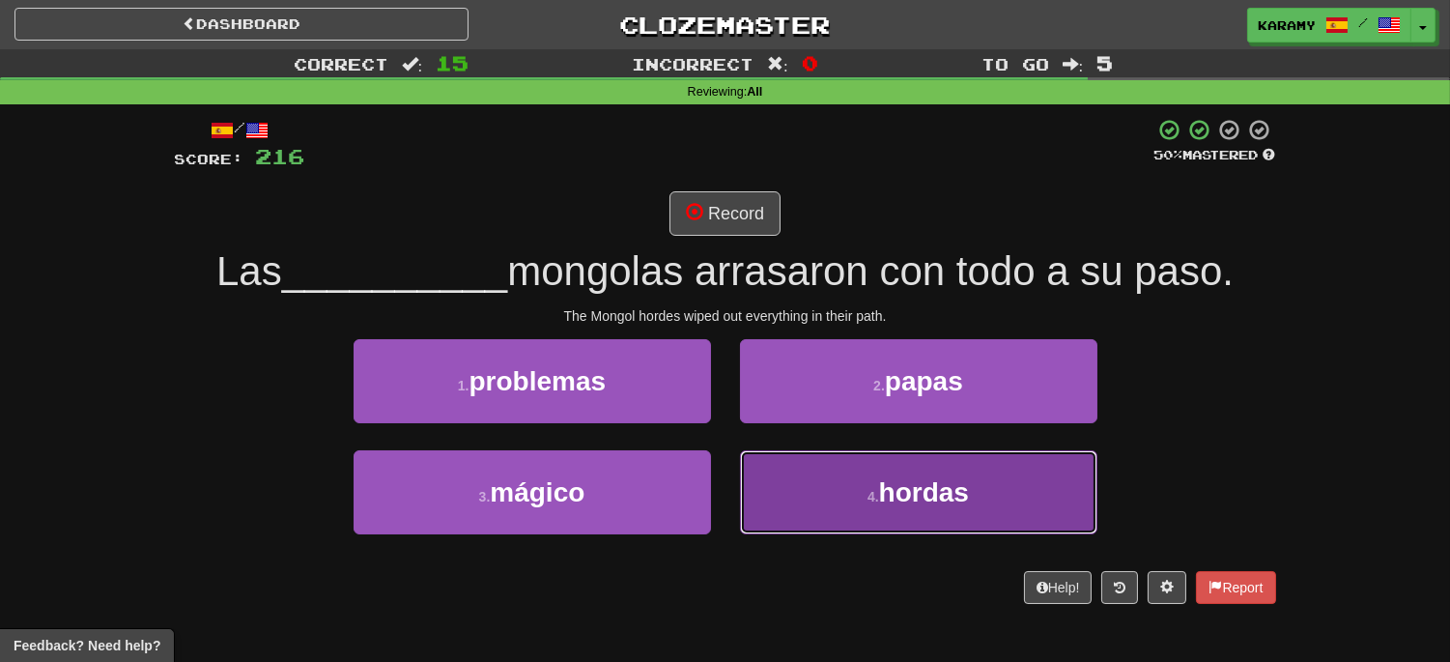
click at [925, 504] on span "hordas" at bounding box center [924, 492] width 90 height 30
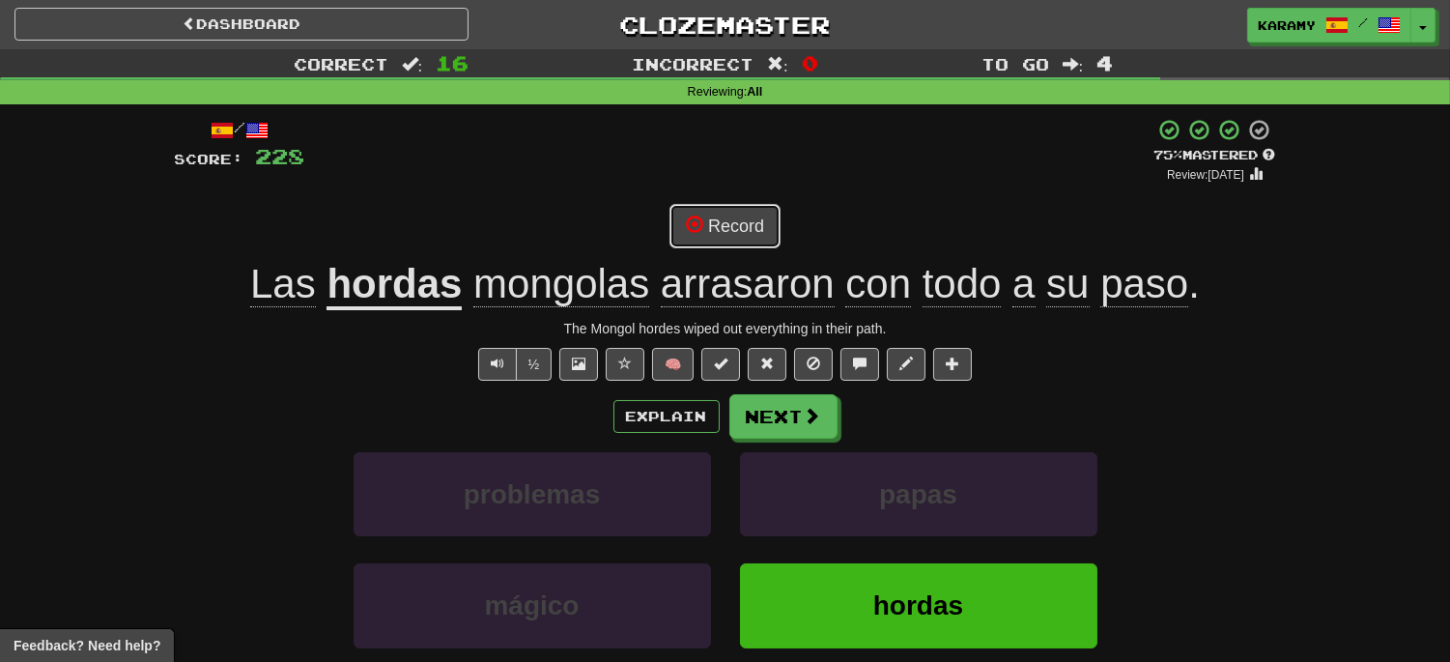
click at [745, 234] on button "Record" at bounding box center [724, 226] width 111 height 44
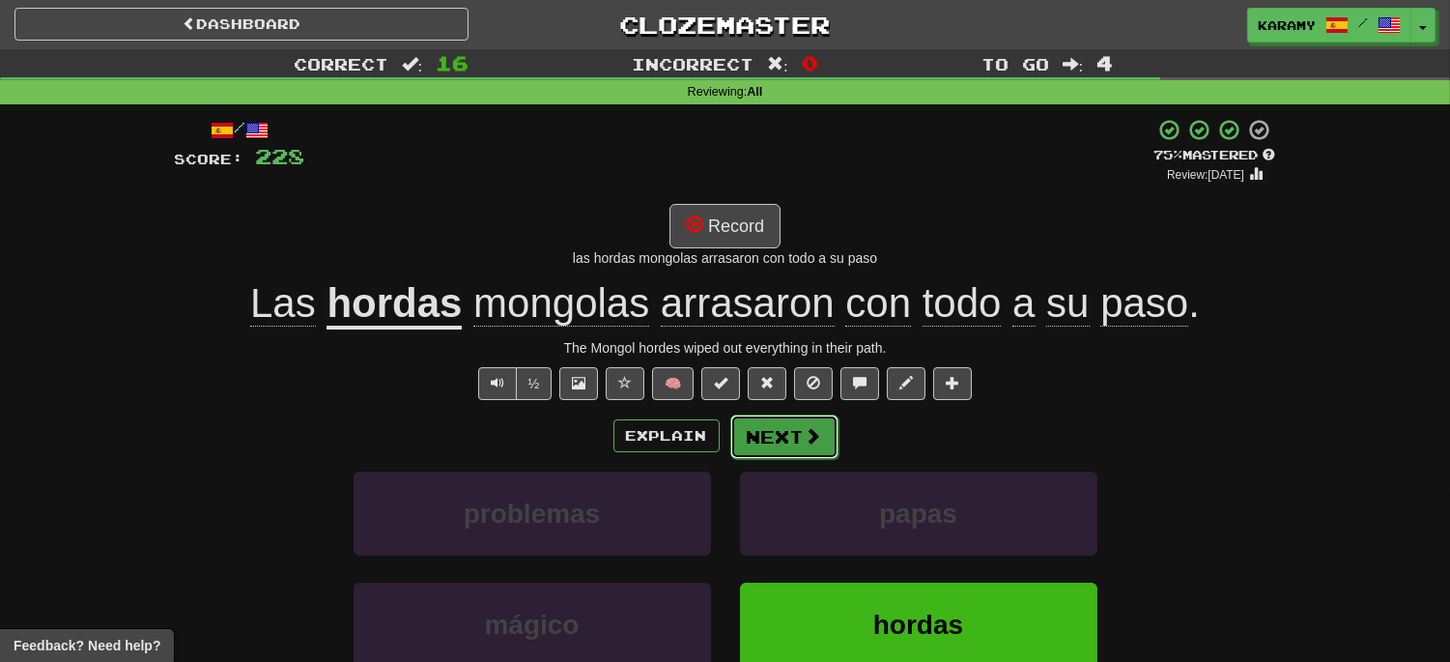
click at [809, 433] on span at bounding box center [813, 435] width 17 height 17
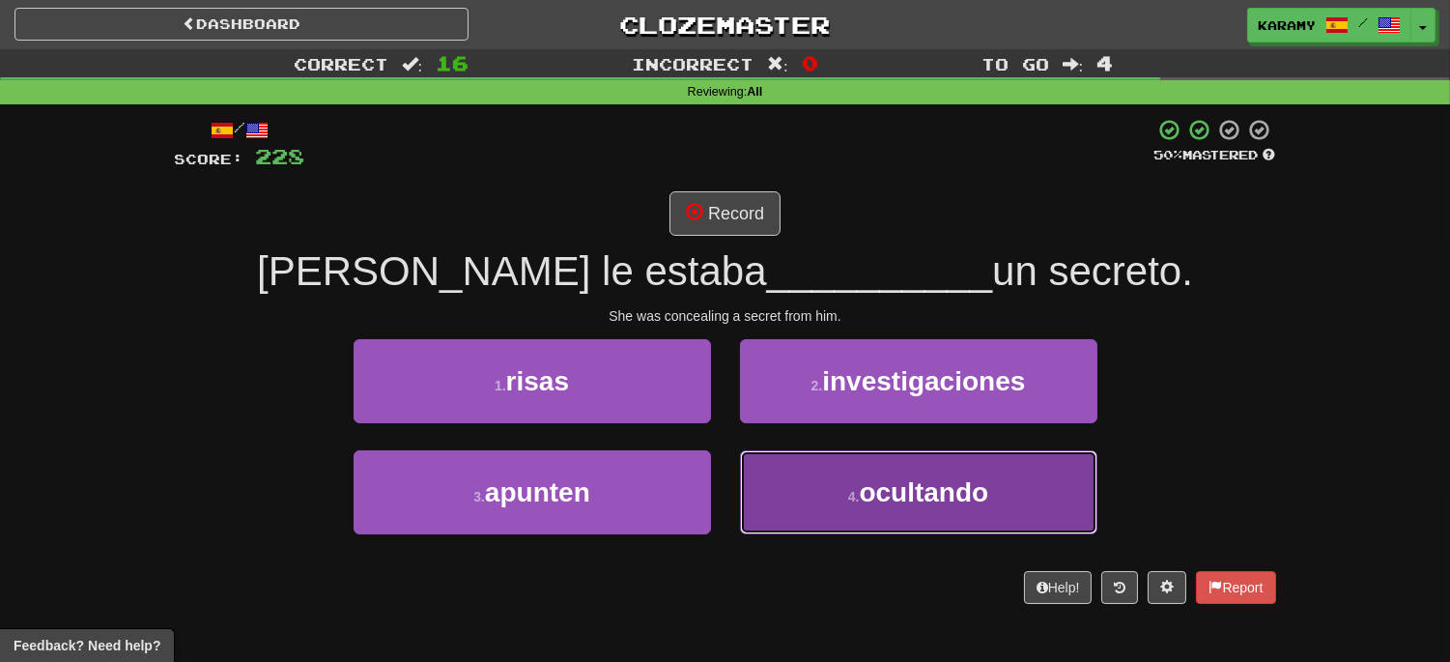
click at [1027, 494] on button "4 . ocultando" at bounding box center [918, 492] width 357 height 84
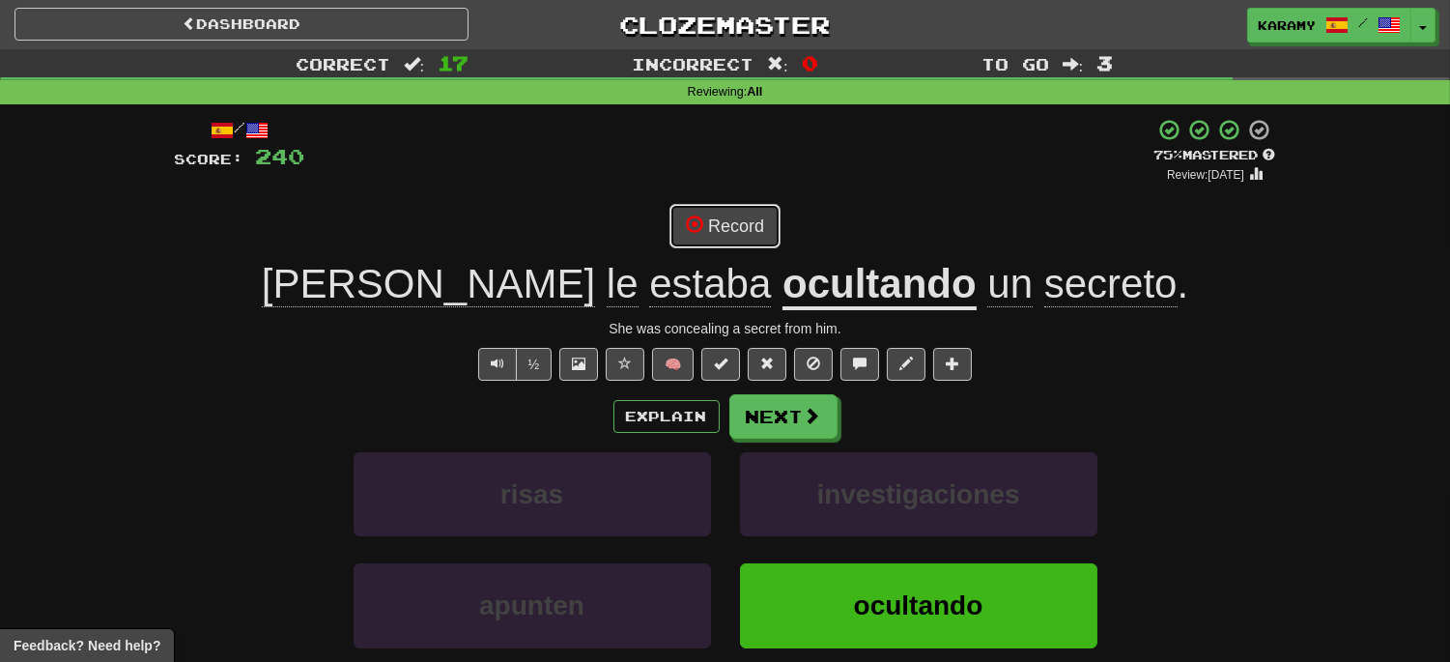
click at [760, 228] on button "Record" at bounding box center [724, 226] width 111 height 44
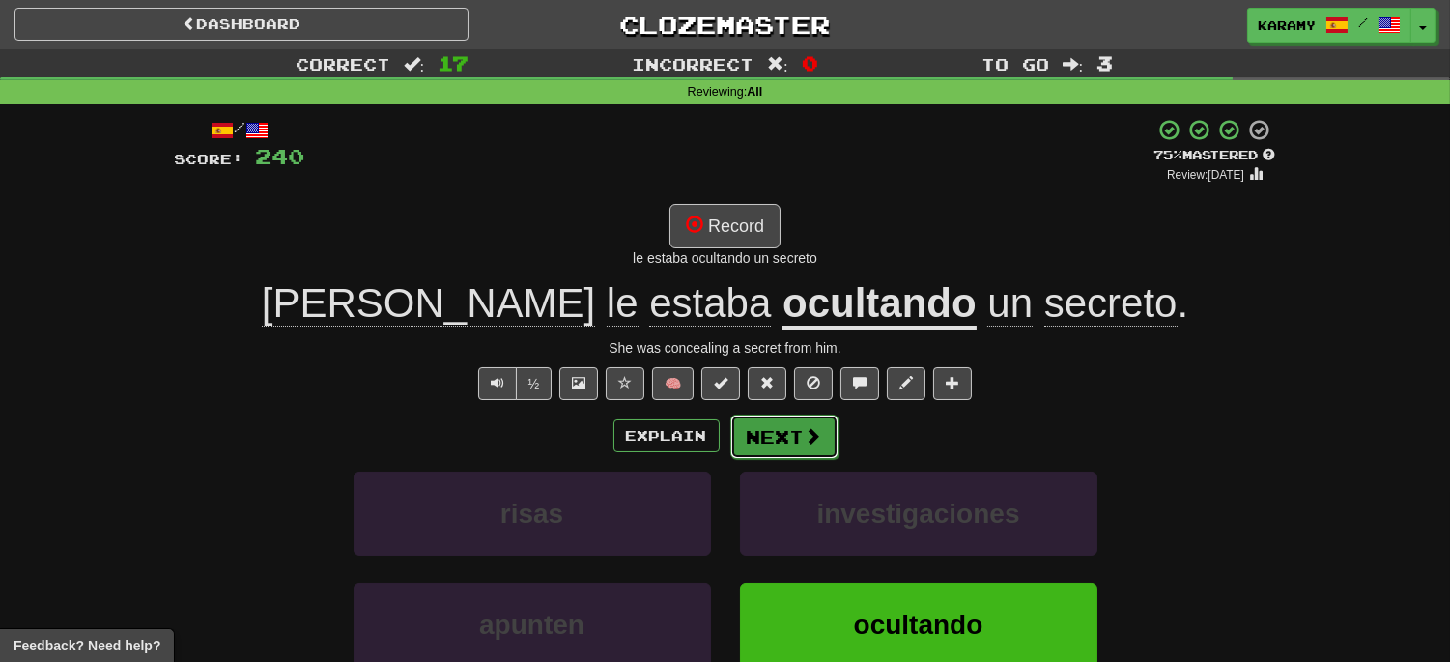
click at [805, 430] on span at bounding box center [813, 435] width 17 height 17
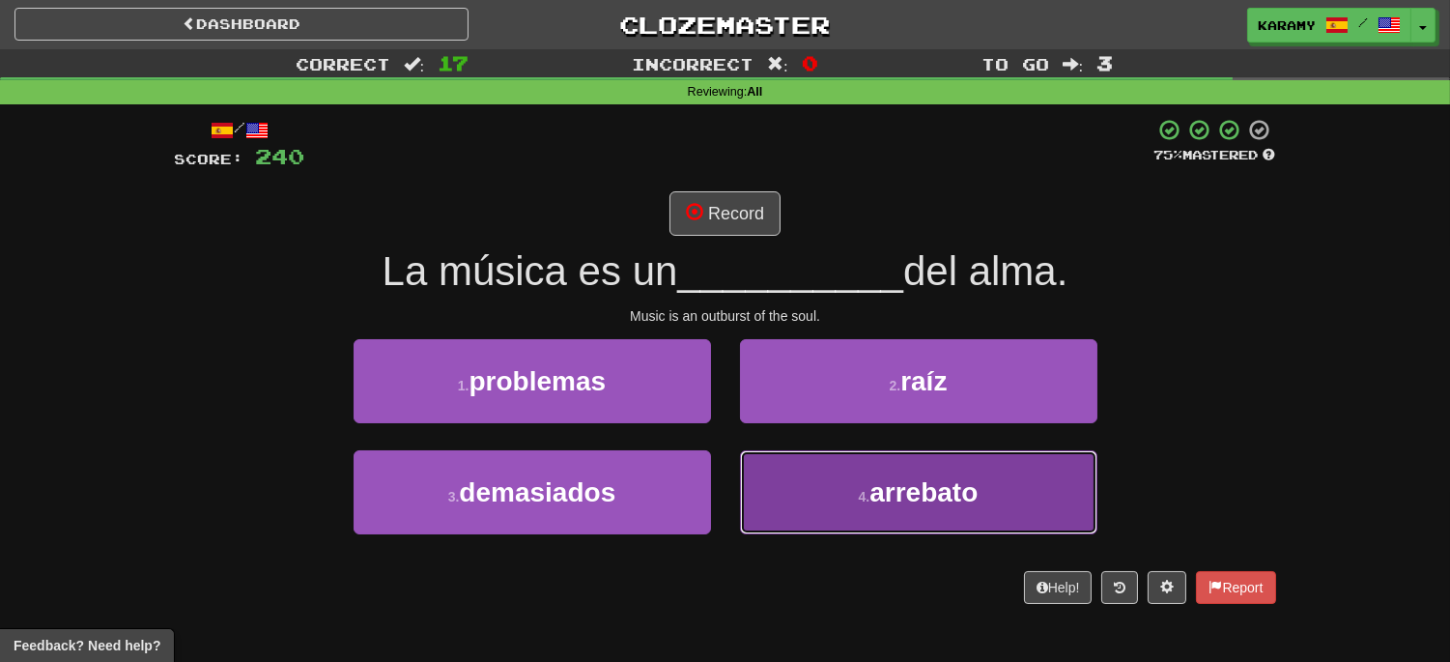
click at [981, 496] on button "4 . arrebato" at bounding box center [918, 492] width 357 height 84
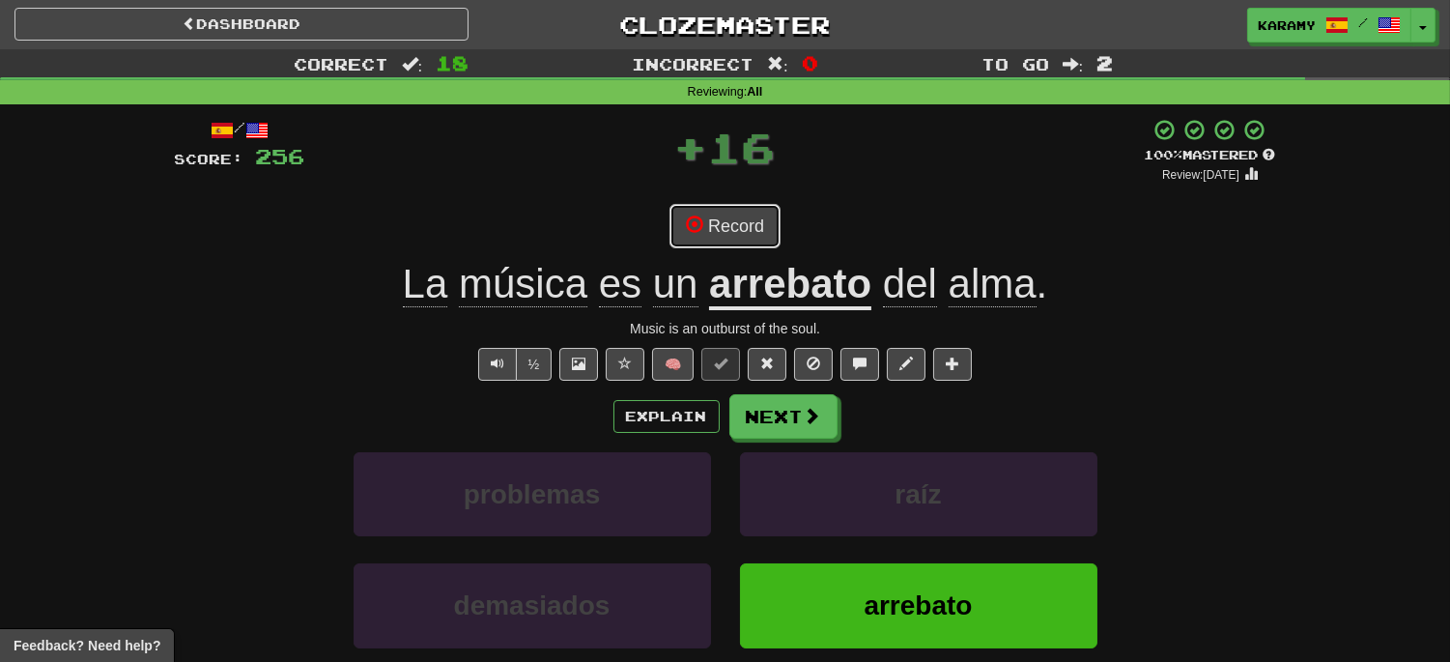
click at [757, 230] on button "Record" at bounding box center [724, 226] width 111 height 44
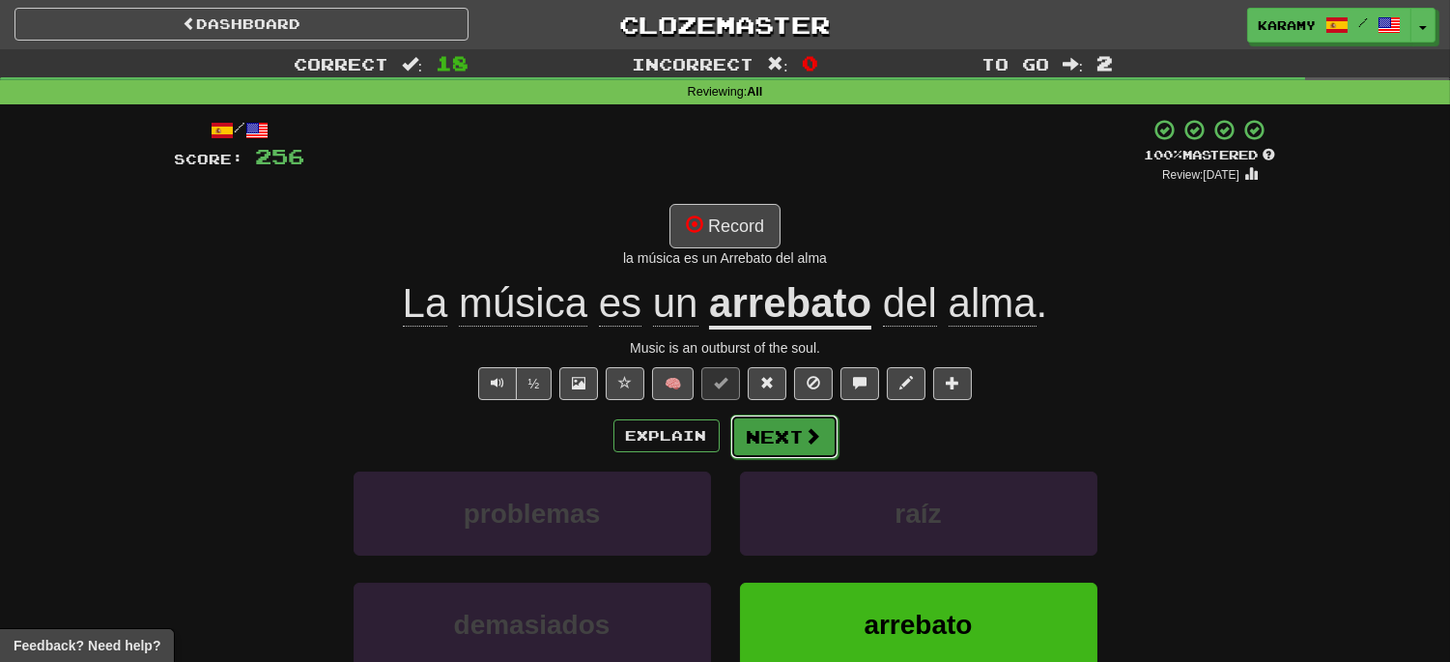
click at [784, 450] on button "Next" at bounding box center [784, 436] width 108 height 44
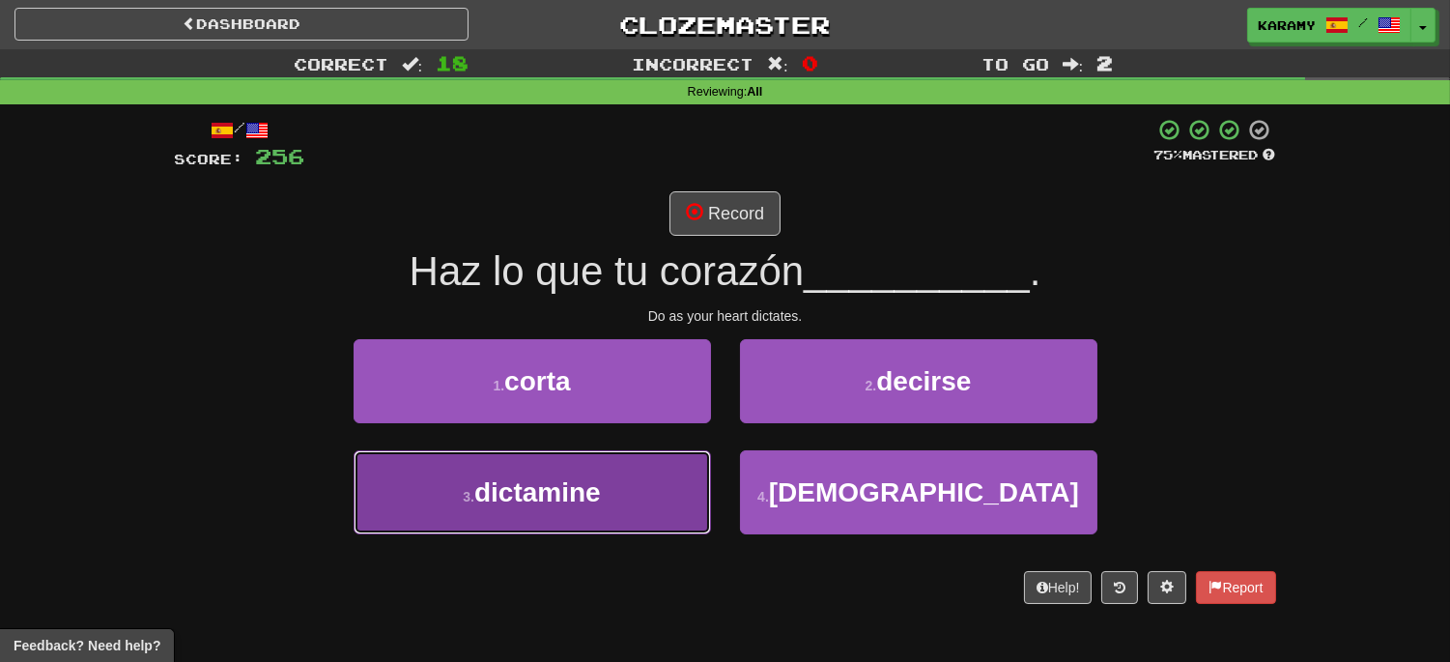
click at [610, 503] on button "3 . dictamine" at bounding box center [532, 492] width 357 height 84
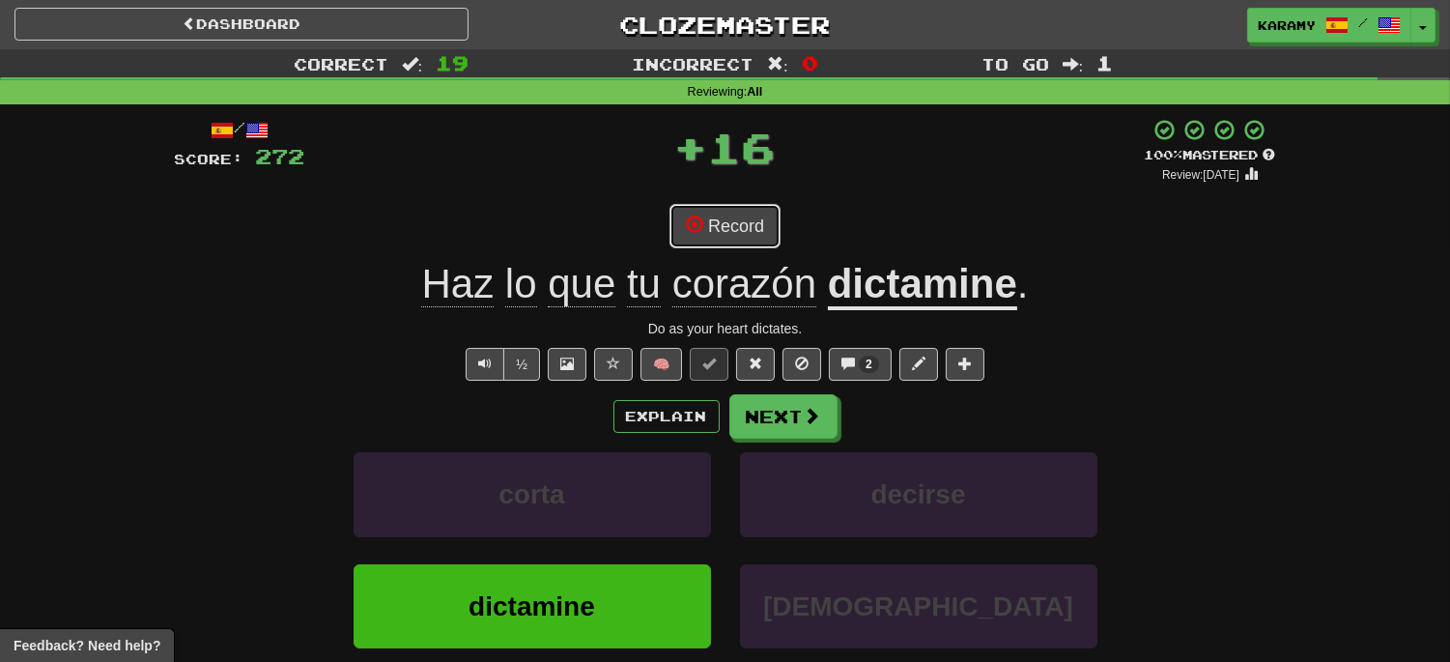
click at [737, 236] on button "Record" at bounding box center [724, 226] width 111 height 44
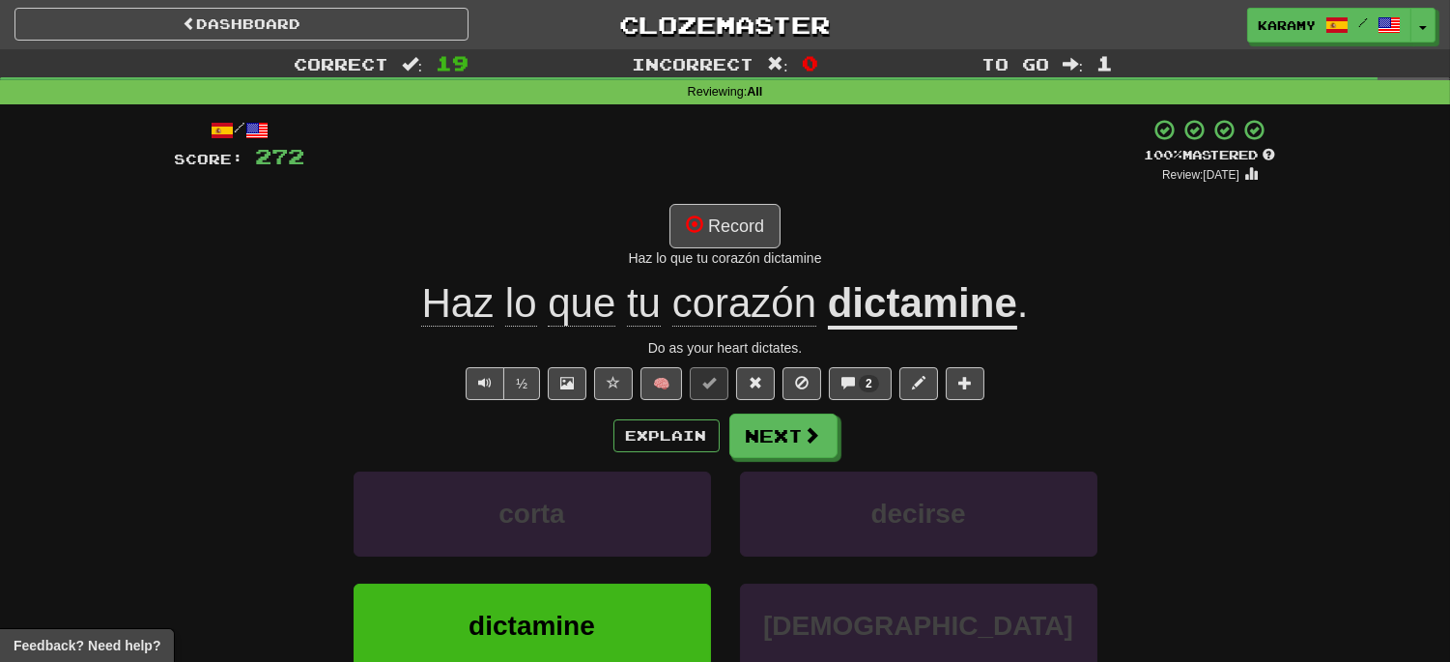
click at [962, 301] on u "dictamine" at bounding box center [922, 304] width 189 height 49
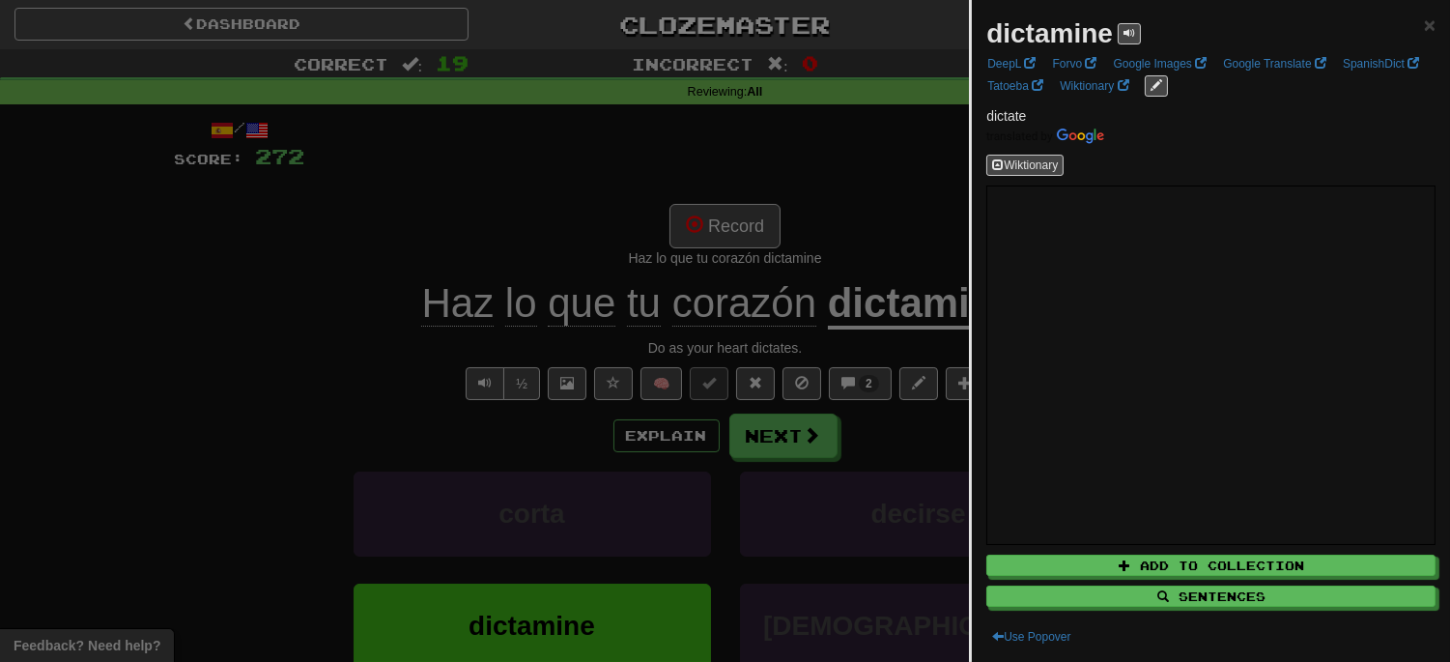
click at [191, 304] on div at bounding box center [725, 331] width 1450 height 662
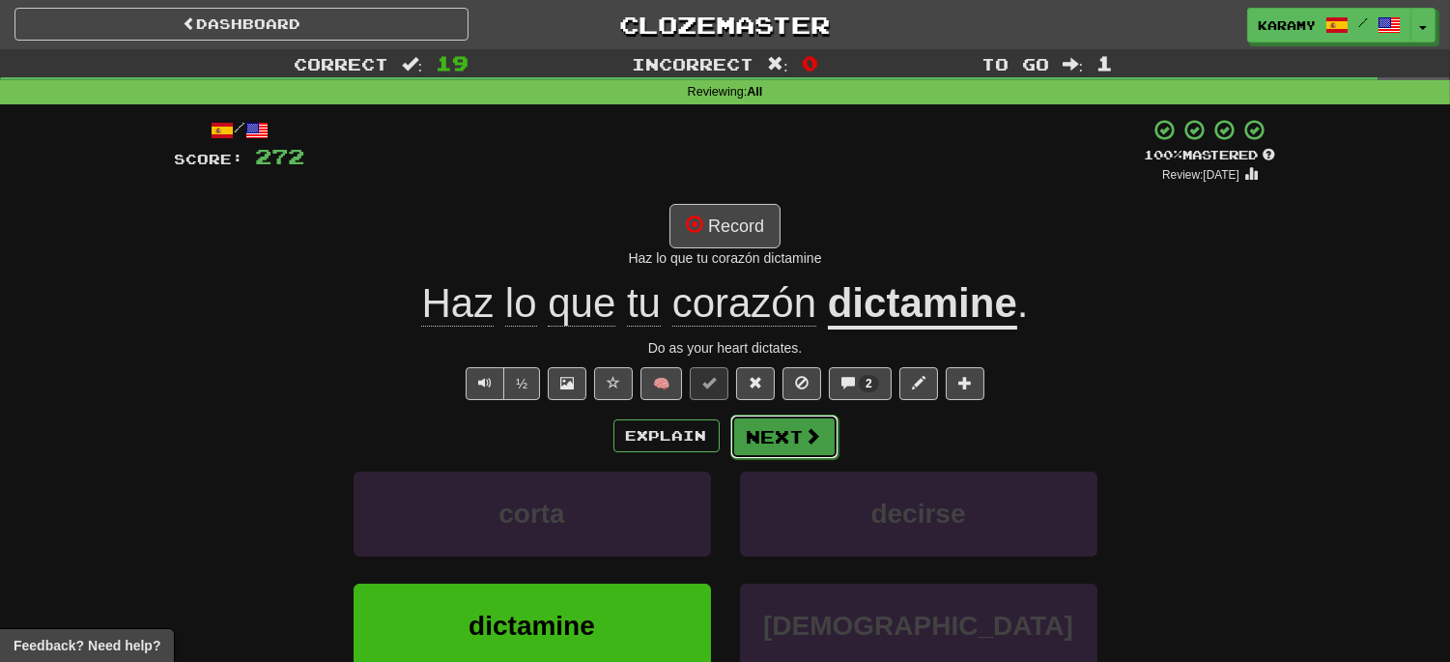
click at [775, 444] on button "Next" at bounding box center [784, 436] width 108 height 44
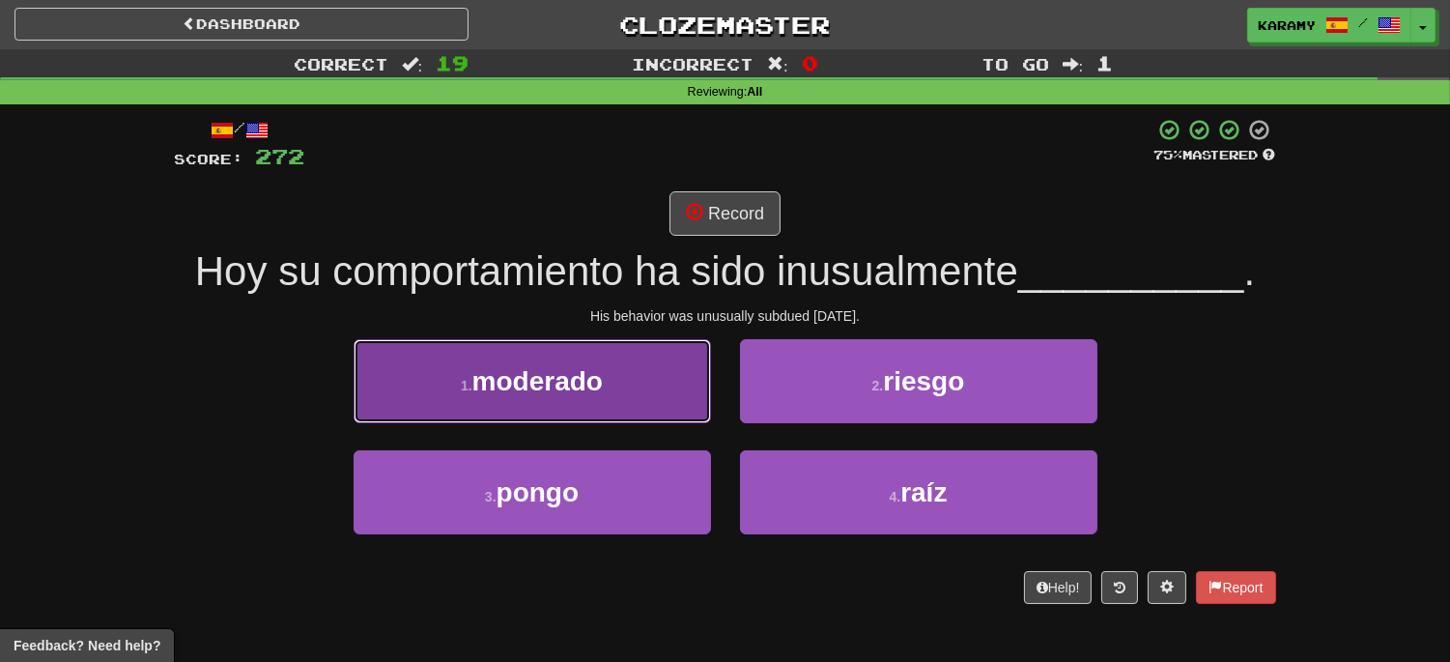
click at [631, 393] on button "1 . moderado" at bounding box center [532, 381] width 357 height 84
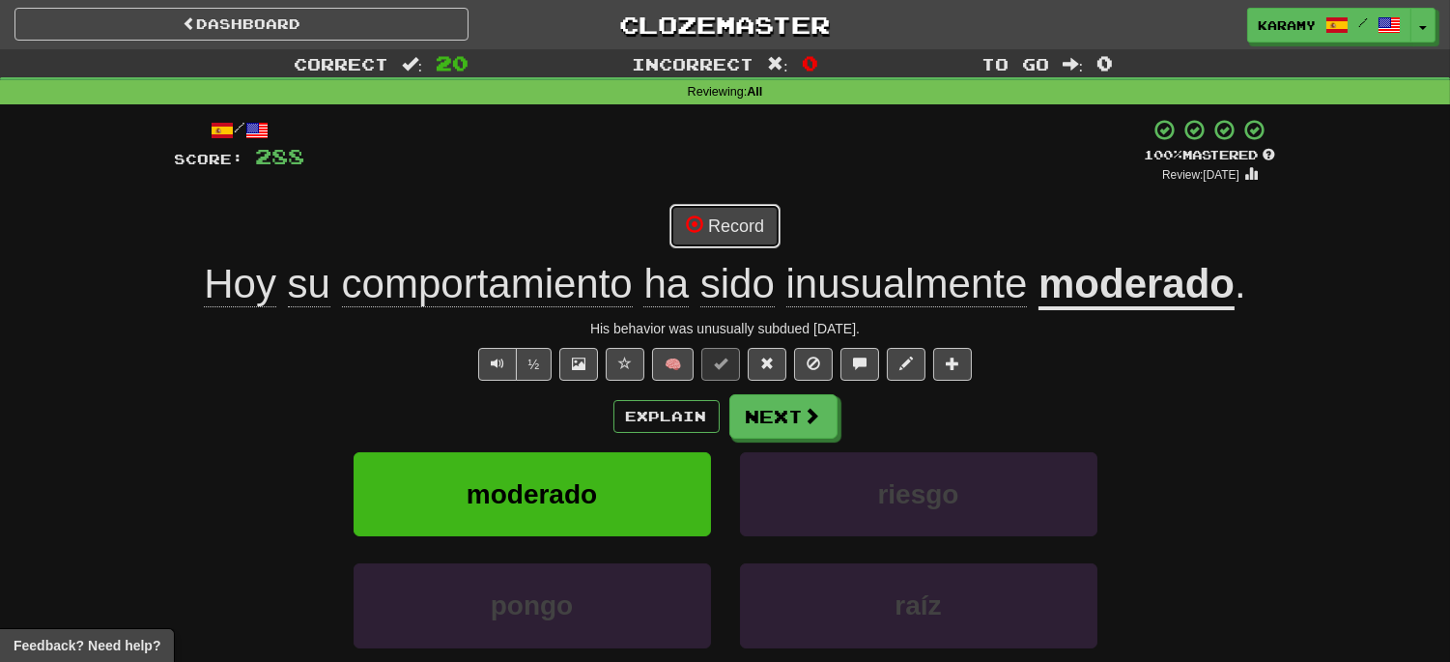
click at [746, 236] on button "Record" at bounding box center [724, 226] width 111 height 44
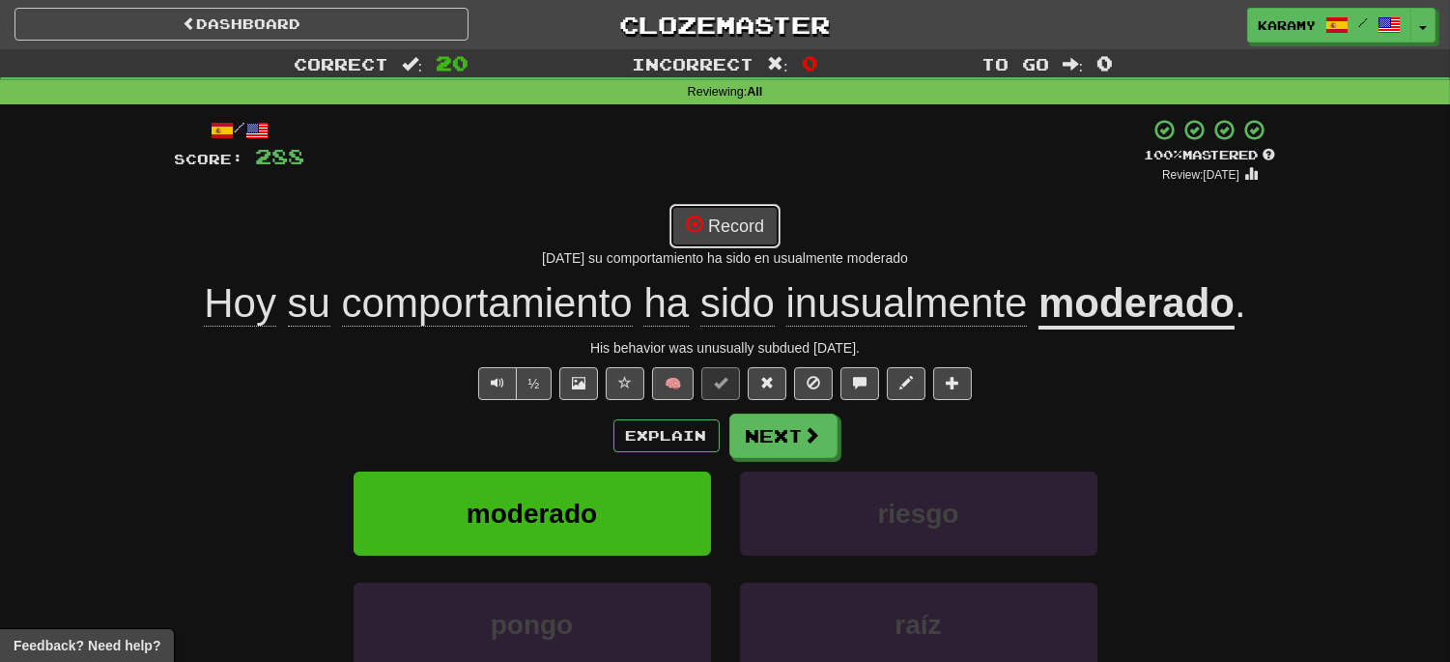
click at [741, 235] on button "Record" at bounding box center [724, 226] width 111 height 44
click at [958, 306] on span "inusualmente" at bounding box center [907, 303] width 242 height 46
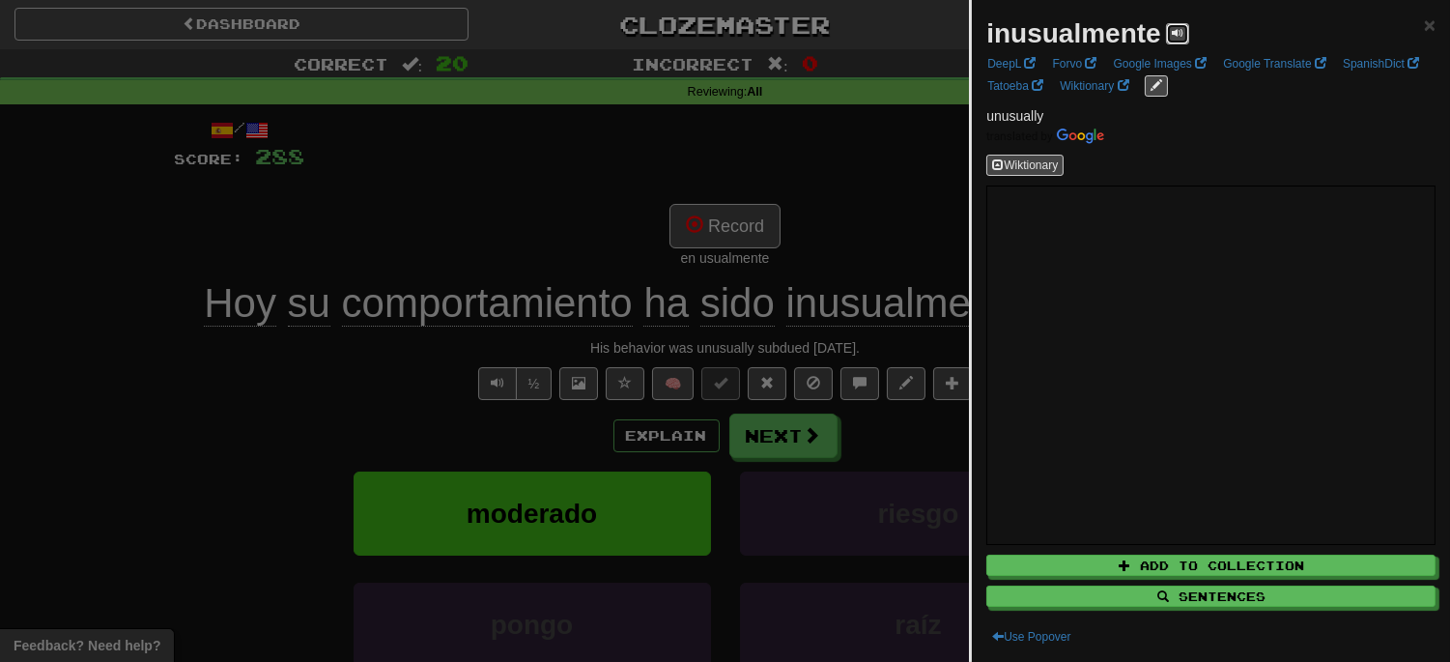
click at [1173, 30] on span at bounding box center [1178, 33] width 12 height 12
click at [1177, 37] on span at bounding box center [1178, 33] width 12 height 12
click at [904, 186] on div at bounding box center [725, 331] width 1450 height 662
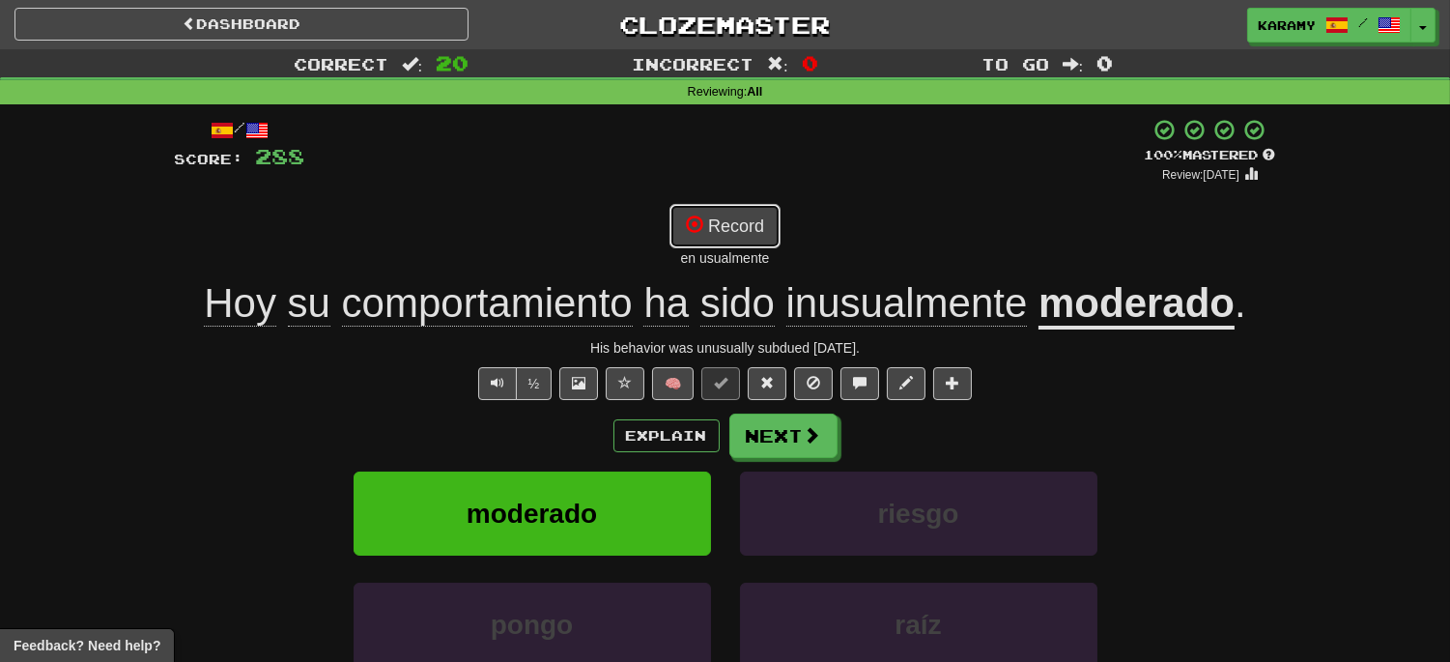
click at [752, 232] on button "Record" at bounding box center [724, 226] width 111 height 44
click at [485, 373] on button "Text-to-speech controls" at bounding box center [497, 383] width 39 height 33
click at [766, 229] on button "Record" at bounding box center [724, 226] width 111 height 44
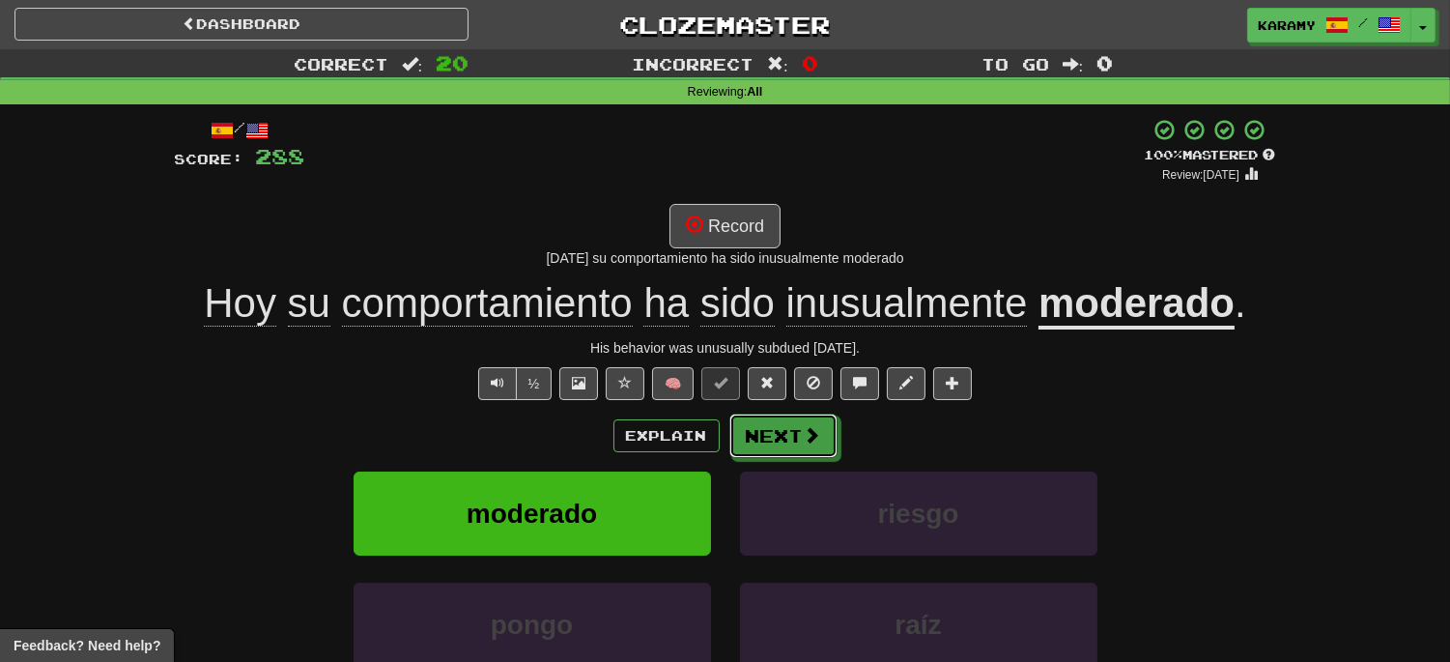
drag, startPoint x: 824, startPoint y: 437, endPoint x: 1325, endPoint y: 509, distance: 506.6
click at [825, 438] on button "Next" at bounding box center [783, 435] width 108 height 44
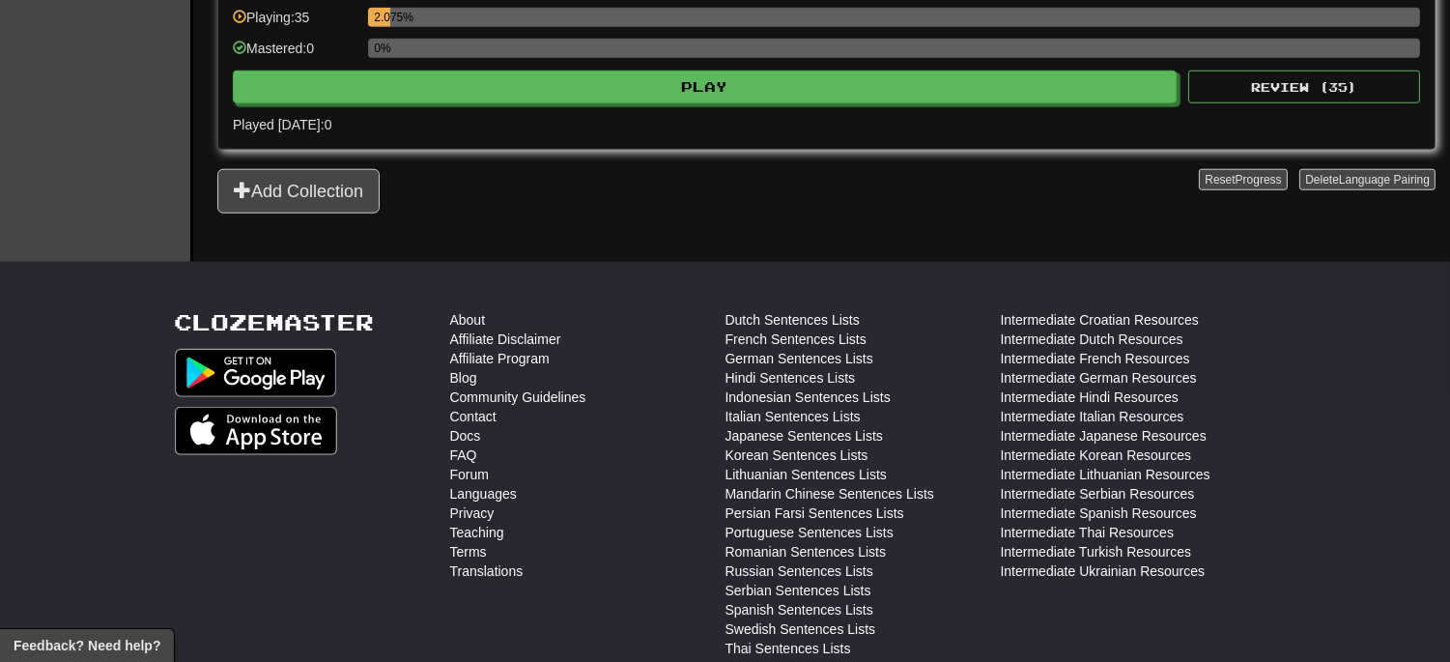
scroll to position [3756, 0]
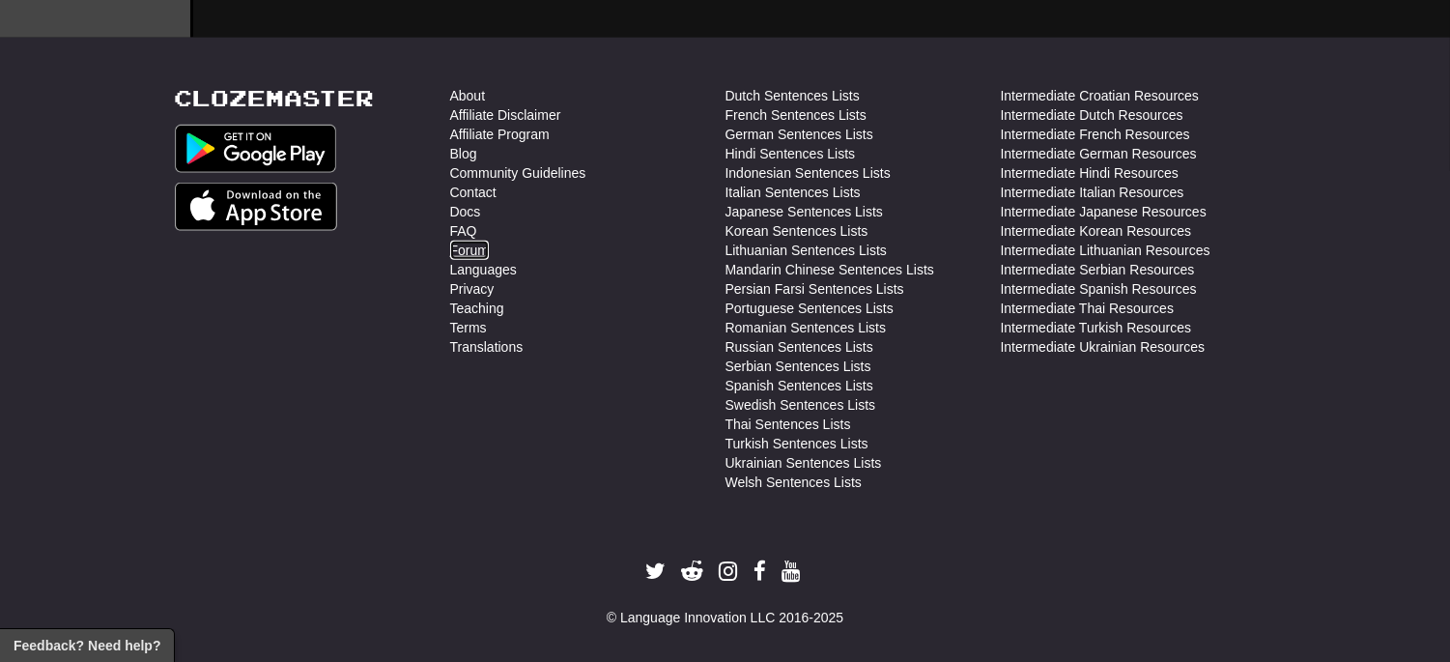
click at [477, 259] on link "Forum" at bounding box center [469, 250] width 39 height 19
